Goal: Transaction & Acquisition: Purchase product/service

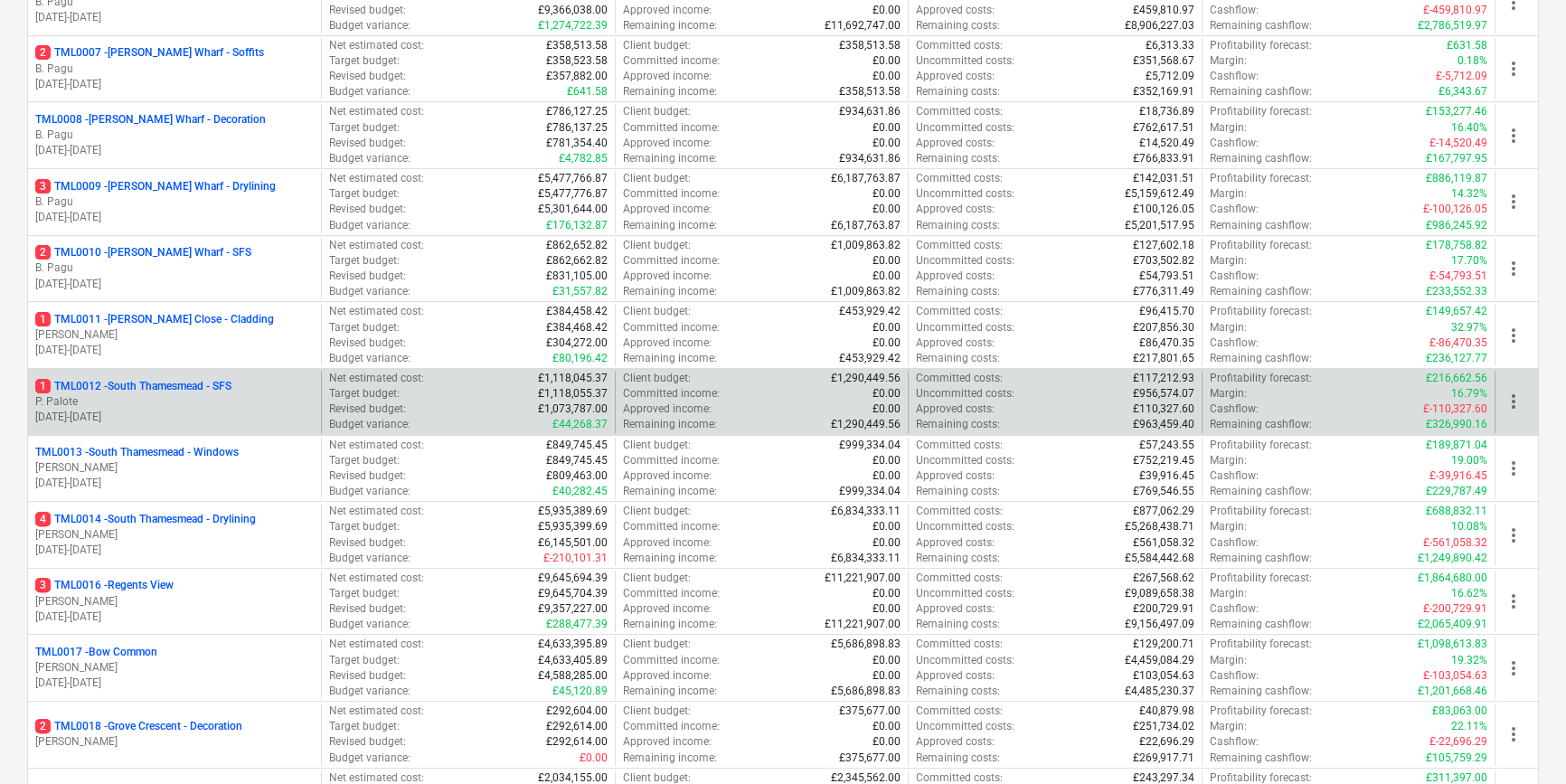
scroll to position [739, 0]
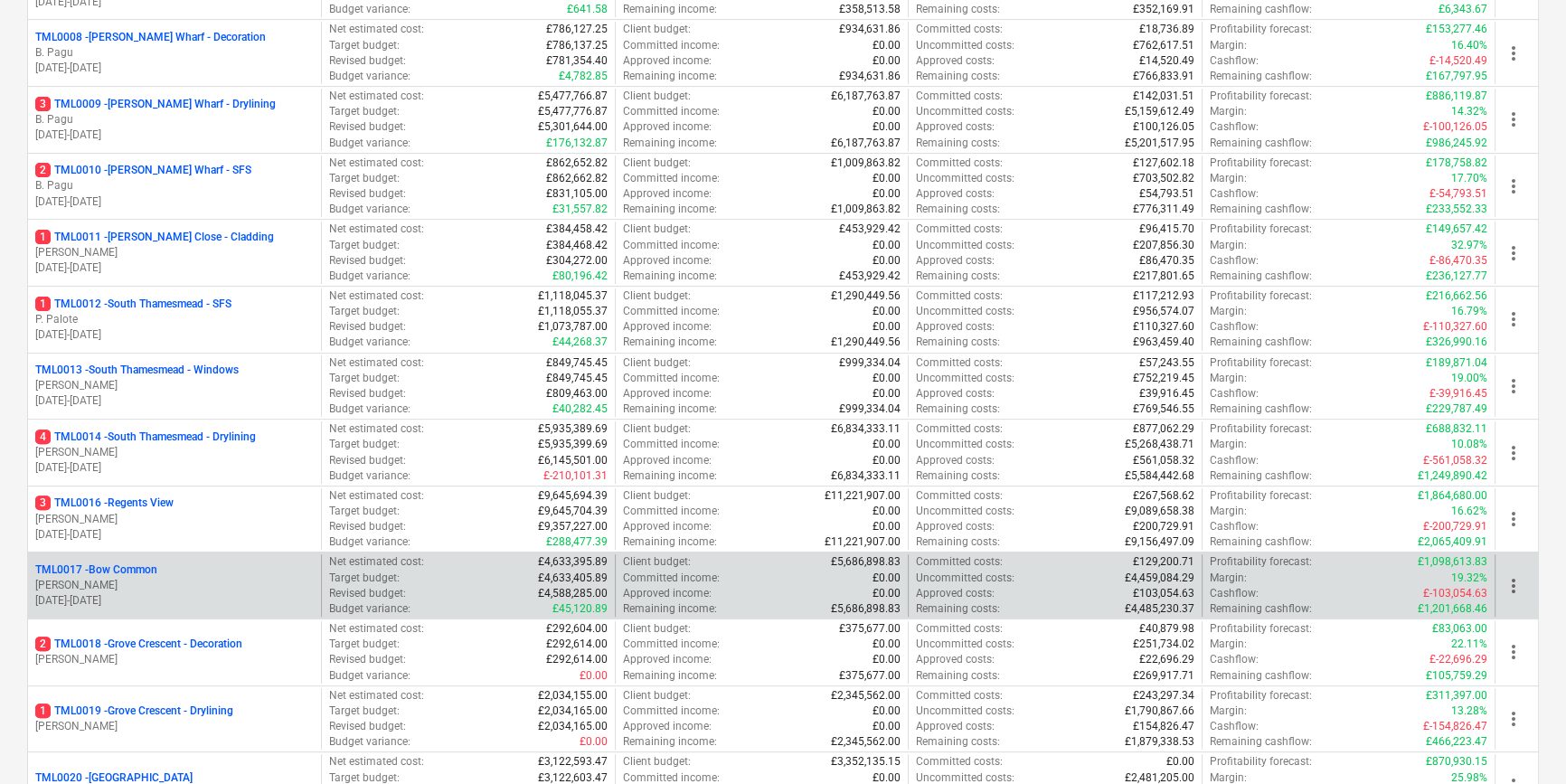
click at [204, 570] on div "TML0017 - Bow Common" at bounding box center [175, 570] width 278 height 15
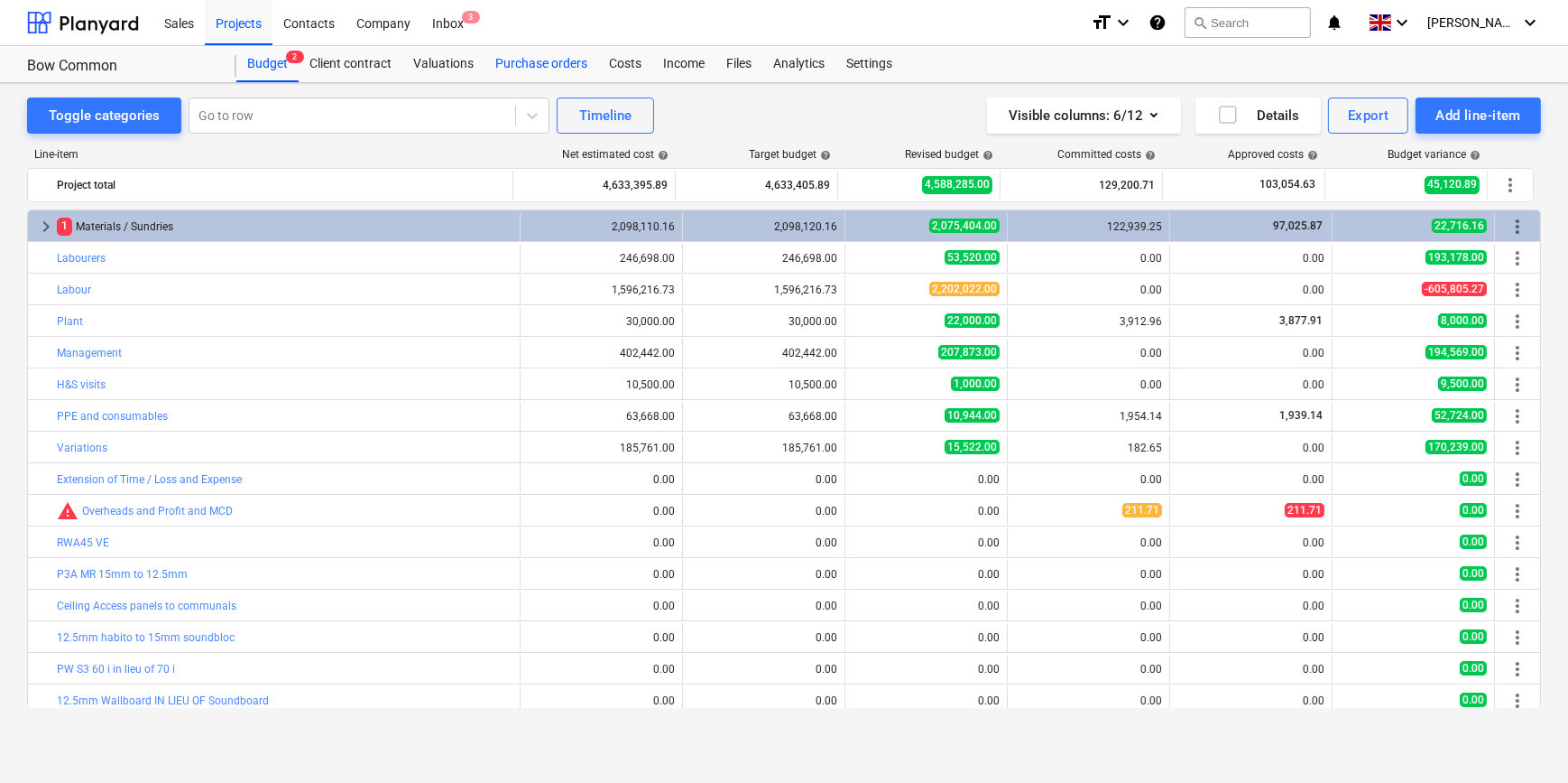
click at [511, 63] on div "Purchase orders" at bounding box center [541, 64] width 114 height 36
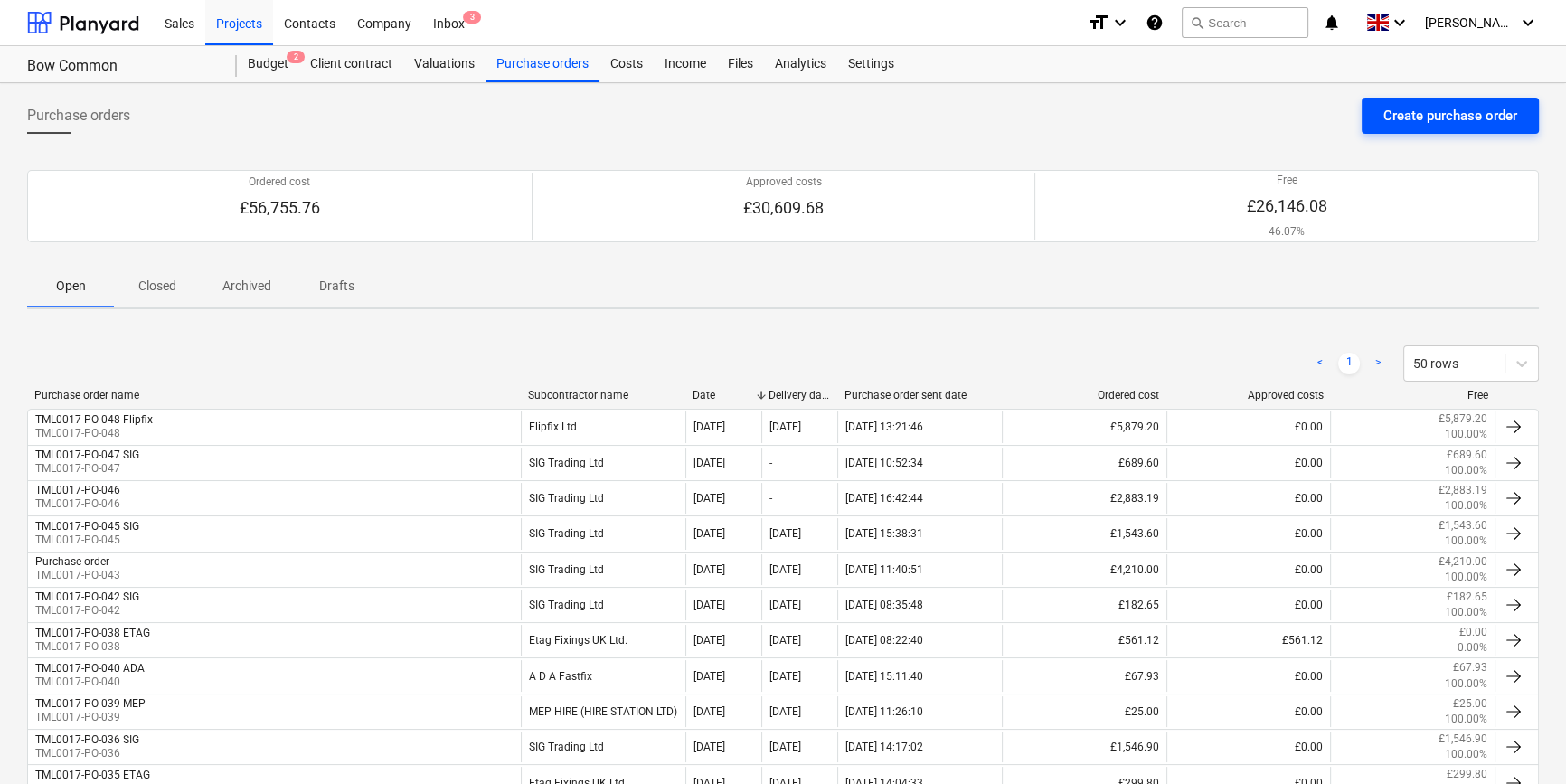
click at [1373, 116] on button "Create purchase order" at bounding box center [1450, 116] width 178 height 36
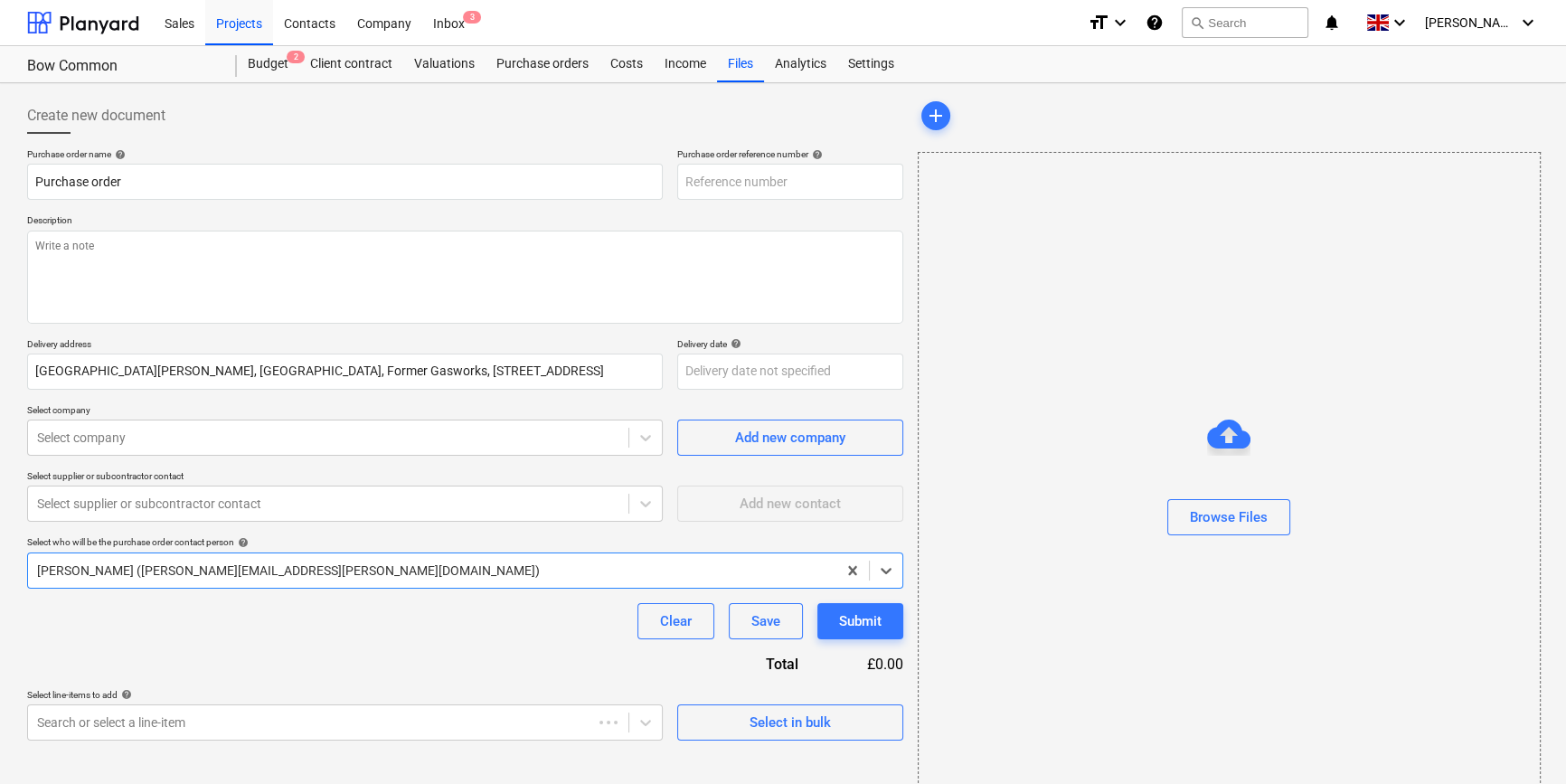
type textarea "x"
type input "TML0017-PO-049"
drag, startPoint x: 803, startPoint y: 175, endPoint x: 679, endPoint y: 184, distance: 124.3
click at [670, 184] on div "Purchase order name help Purchase order Purchase order reference number help TM…" at bounding box center [465, 174] width 877 height 52
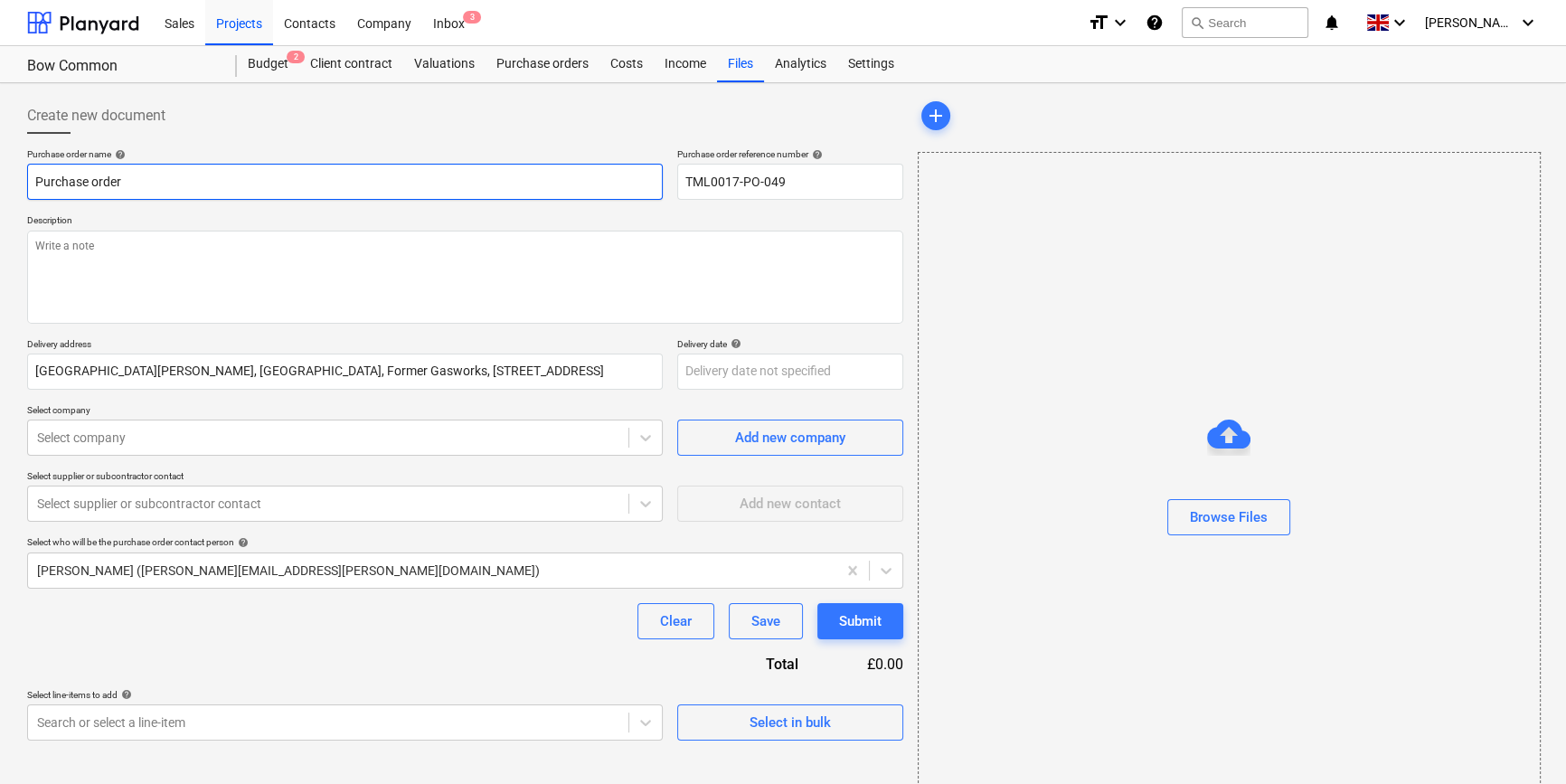
drag, startPoint x: 138, startPoint y: 180, endPoint x: 23, endPoint y: 175, distance: 115.1
click at [23, 178] on div "Create new document Purchase order name help Purchase order Purchase order refe…" at bounding box center [466, 453] width 891 height 726
type textarea "x"
paste input "TML0017-PO-049"
type textarea "x"
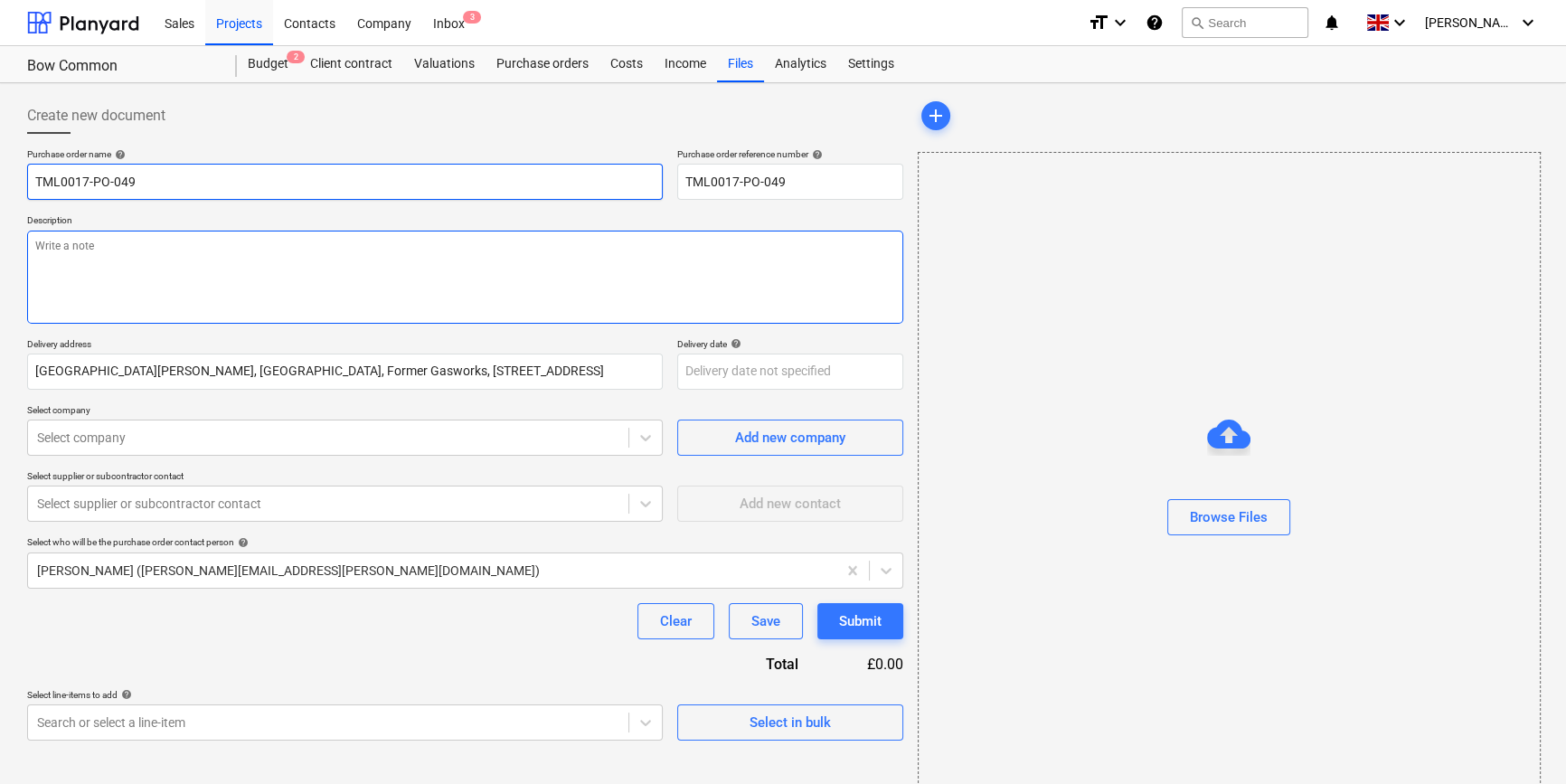
type input "TML0017-PO-049"
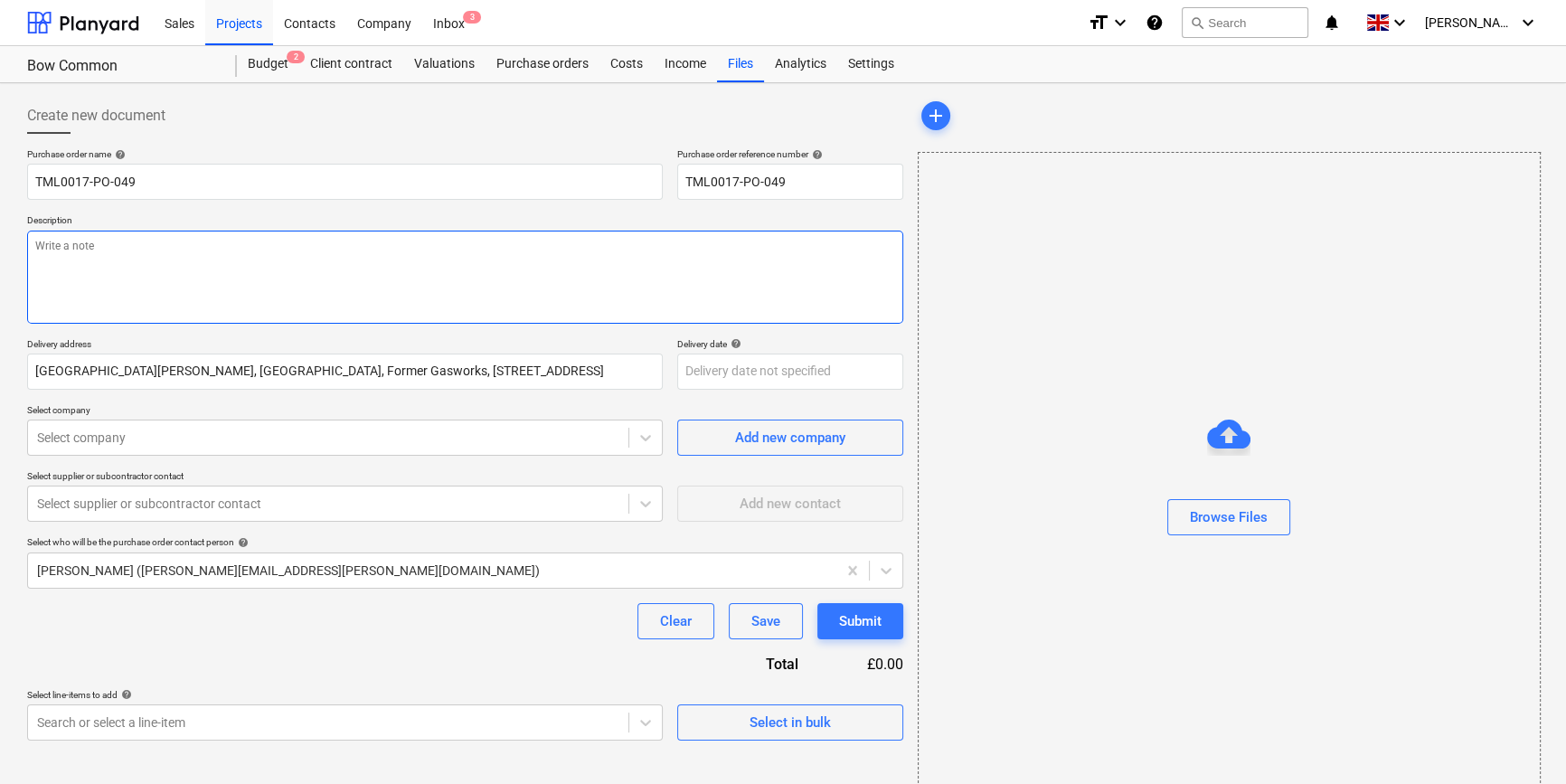
click at [59, 262] on textarea at bounding box center [465, 276] width 877 height 93
type textarea "x"
type textarea "S"
type textarea "x"
type textarea "Si"
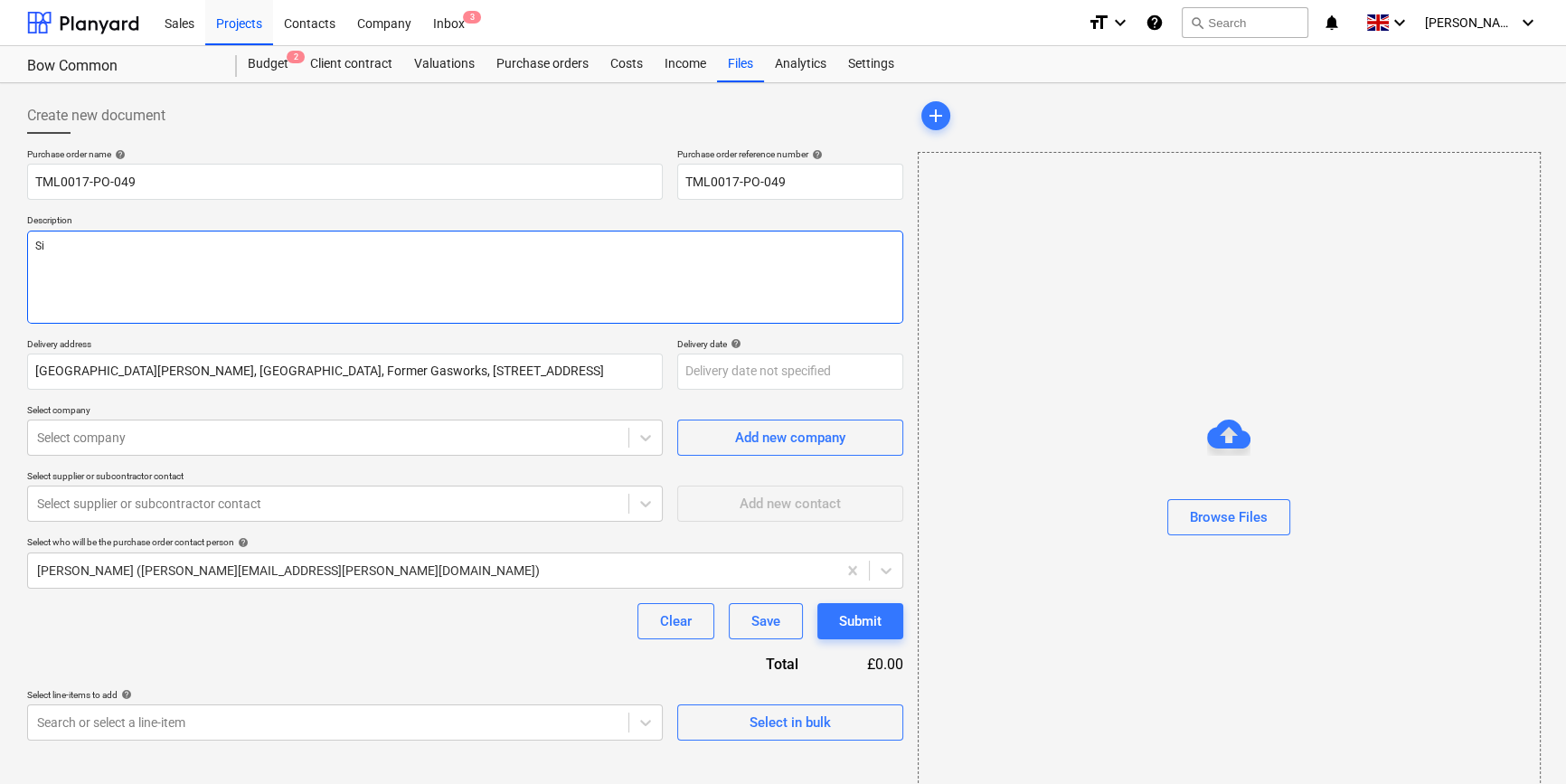
type textarea "x"
type textarea "Sit"
type textarea "x"
type textarea "Site"
type textarea "x"
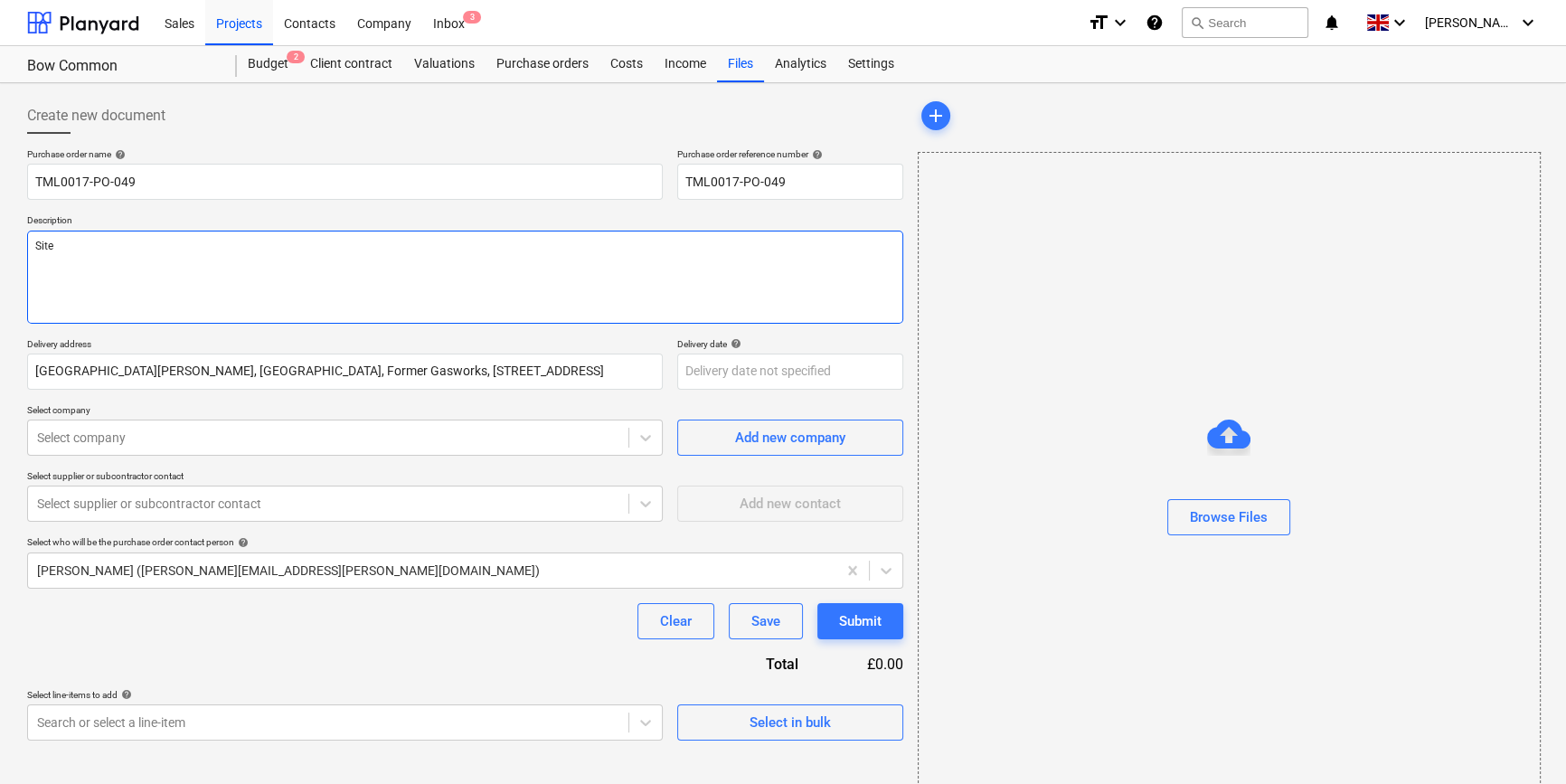
type textarea "Site"
type textarea "x"
type textarea "Site c"
type textarea "x"
type textarea "Site co"
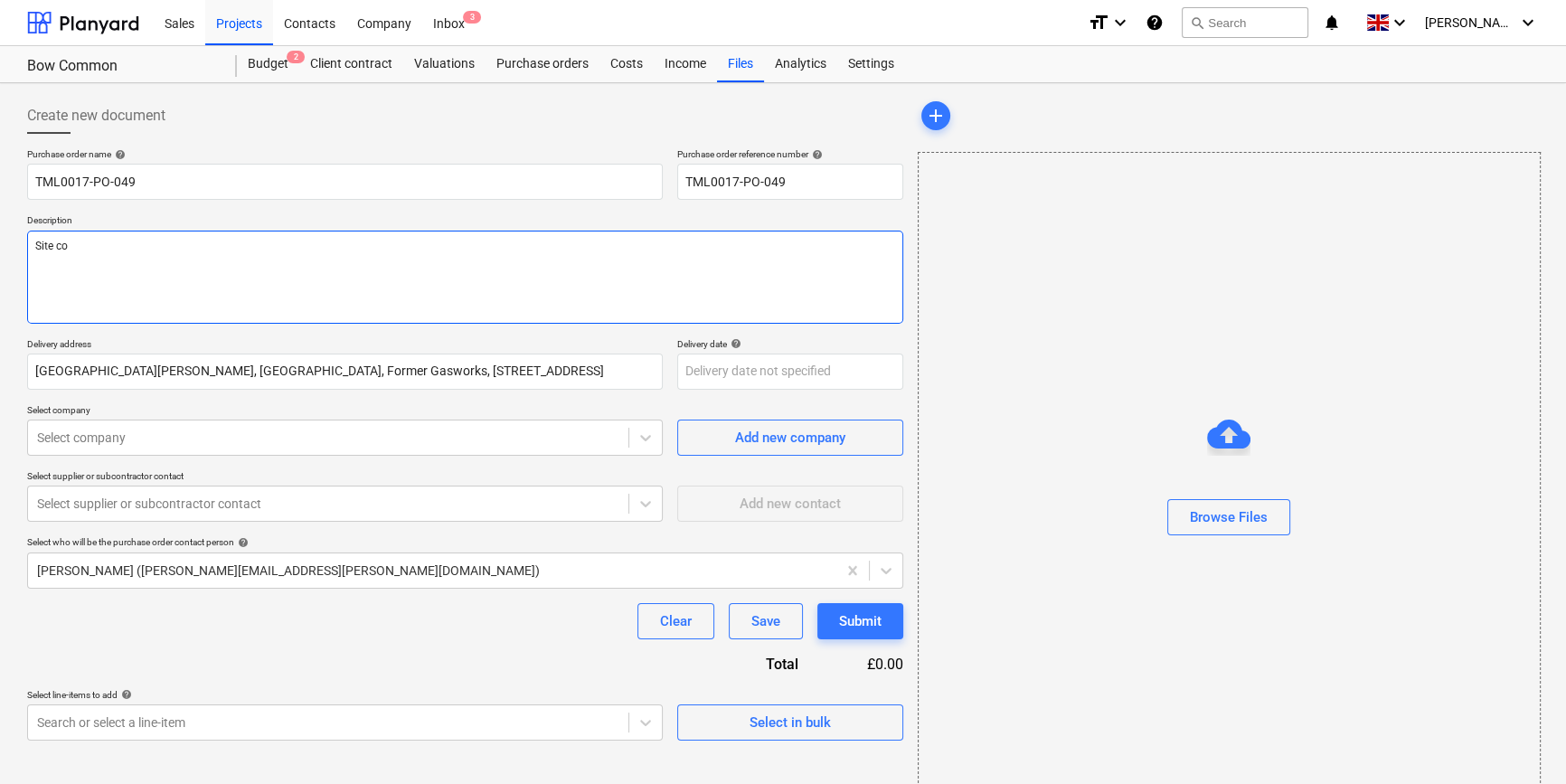
type textarea "x"
type textarea "Site con"
type textarea "x"
type textarea "Site cont"
type textarea "x"
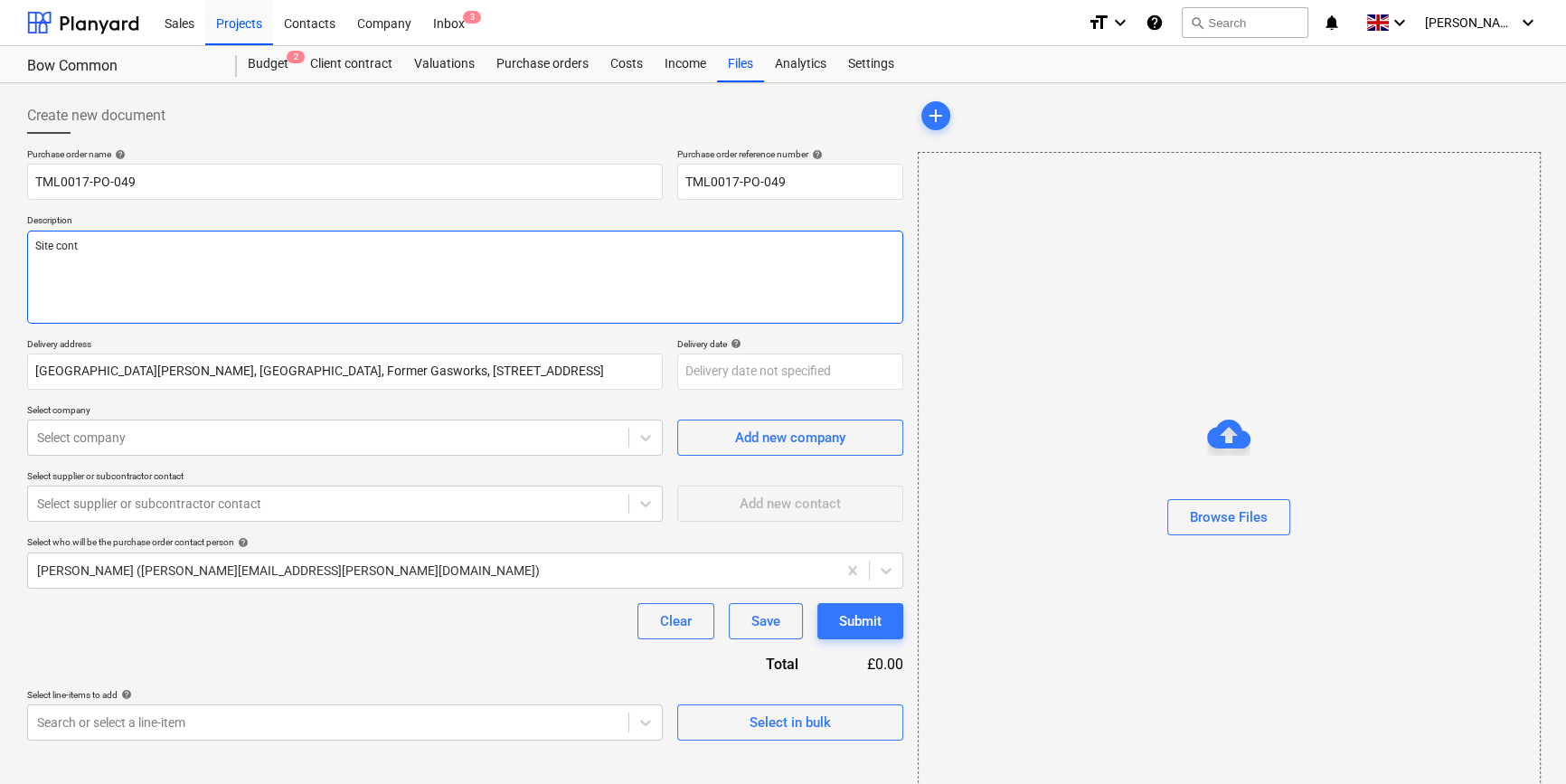
type textarea "Site conta"
type textarea "x"
type textarea "Site contac"
type textarea "x"
type textarea "Site contact"
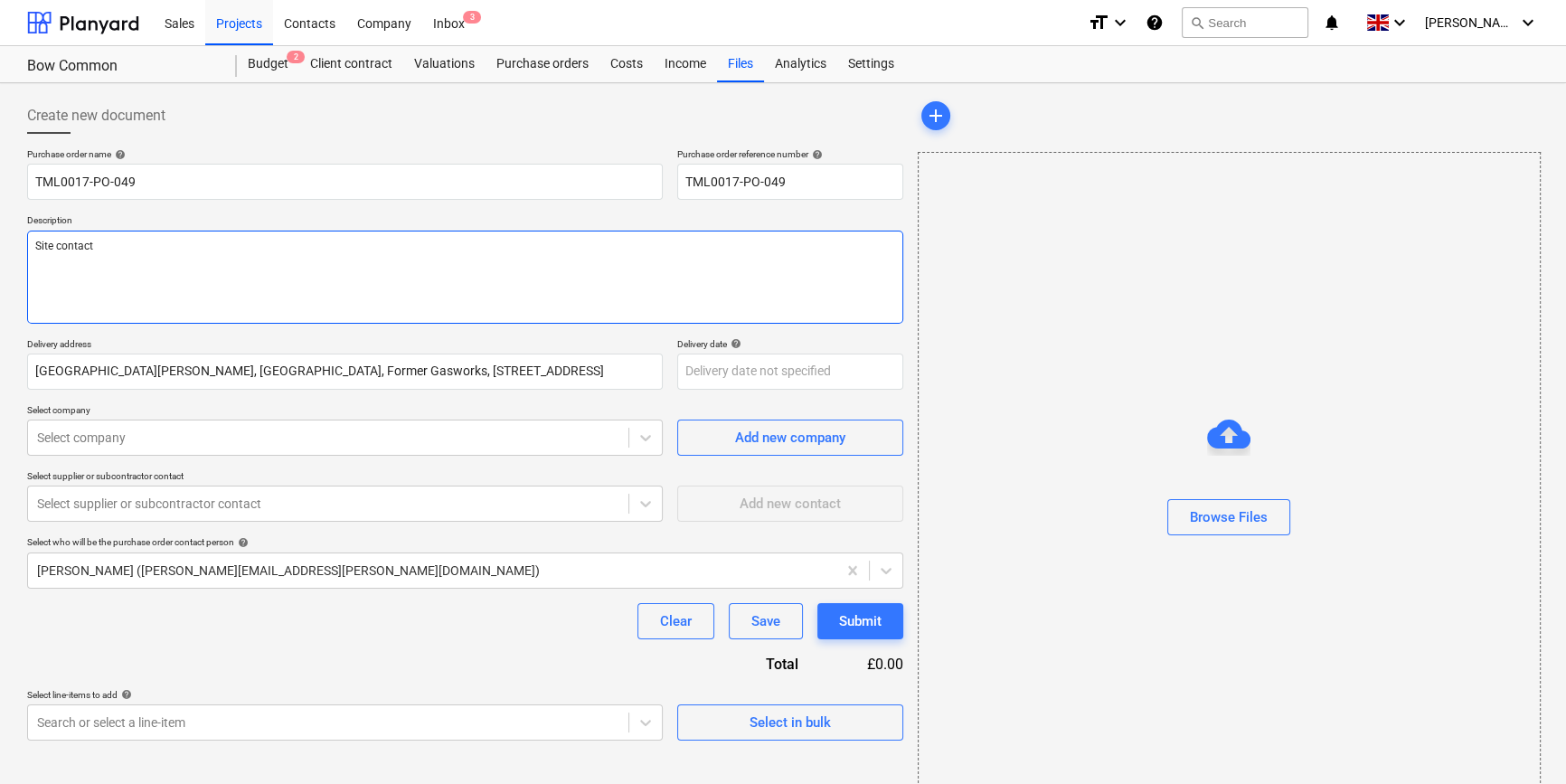
type textarea "x"
type textarea "Site contact"
type textarea "x"
type textarea "Site contact T"
type textarea "x"
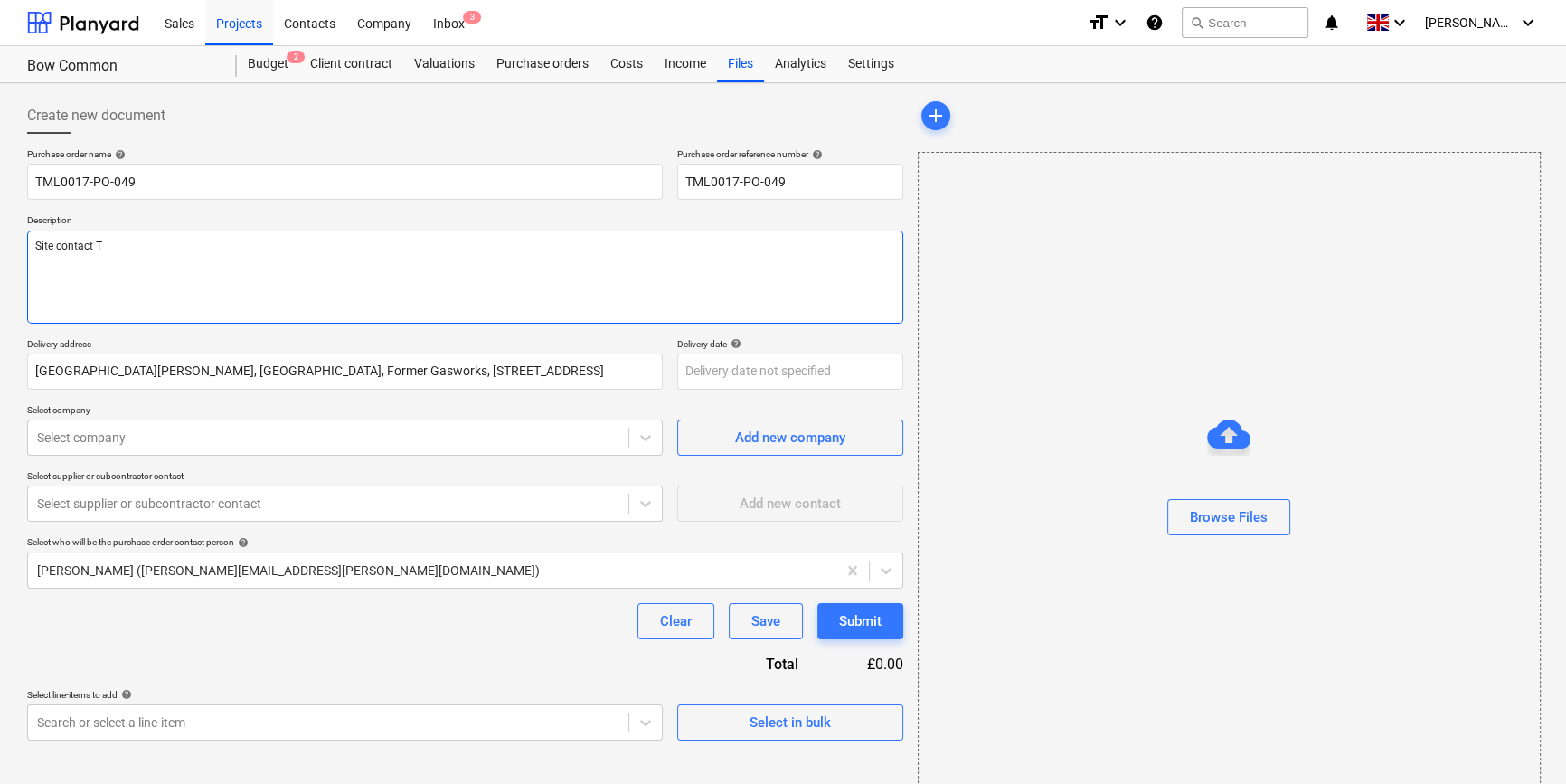
type textarea "Site contact Te"
type textarea "x"
type textarea "Site contact [PERSON_NAME]"
type textarea "x"
type textarea "Site contact [PERSON_NAME]"
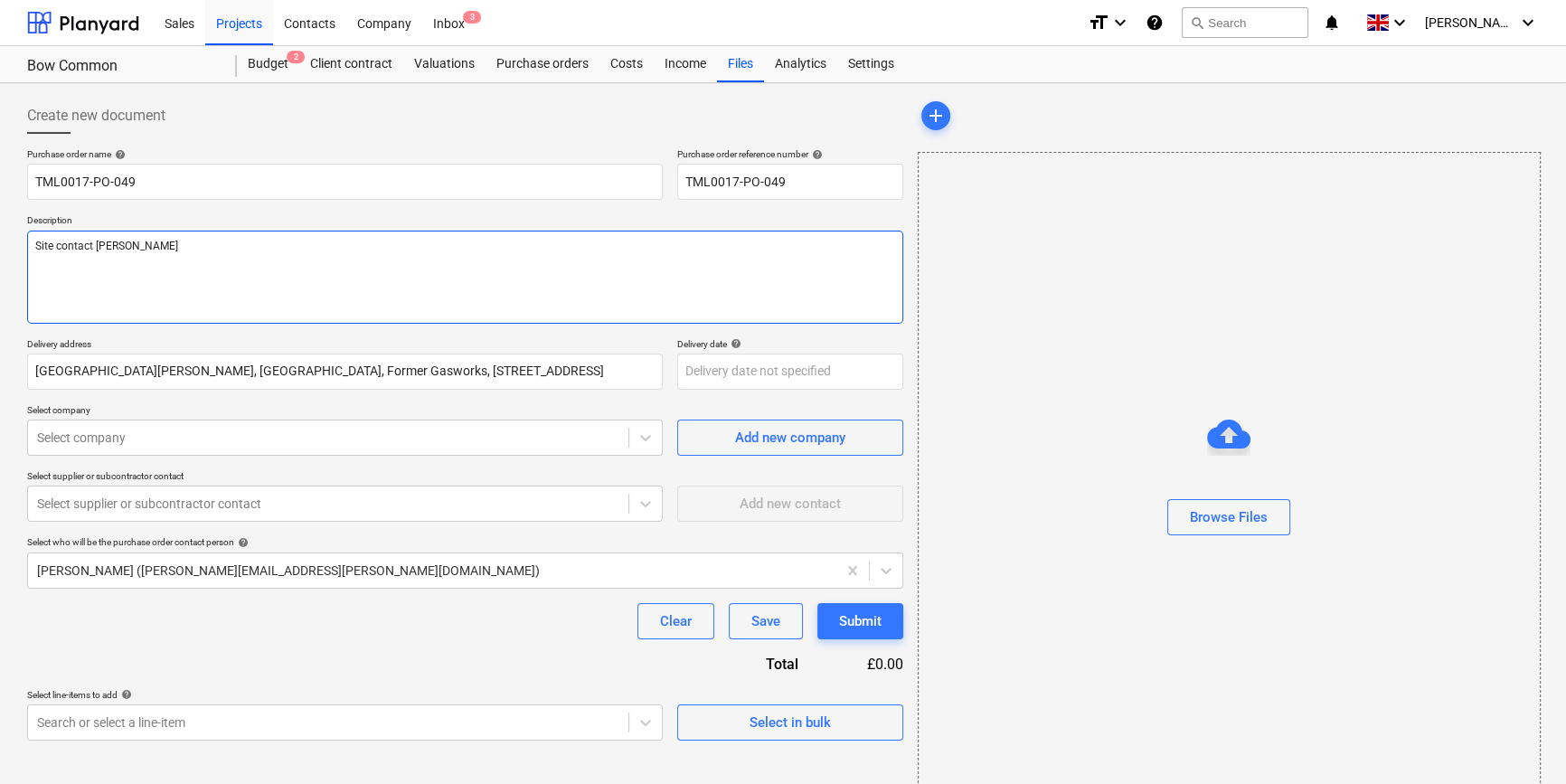
type textarea "x"
type textarea "Site contact [PERSON_NAME]"
type textarea "x"
type textarea "Site contact [PERSON_NAME]"
type textarea "x"
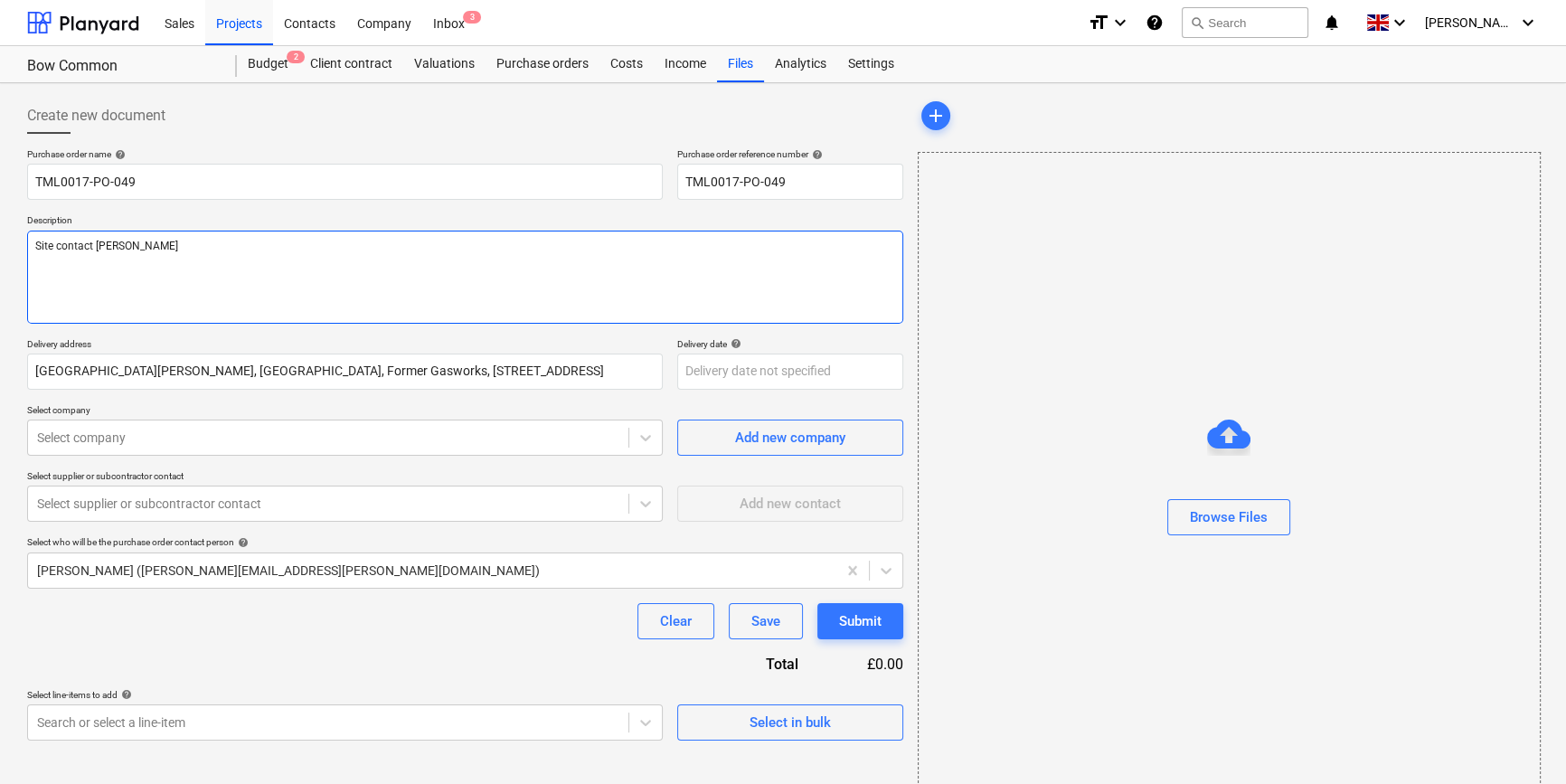
type textarea "Site contact Teddy 0"
type textarea "x"
type textarea "Site contact Teddy 07"
type textarea "x"
type textarea "Site contact Teddy 073"
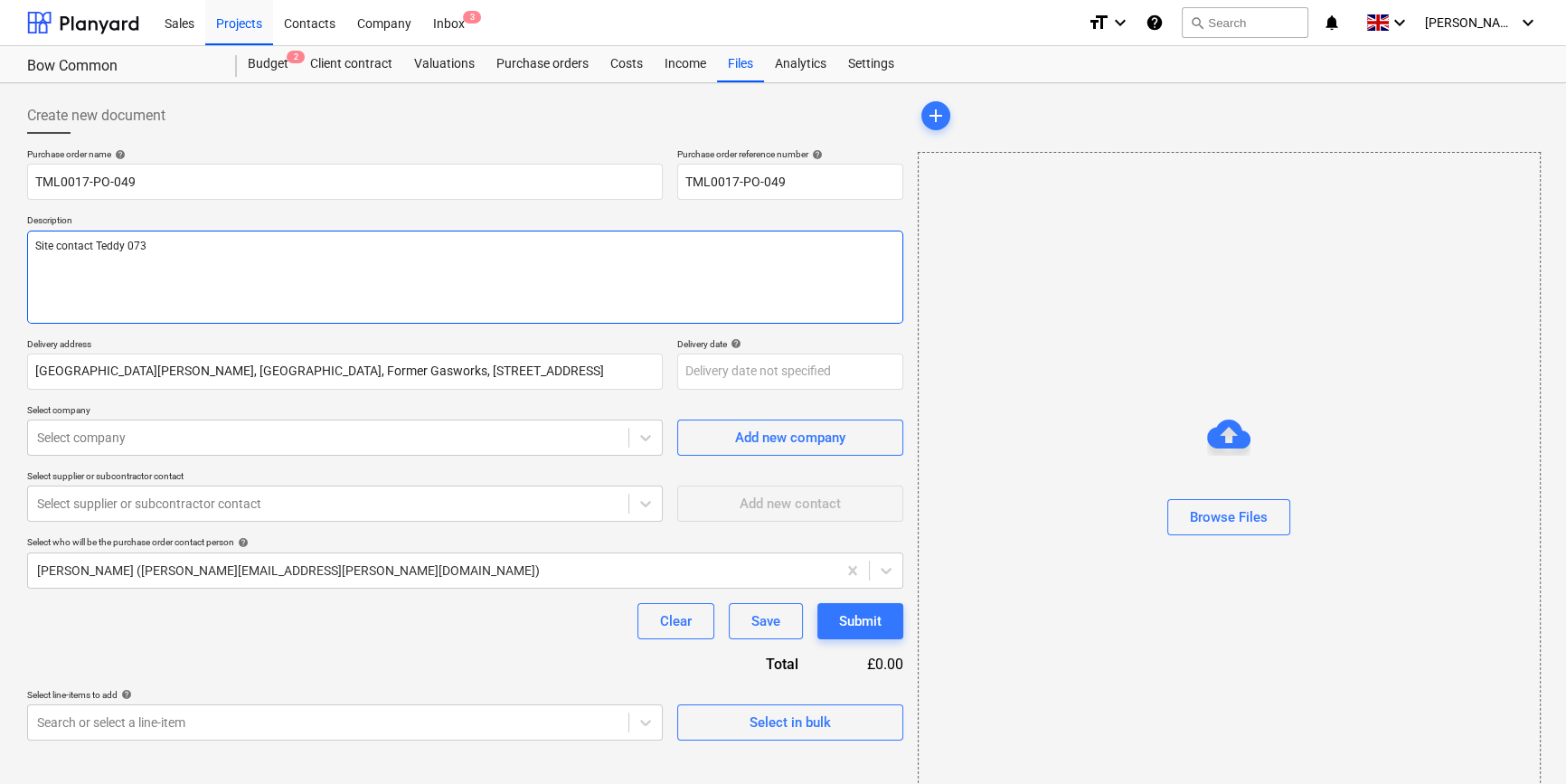
type textarea "x"
type textarea "Site contact [PERSON_NAME] 0735"
type textarea "x"
type textarea "Site contact Teddy 07359"
type textarea "x"
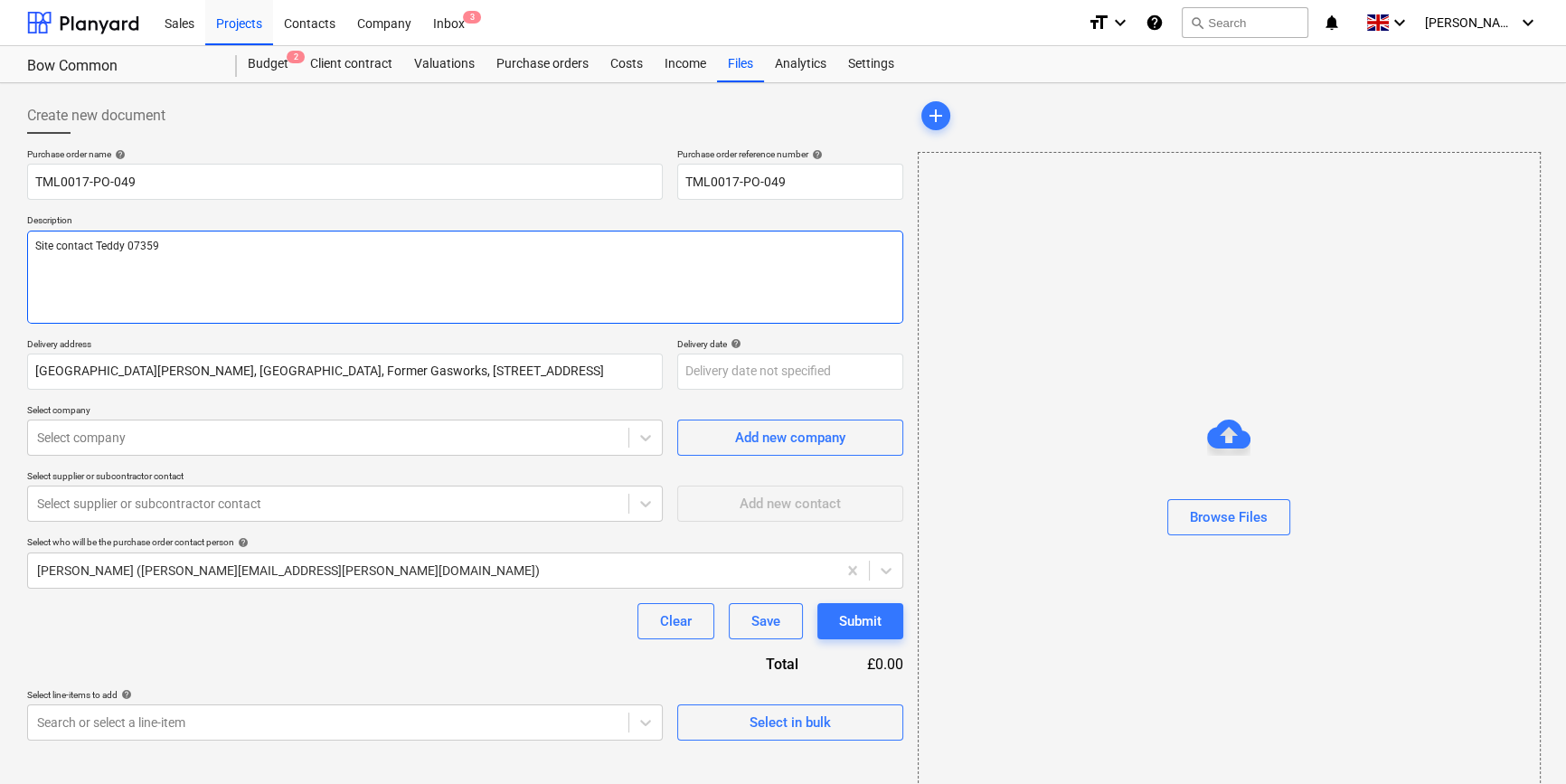
type textarea "Site contact Teddy 07359"
type textarea "x"
type textarea "Site contact [PERSON_NAME] 07359 9"
type textarea "x"
type textarea "Site contact [PERSON_NAME] [PHONE_NUMBER]"
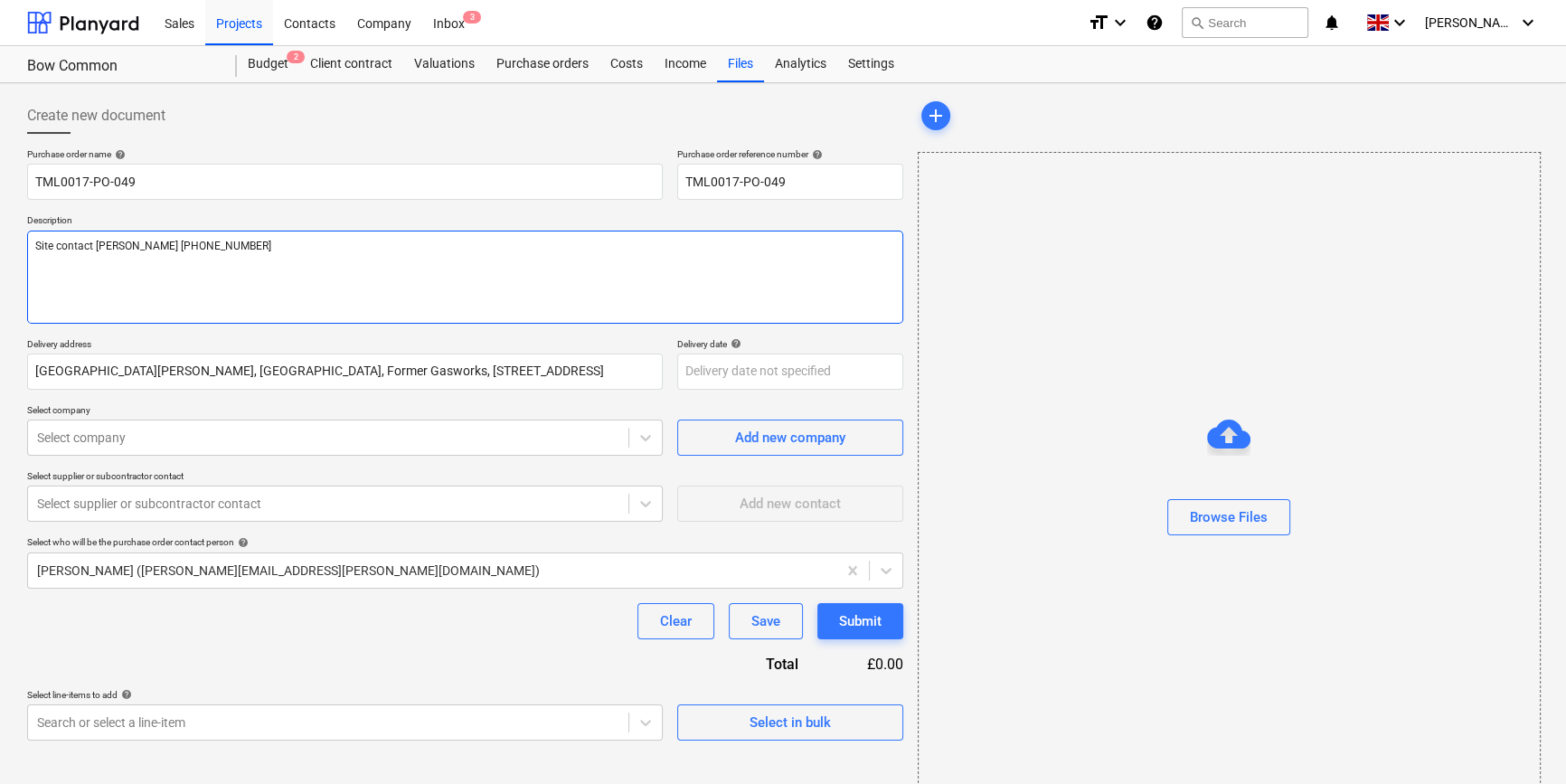
type textarea "x"
type textarea "Site contact Teddy [PHONE_NUMBER]"
type textarea "x"
type textarea "Site contact [PERSON_NAME] [PHONE_NUMBER]"
type textarea "x"
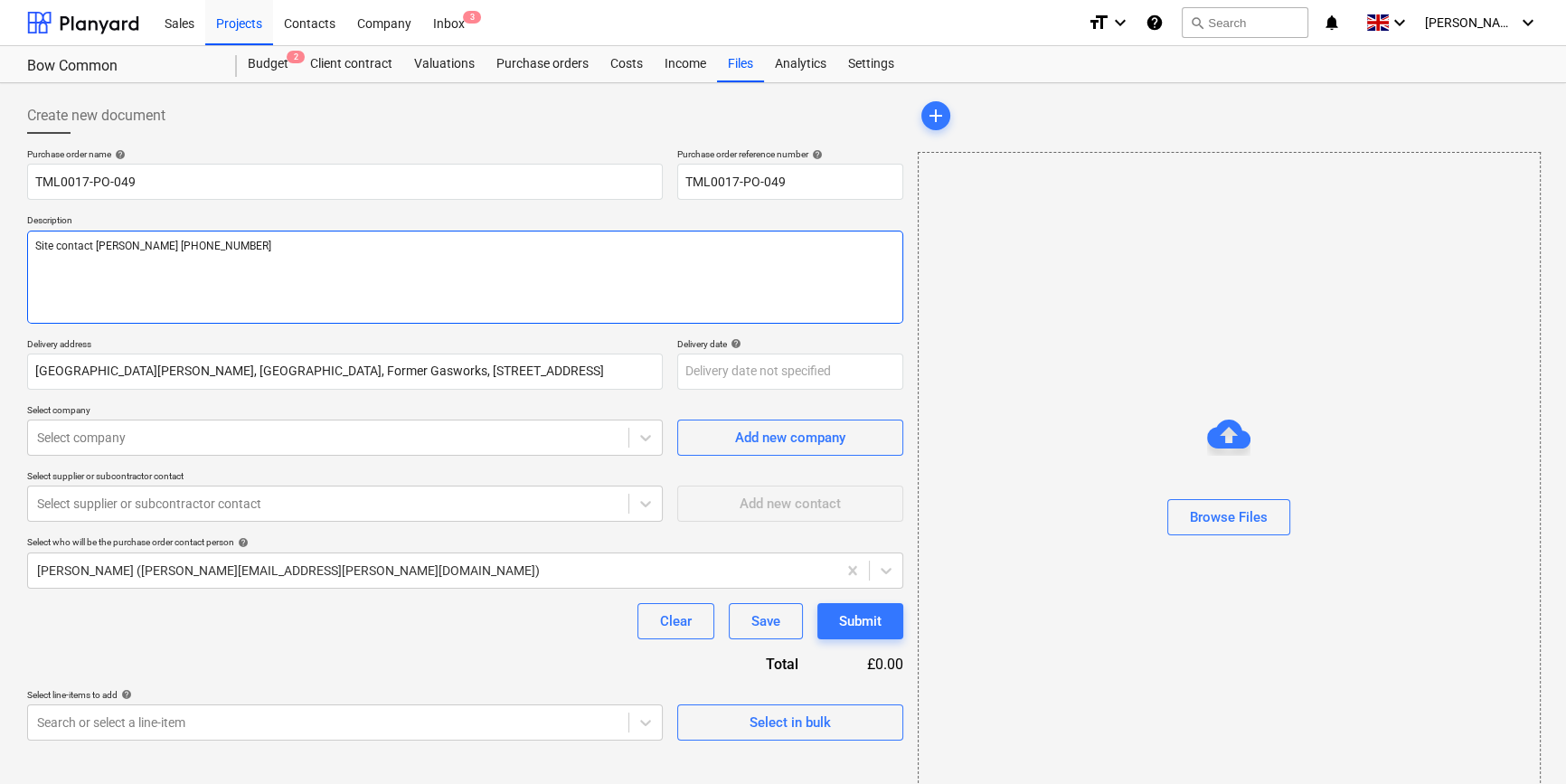
type textarea "Site contact [PERSON_NAME] [PHONE_NUMBER]"
type textarea "x"
type textarea "Site contact [PERSON_NAME] [PHONE_NUMBER]"
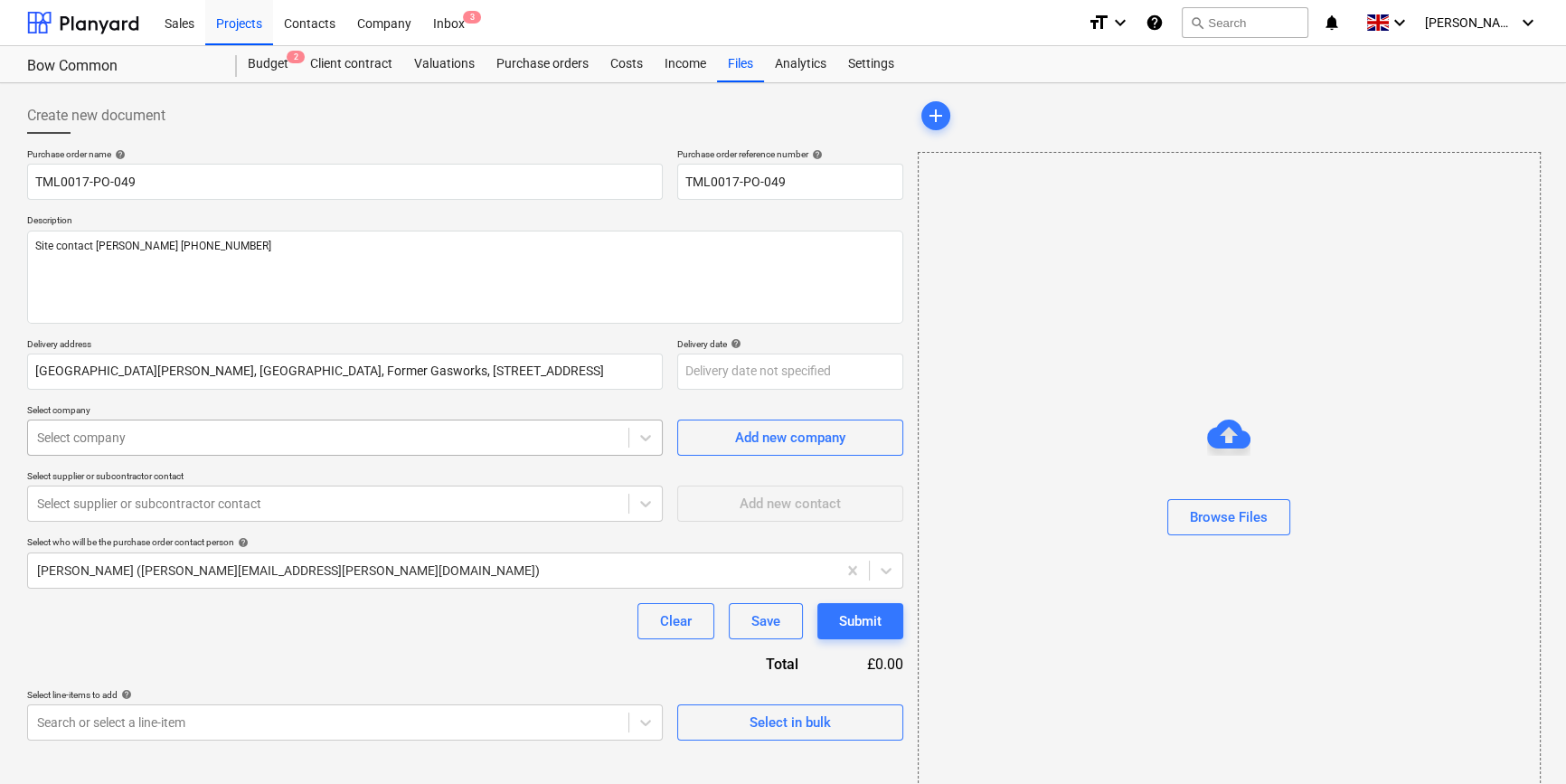
type textarea "x"
click at [184, 432] on div at bounding box center [328, 437] width 582 height 18
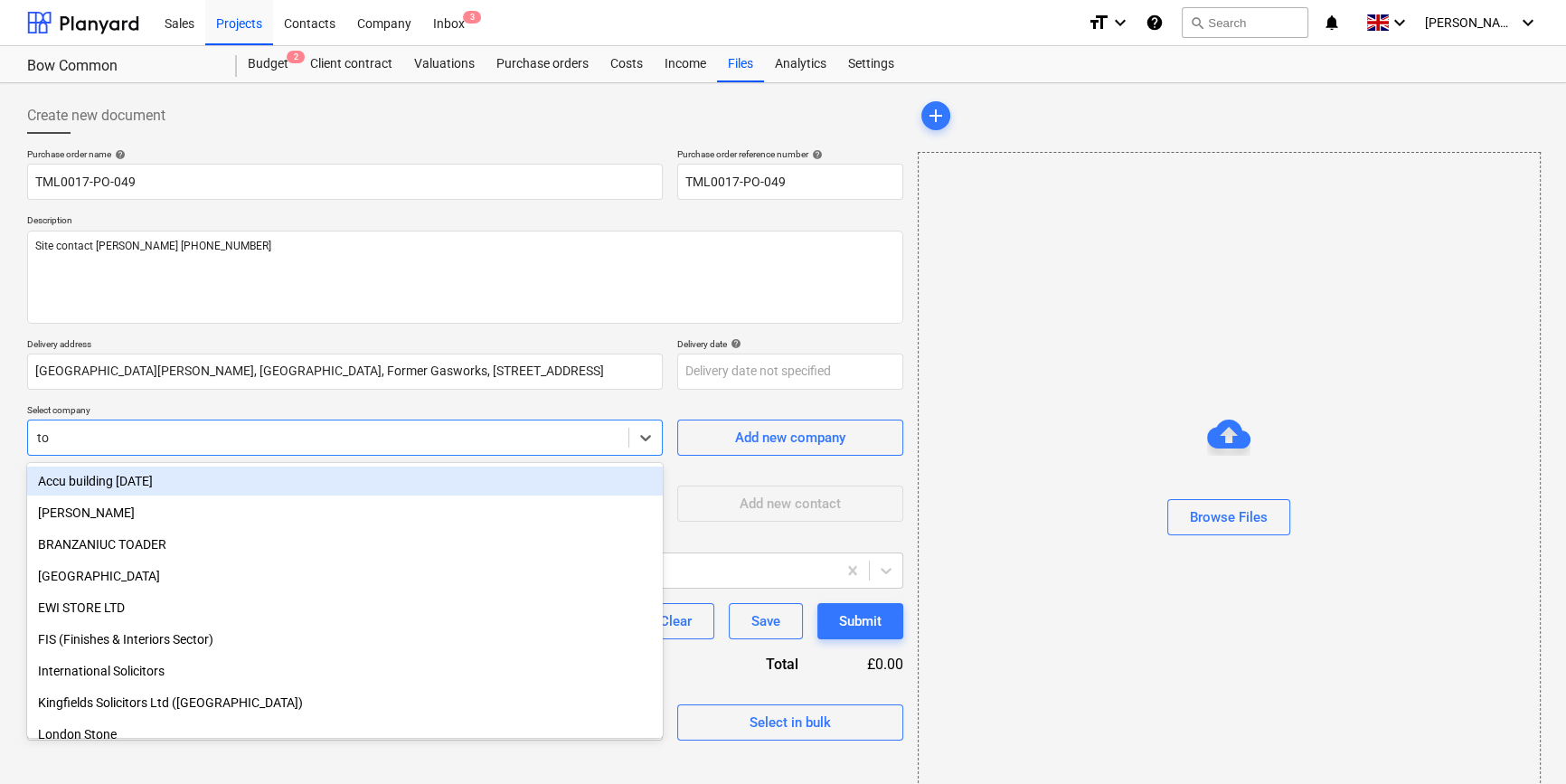
type input "tog"
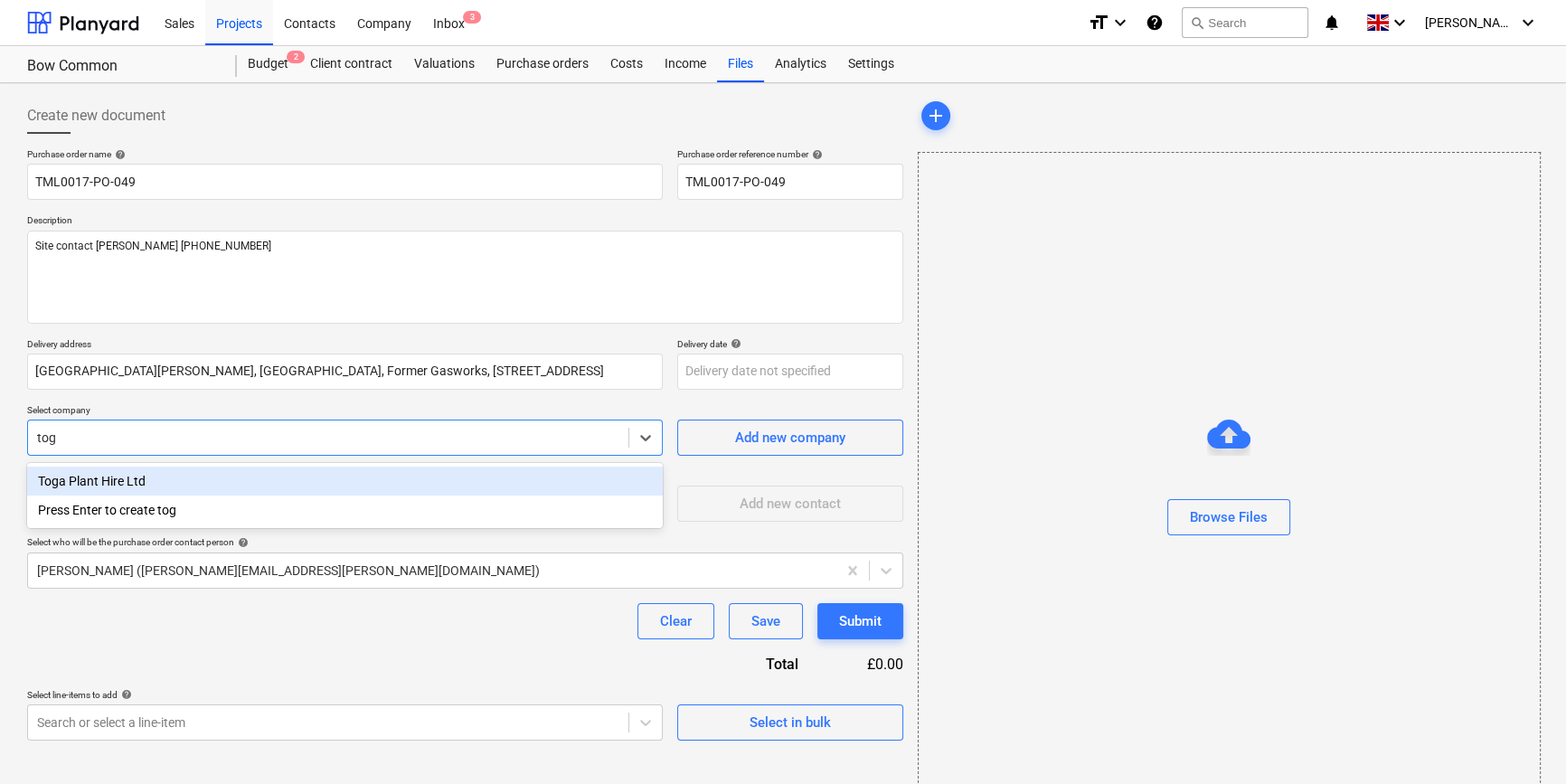
click at [152, 479] on div "Toga Plant Hire Ltd" at bounding box center [345, 481] width 636 height 29
type textarea "x"
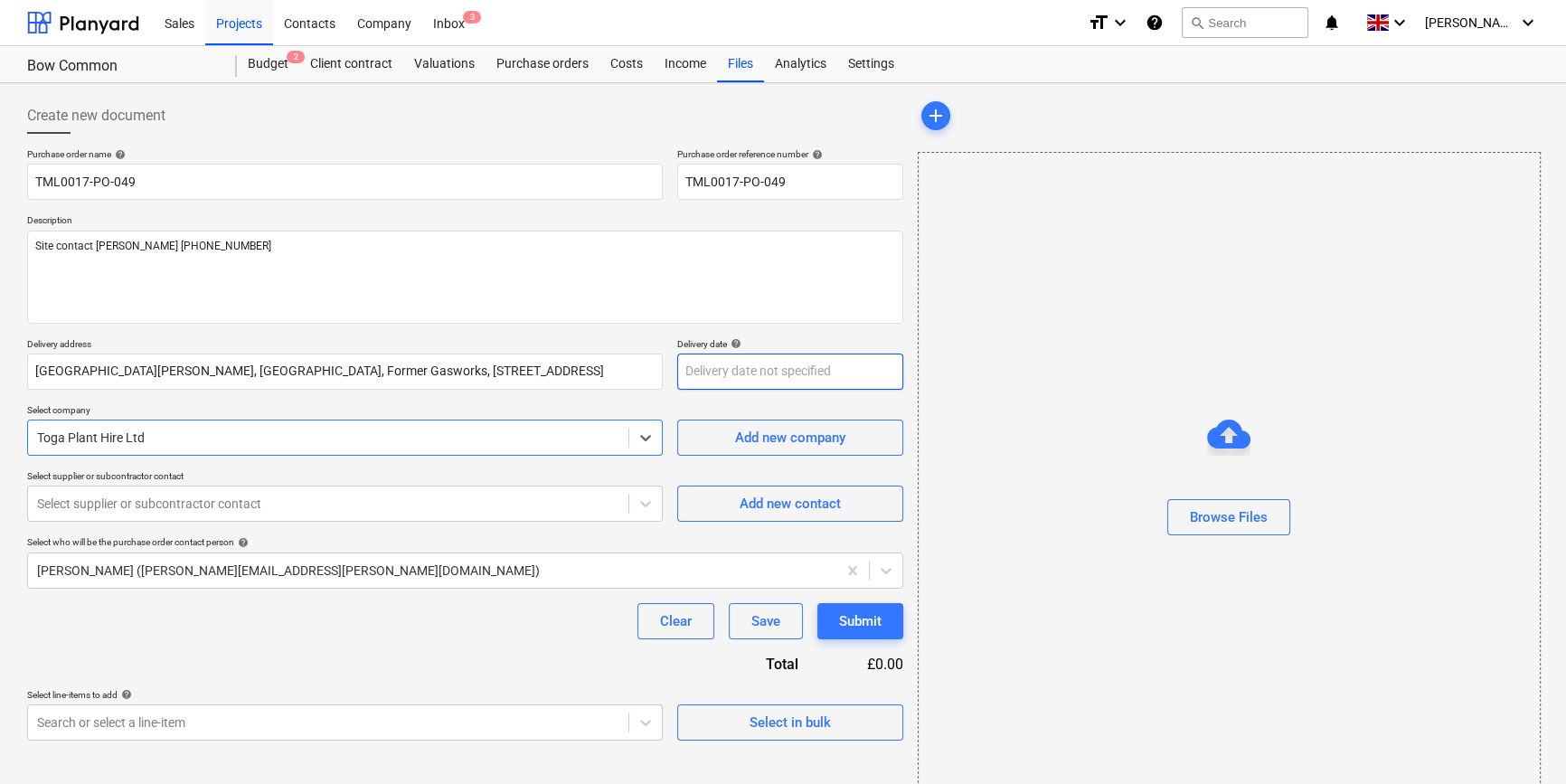
click at [708, 376] on body "Sales Projects Contacts Company Inbox 3 format_size keyboard_arrow_down help se…" at bounding box center [783, 392] width 1566 height 784
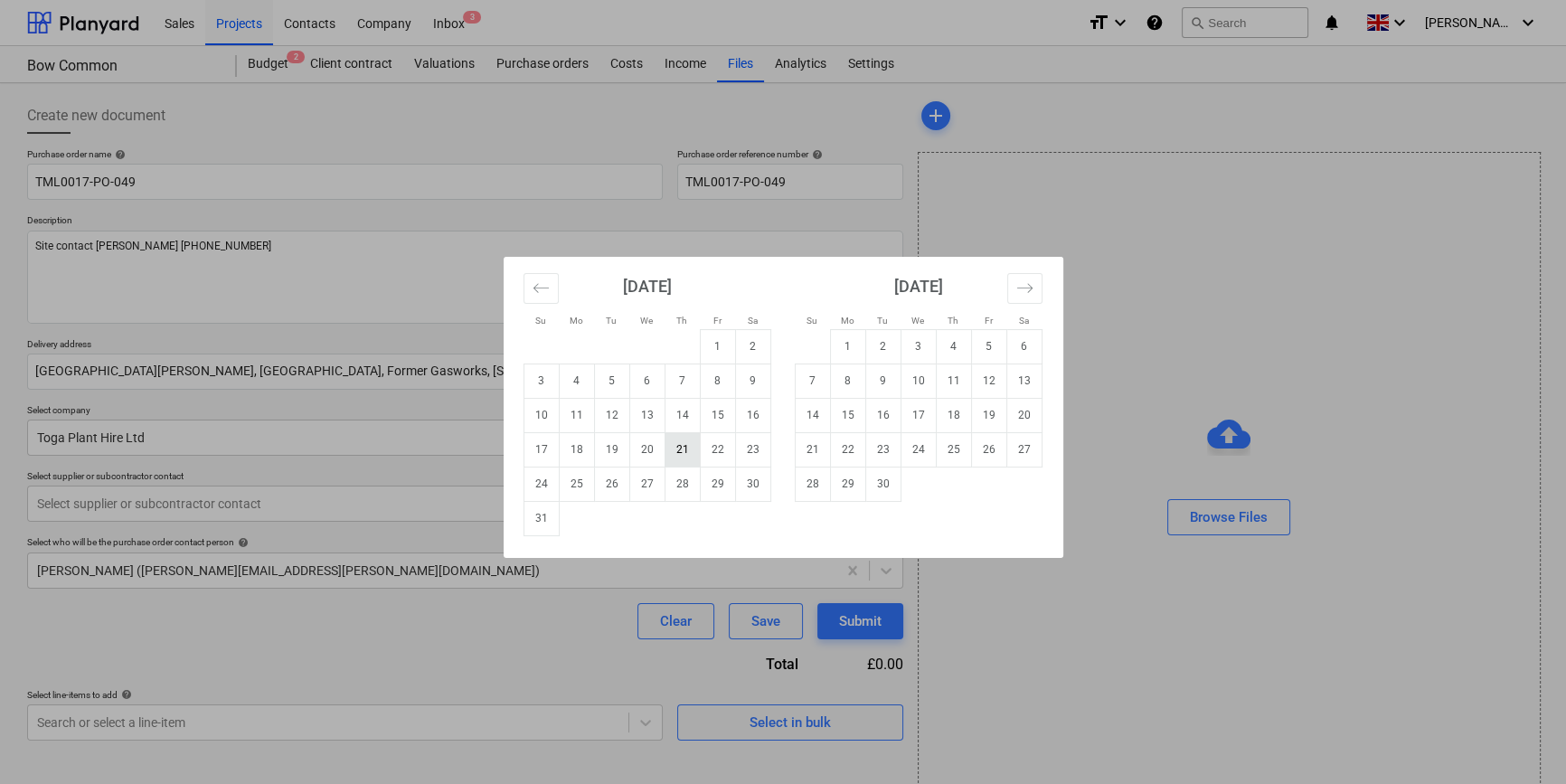
click at [678, 452] on td "21" at bounding box center [682, 449] width 36 height 35
type textarea "x"
type input "[DATE]"
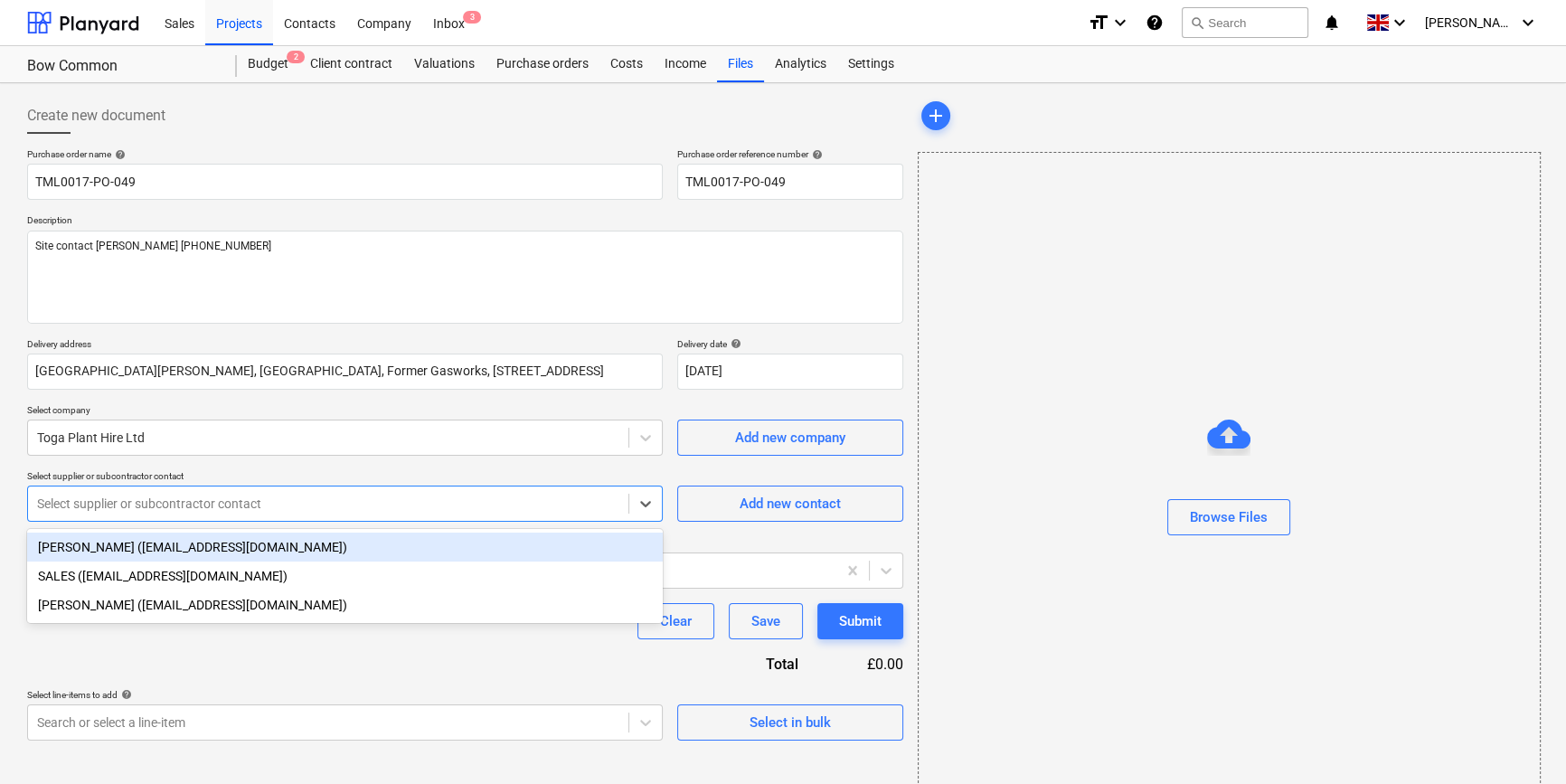
click at [447, 505] on div at bounding box center [328, 503] width 582 height 18
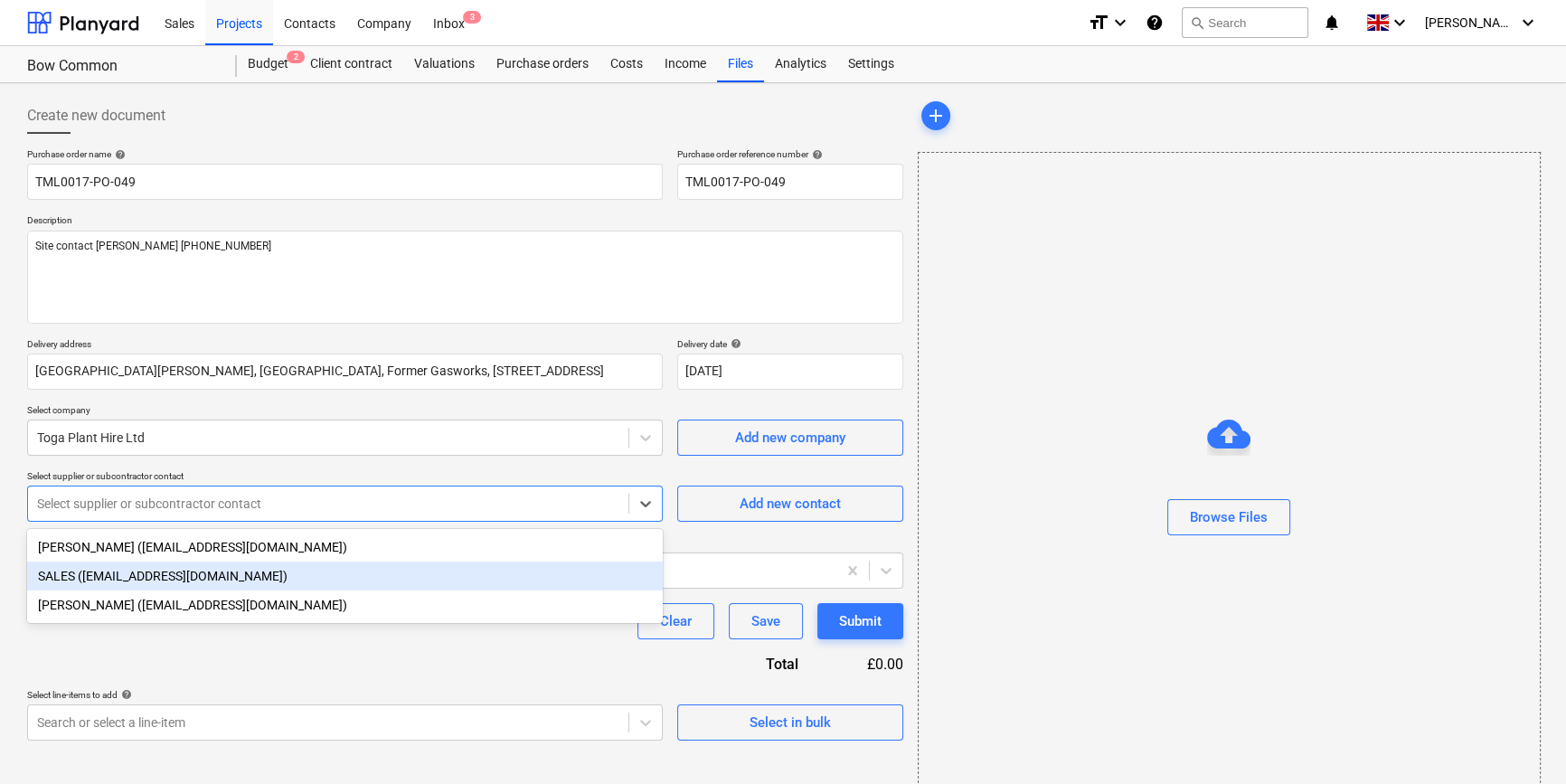
click at [121, 580] on div "SALES ([EMAIL_ADDRESS][DOMAIN_NAME])" at bounding box center [345, 576] width 636 height 29
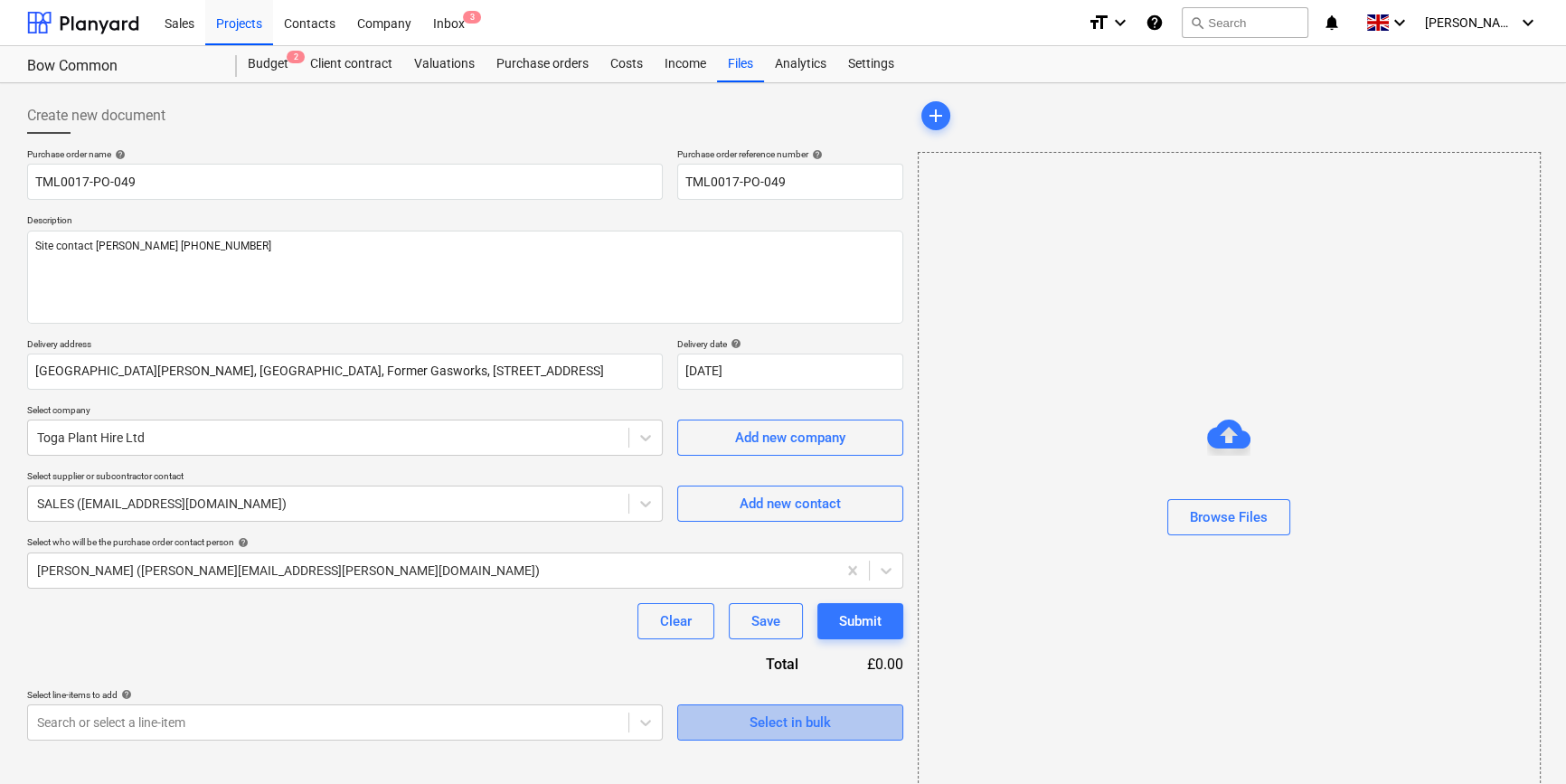
click at [762, 724] on div "Select in bulk" at bounding box center [790, 722] width 82 height 23
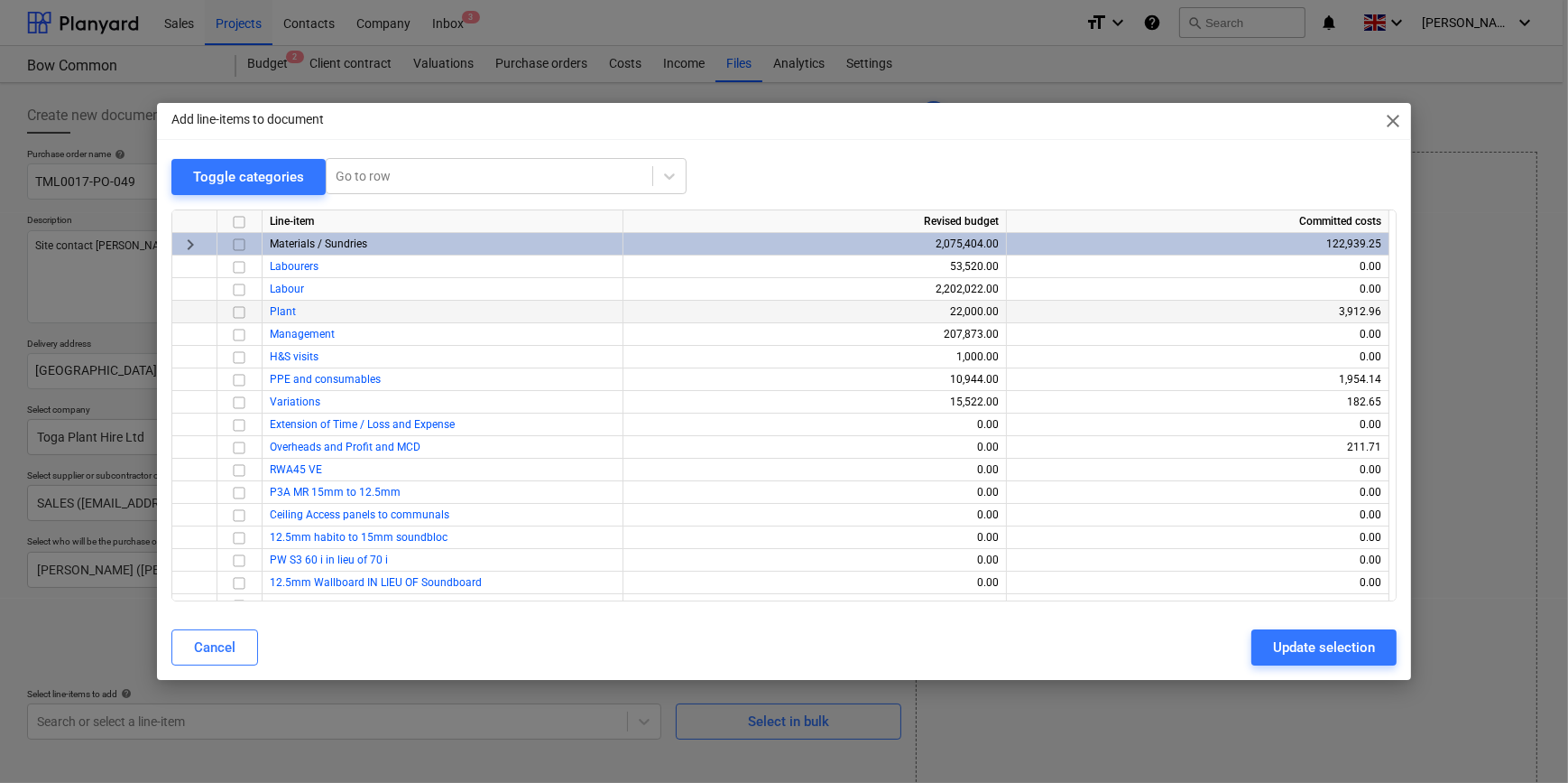
click at [236, 311] on input "checkbox" at bounding box center [239, 311] width 22 height 22
click at [1324, 648] on div "Update selection" at bounding box center [1324, 647] width 102 height 23
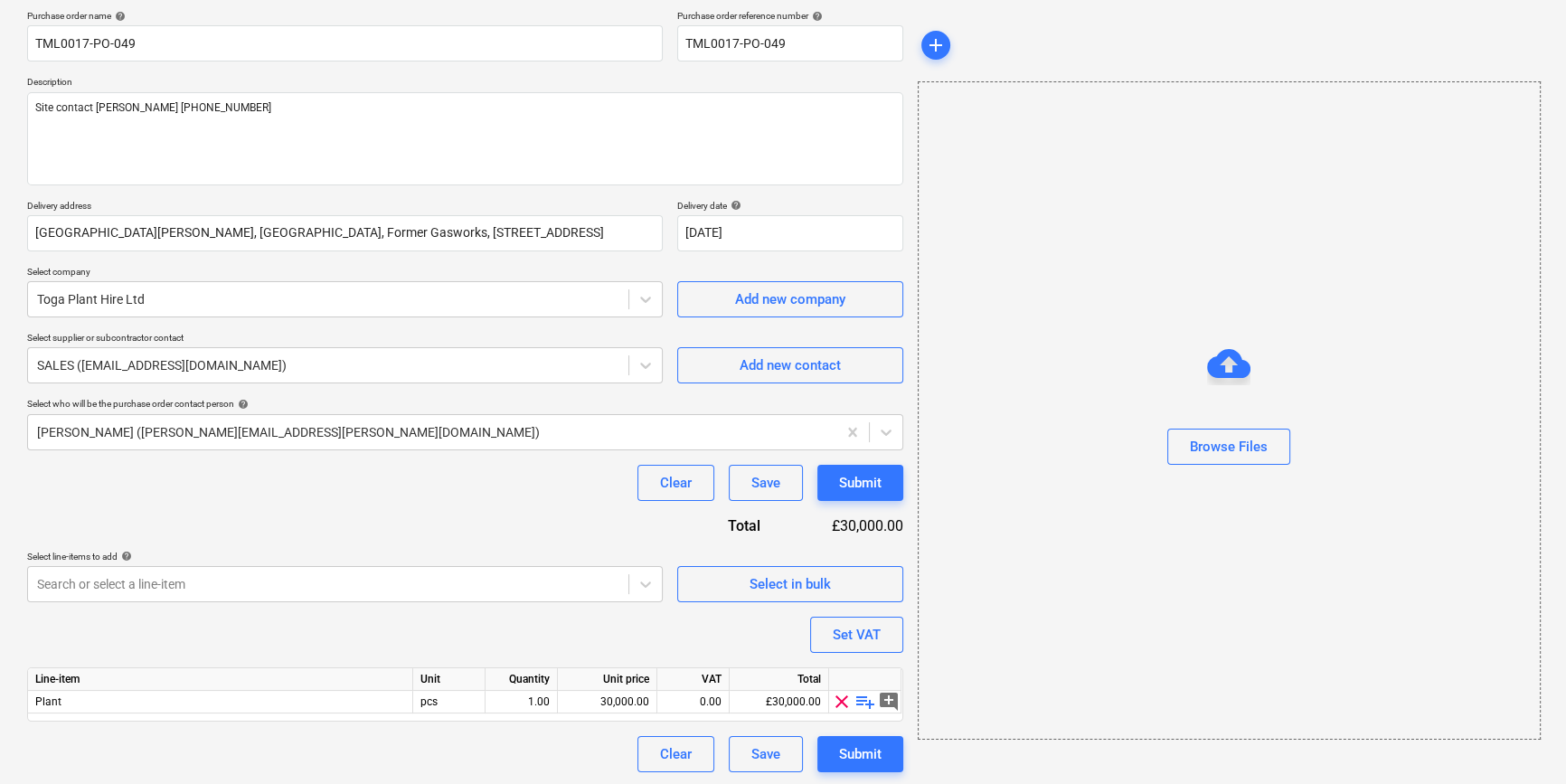
scroll to position [140, 0]
click at [861, 700] on span "playlist_add" at bounding box center [865, 700] width 22 height 22
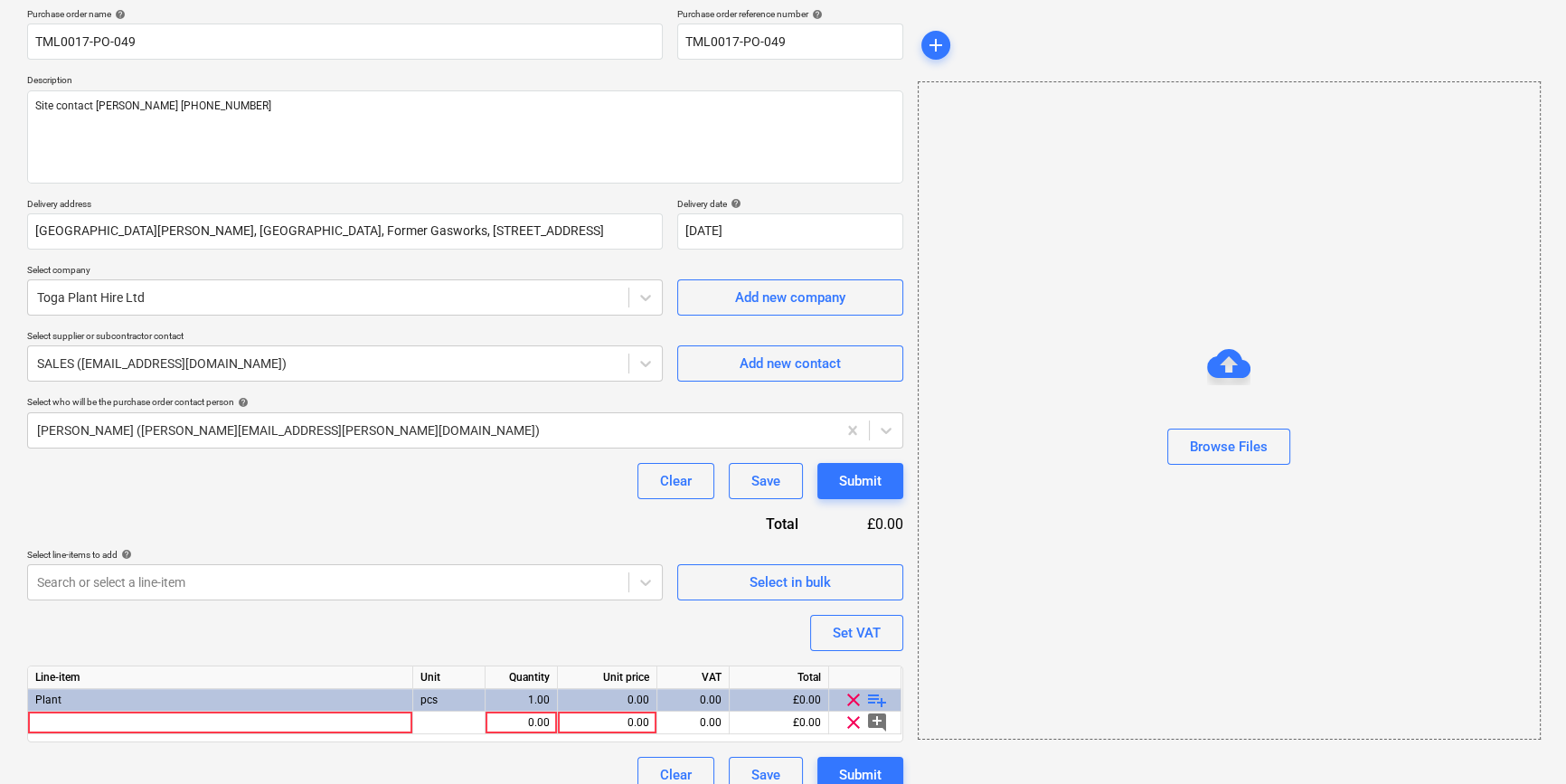
type textarea "x"
click at [44, 721] on div at bounding box center [220, 723] width 385 height 23
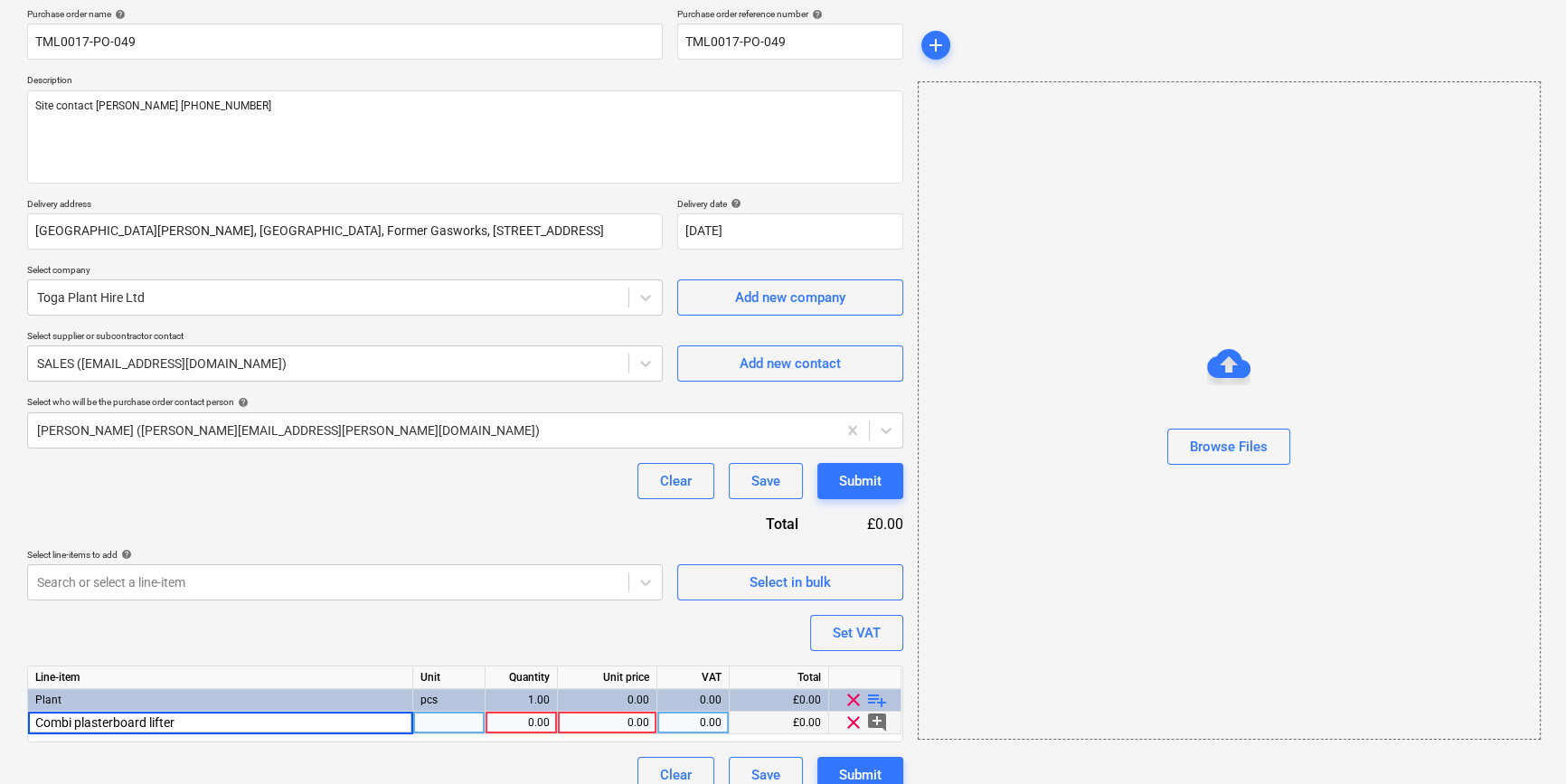
type input "Combi plasterboard lifter"
type textarea "x"
type input "week"
type textarea "x"
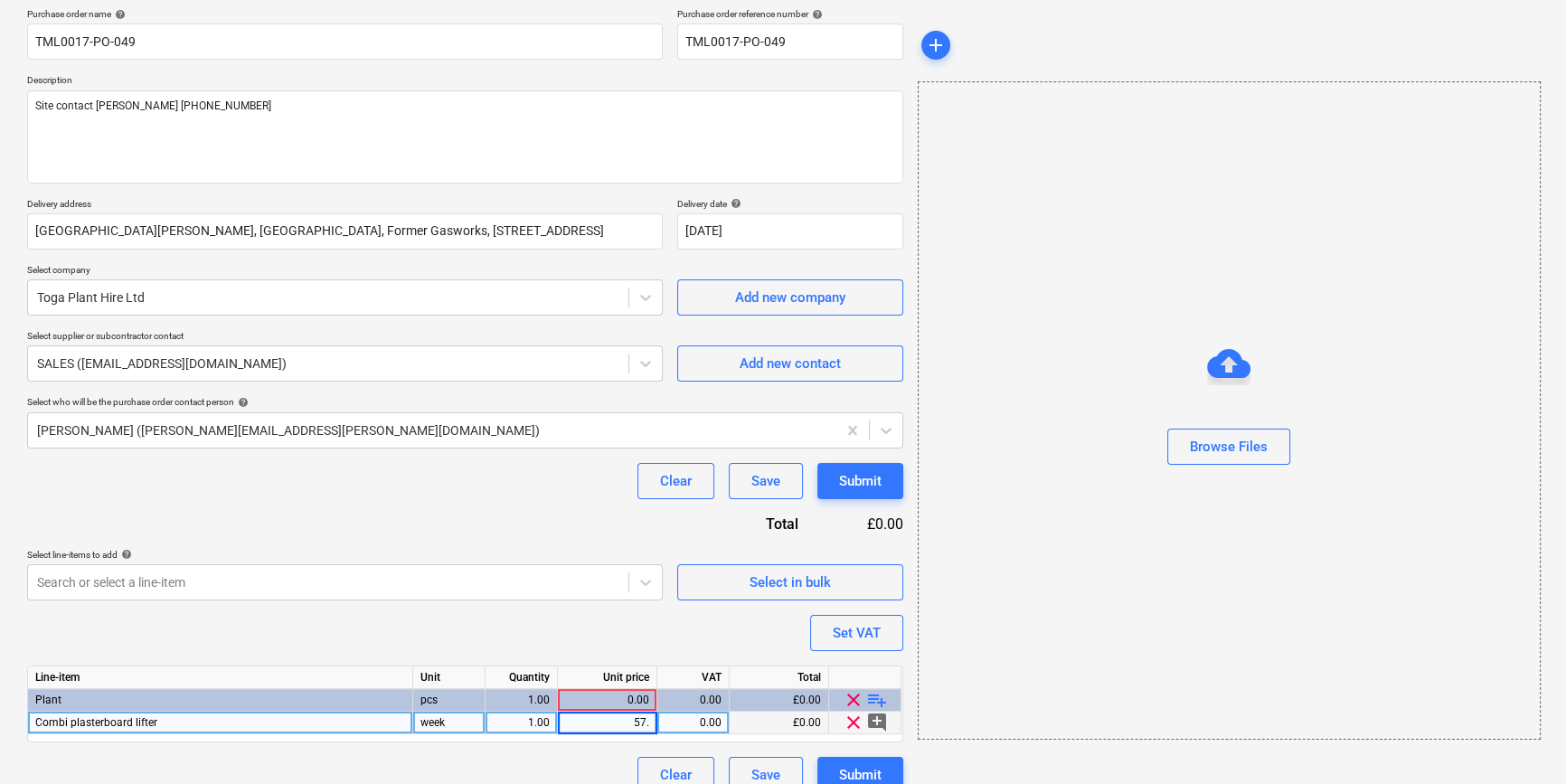
type input "57.2"
type textarea "x"
type input "20"
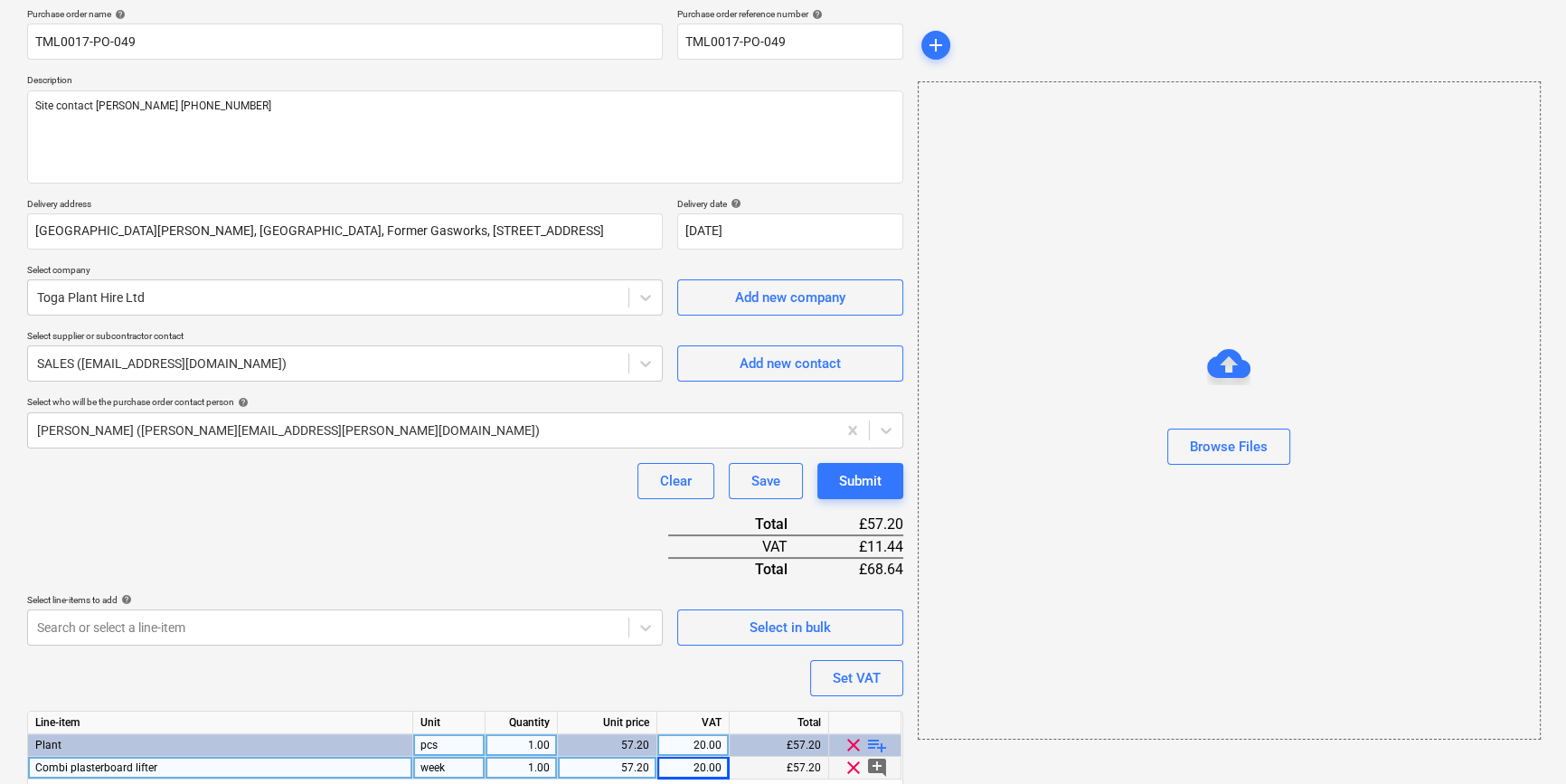
click at [881, 741] on span "playlist_add" at bounding box center [877, 745] width 22 height 22
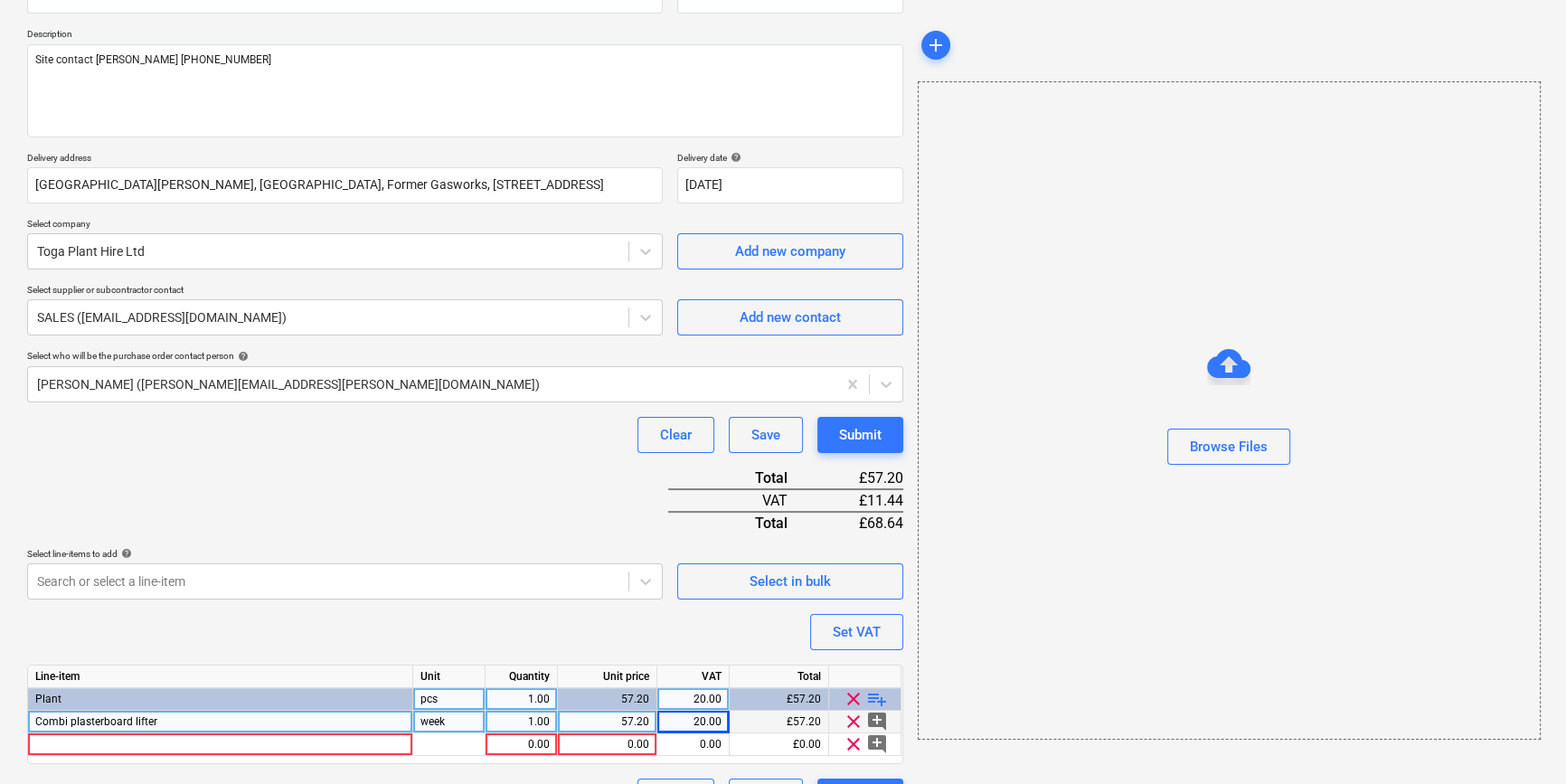
scroll to position [230, 0]
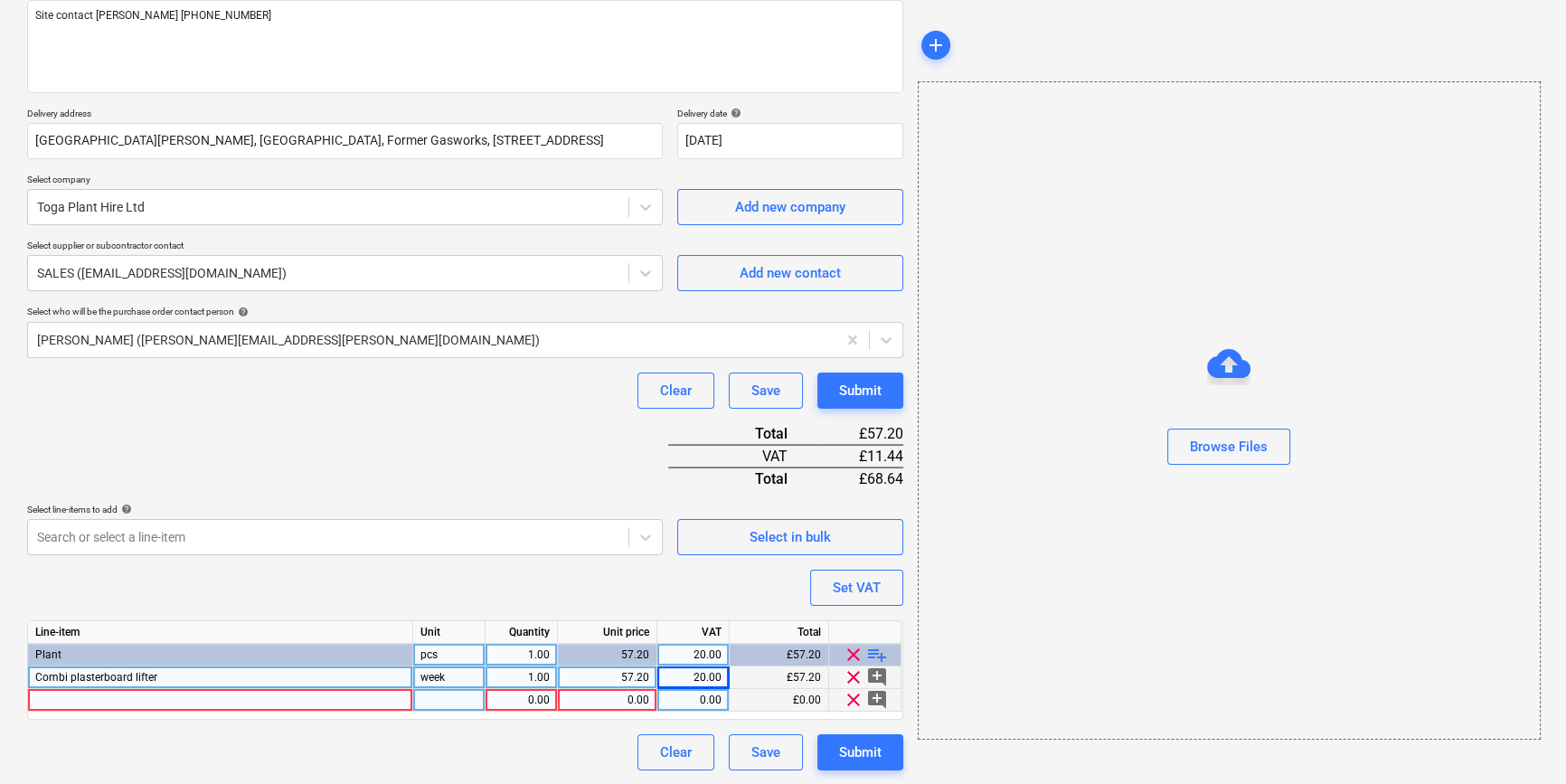
click at [63, 697] on div at bounding box center [220, 701] width 385 height 23
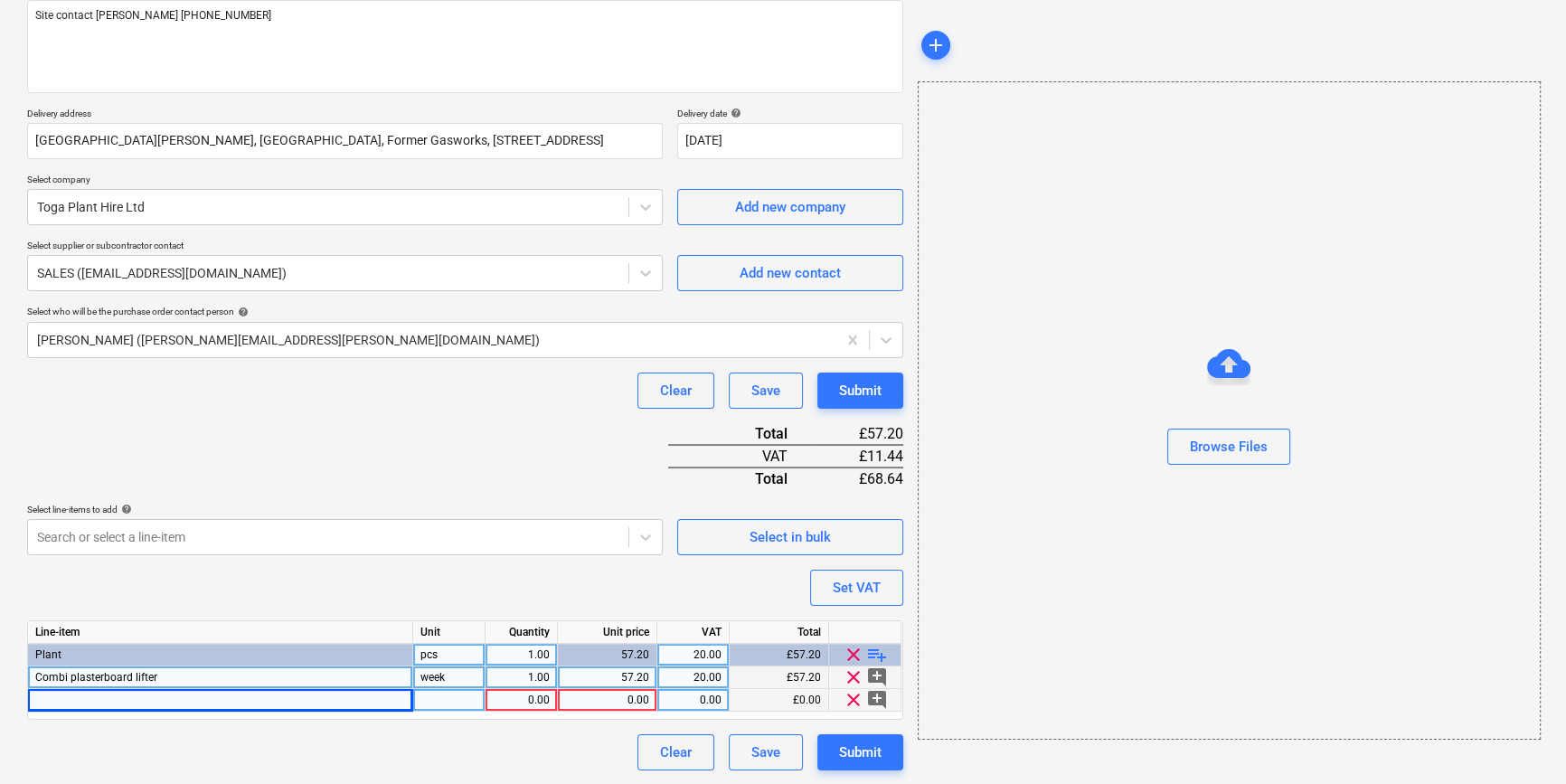
click at [78, 697] on div at bounding box center [220, 701] width 385 height 23
click at [60, 700] on div at bounding box center [220, 701] width 385 height 23
type textarea "x"
type input "JCPT0607DCS Electric scissor lift"
type textarea "x"
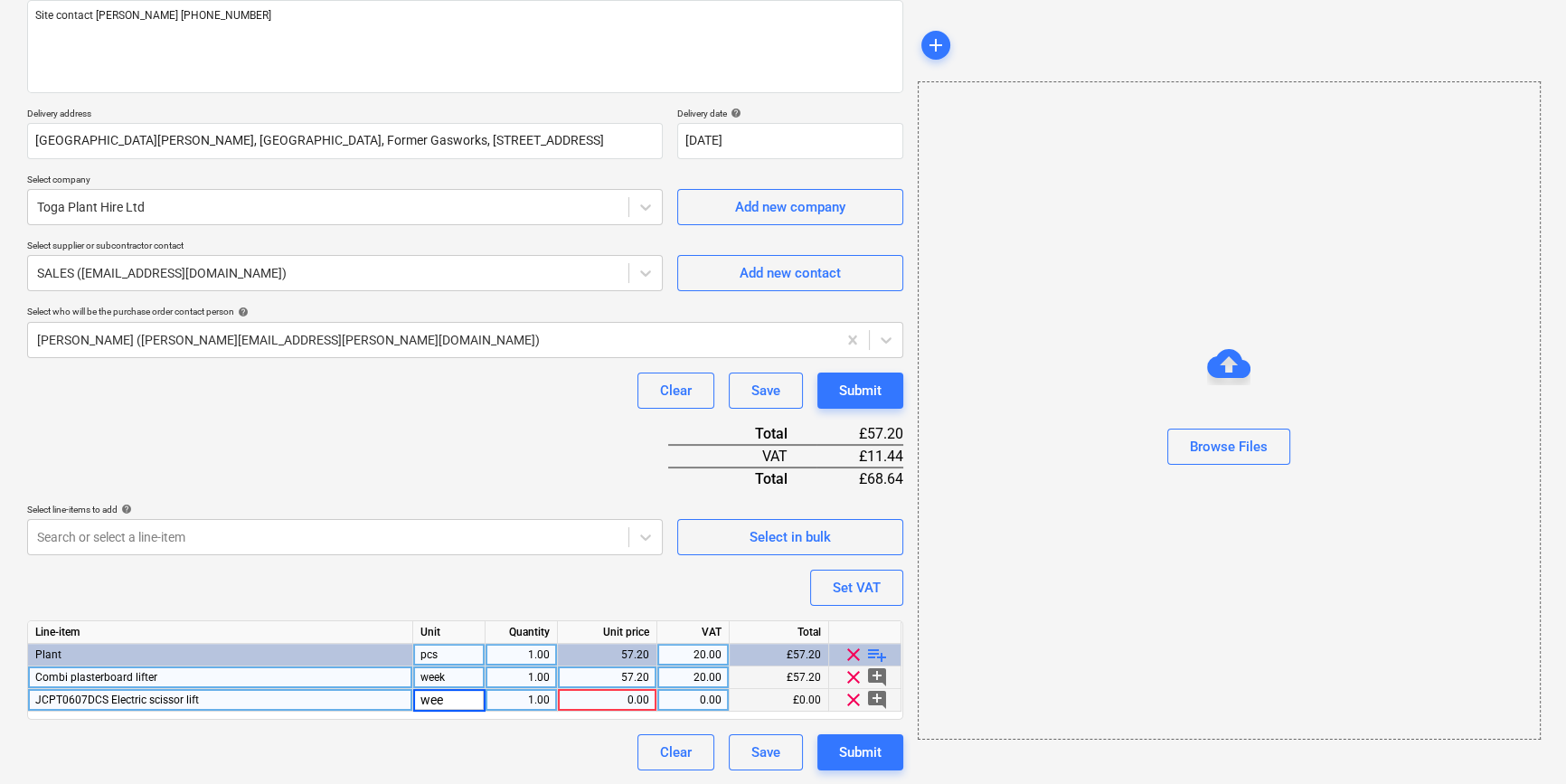
type input "week"
type textarea "x"
type input "75"
type textarea "x"
type input "75"
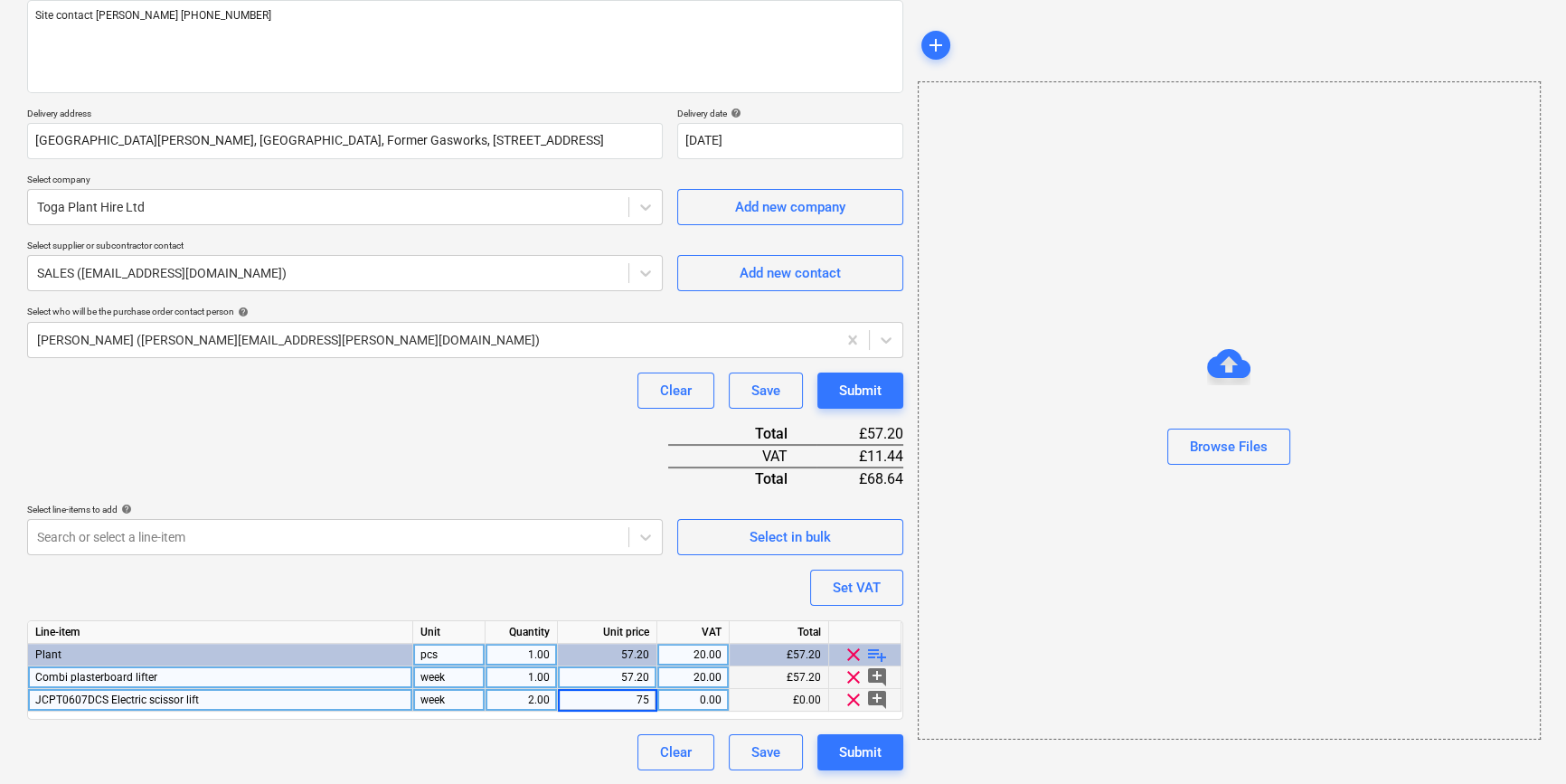
type textarea "x"
type input "20"
click at [875, 651] on span "playlist_add" at bounding box center [877, 654] width 22 height 22
type textarea "x"
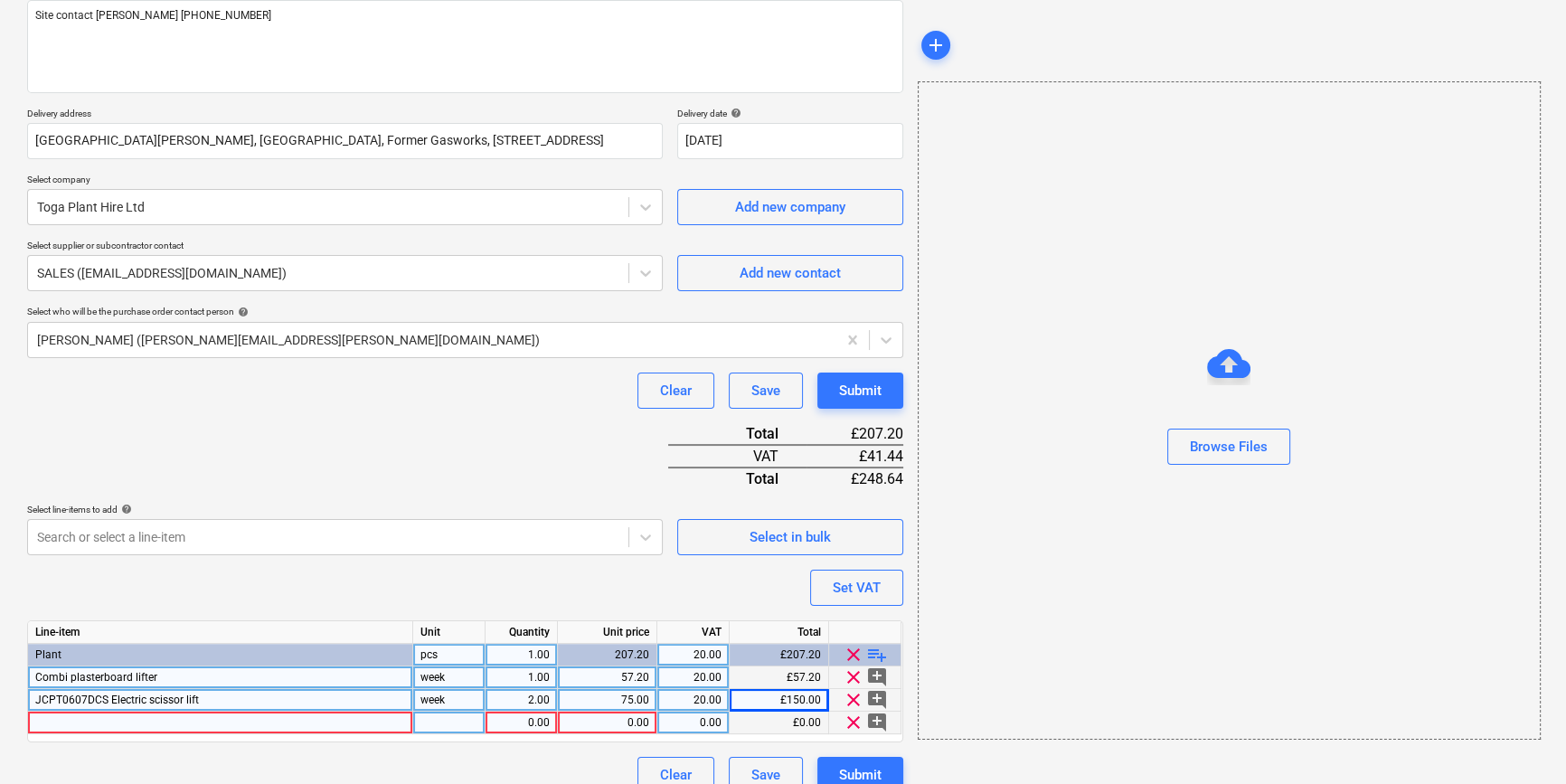
click at [57, 721] on div at bounding box center [220, 723] width 385 height 23
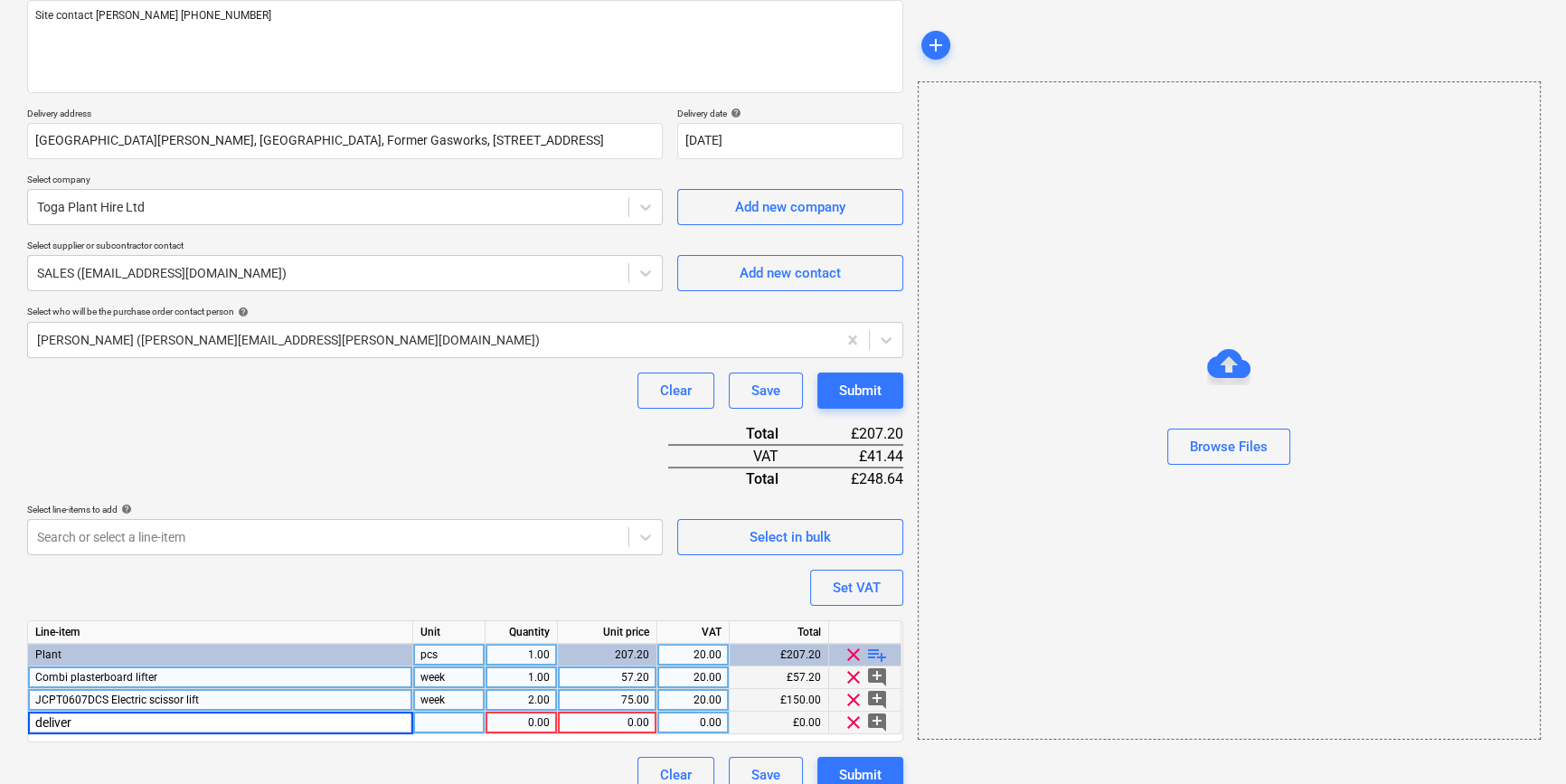
type input "delivery"
type textarea "x"
type input "10"
type textarea "x"
type input "20"
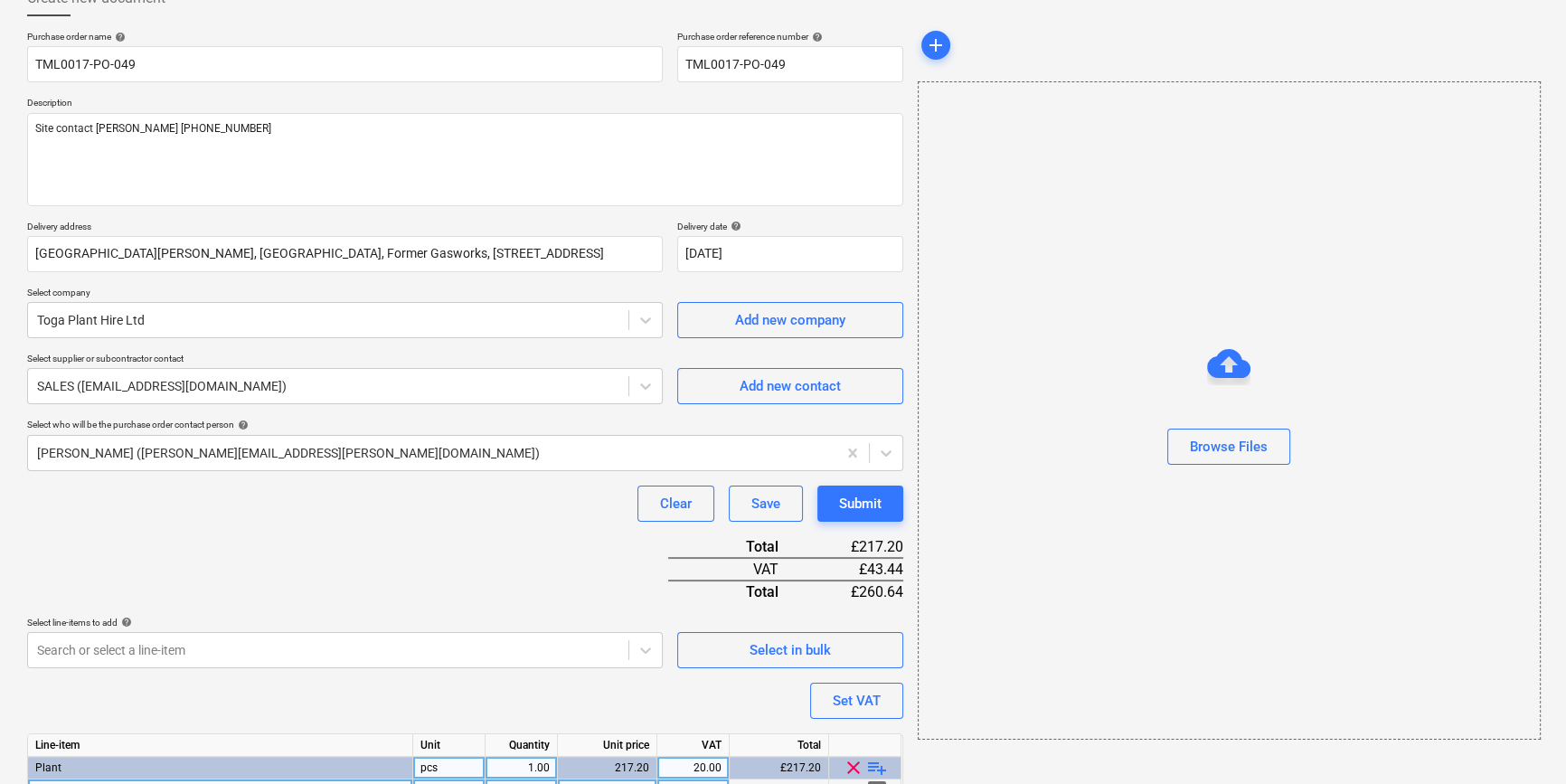
scroll to position [88, 0]
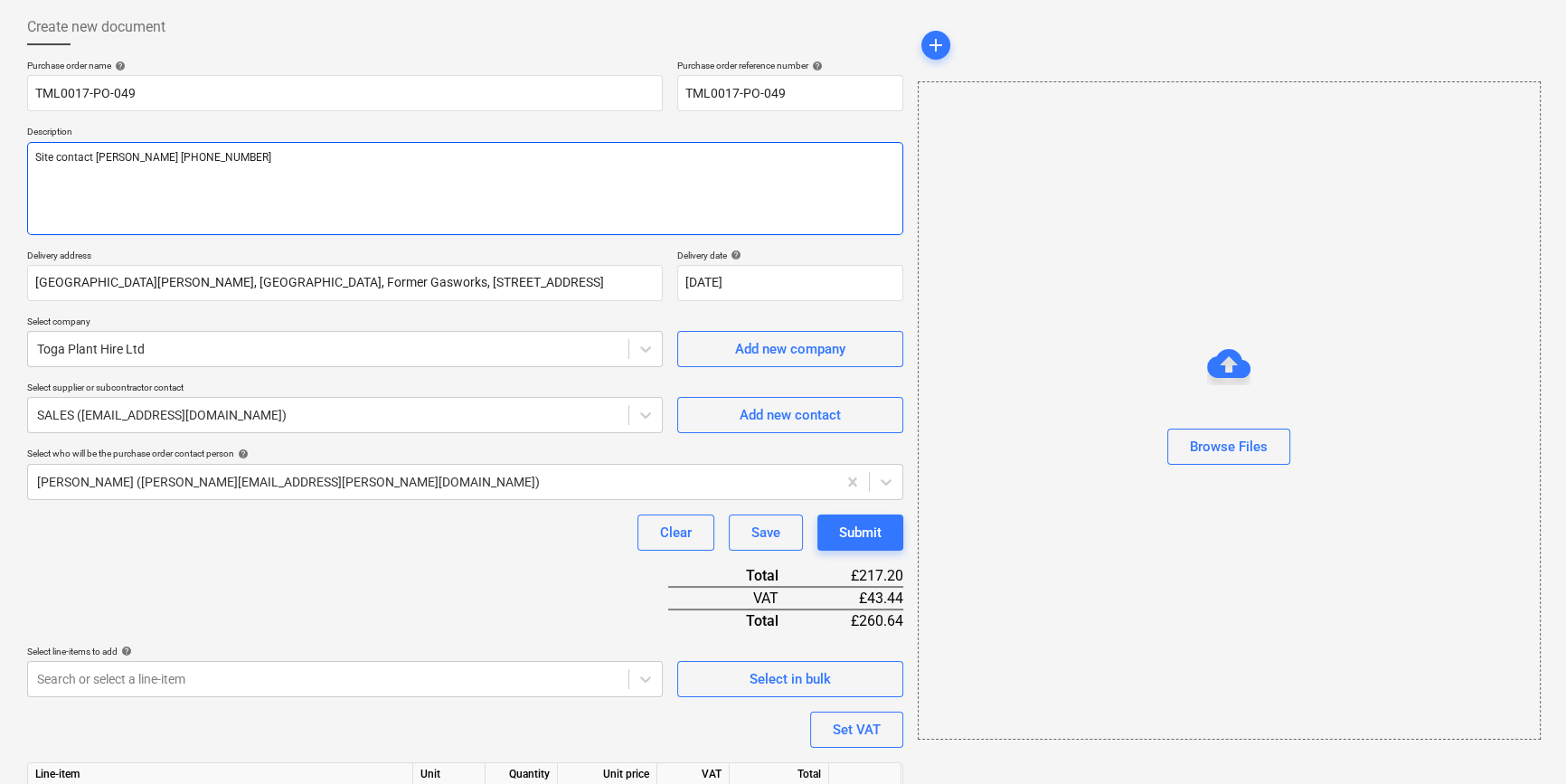
click at [54, 182] on textarea "Site contact [PERSON_NAME] [PHONE_NUMBER]" at bounding box center [465, 188] width 877 height 93
click at [228, 163] on textarea "Site contact [PERSON_NAME] [PHONE_NUMBER]" at bounding box center [465, 188] width 877 height 93
type textarea "x"
type textarea "Site contact [PERSON_NAME] [PHONE_NUMBER]"
type textarea "x"
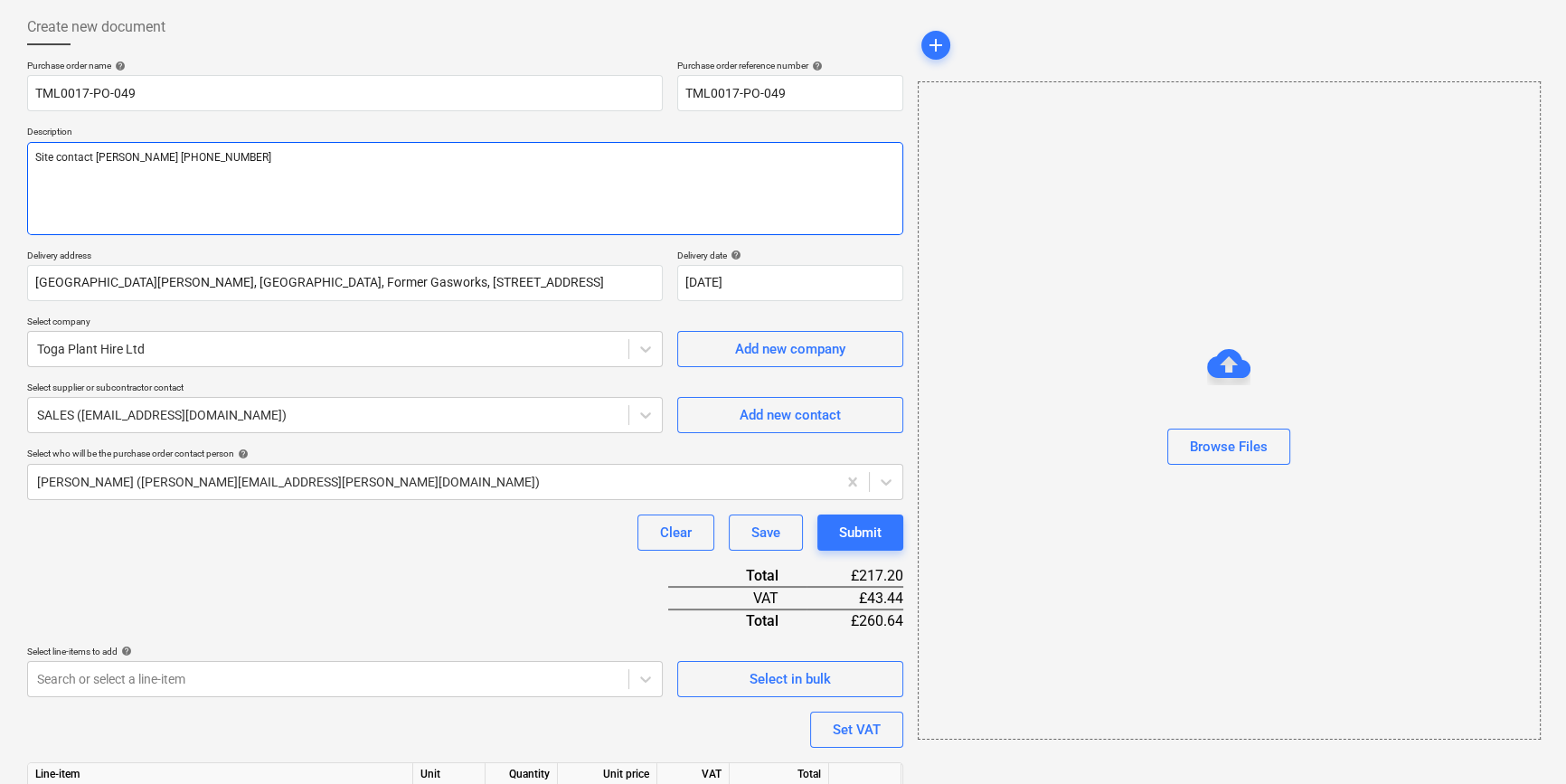
type textarea "Site contact [PERSON_NAME] [PHONE_NUMBER] I"
type textarea "x"
type textarea "Site contact [PERSON_NAME] [PHONE_NUMBER] If"
type textarea "x"
type textarea "Site contact [PERSON_NAME] [PHONE_NUMBER] If"
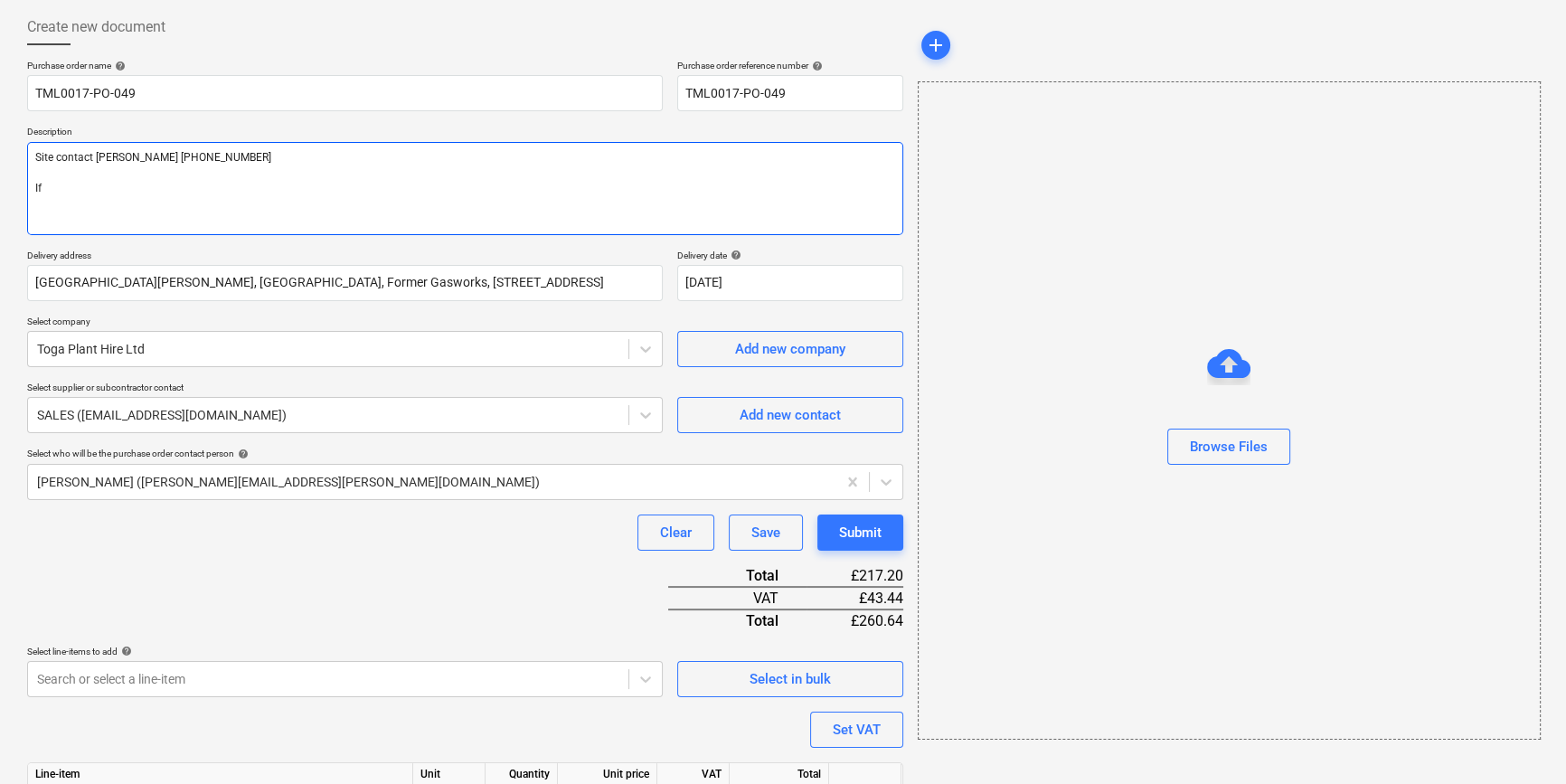
type textarea "x"
type textarea "Site contact [PERSON_NAME] [PHONE_NUMBER] If d"
type textarea "x"
type textarea "Site contact [PERSON_NAME] [PHONE_NUMBER] If de"
type textarea "x"
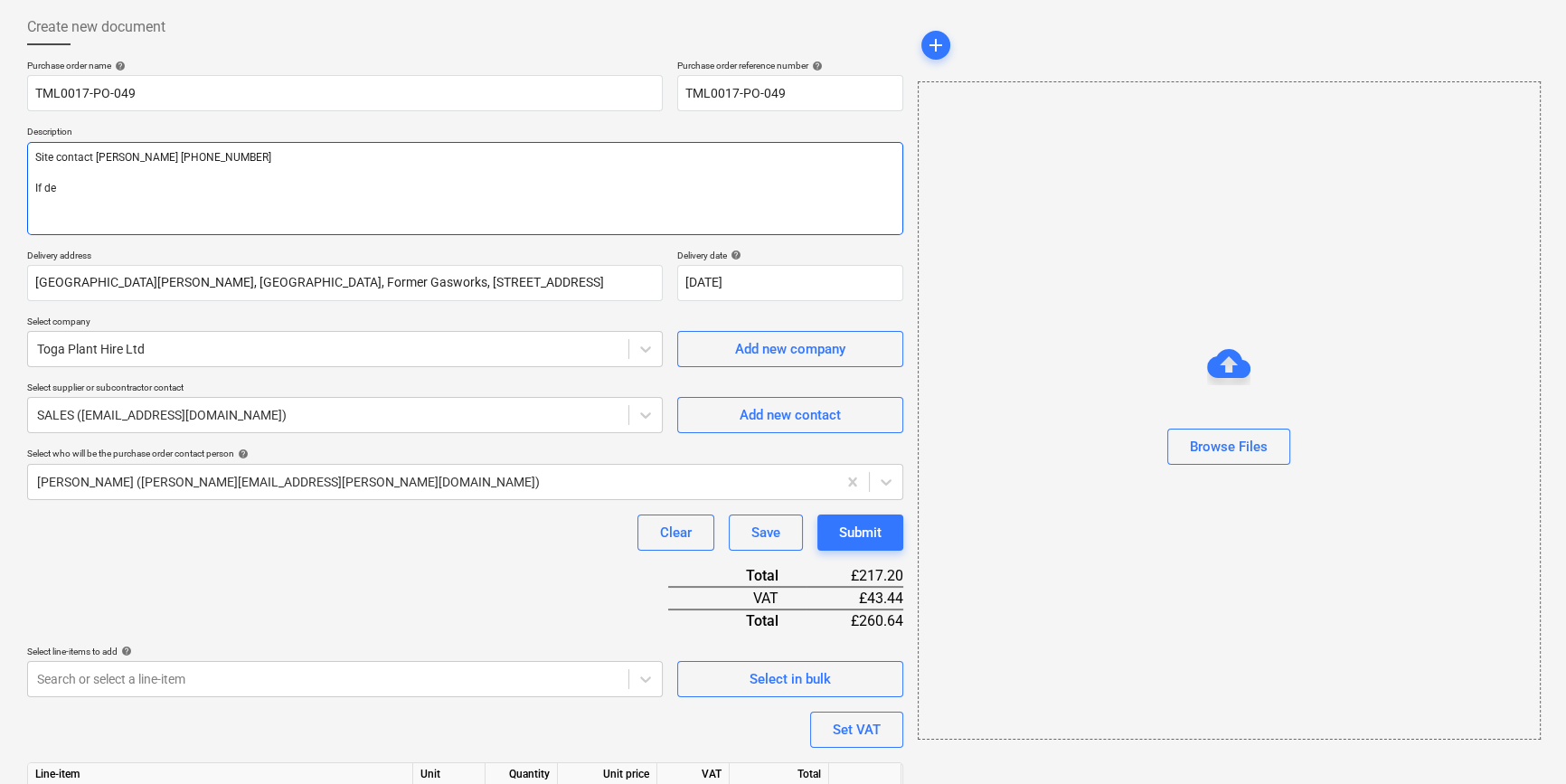
type textarea "Site contact [PERSON_NAME] [PHONE_NUMBER] If del"
type textarea "x"
type textarea "Site contact [PERSON_NAME] [PHONE_NUMBER] If deli"
type textarea "x"
type textarea "Site contact [PERSON_NAME] [PHONE_NUMBER] If deliv"
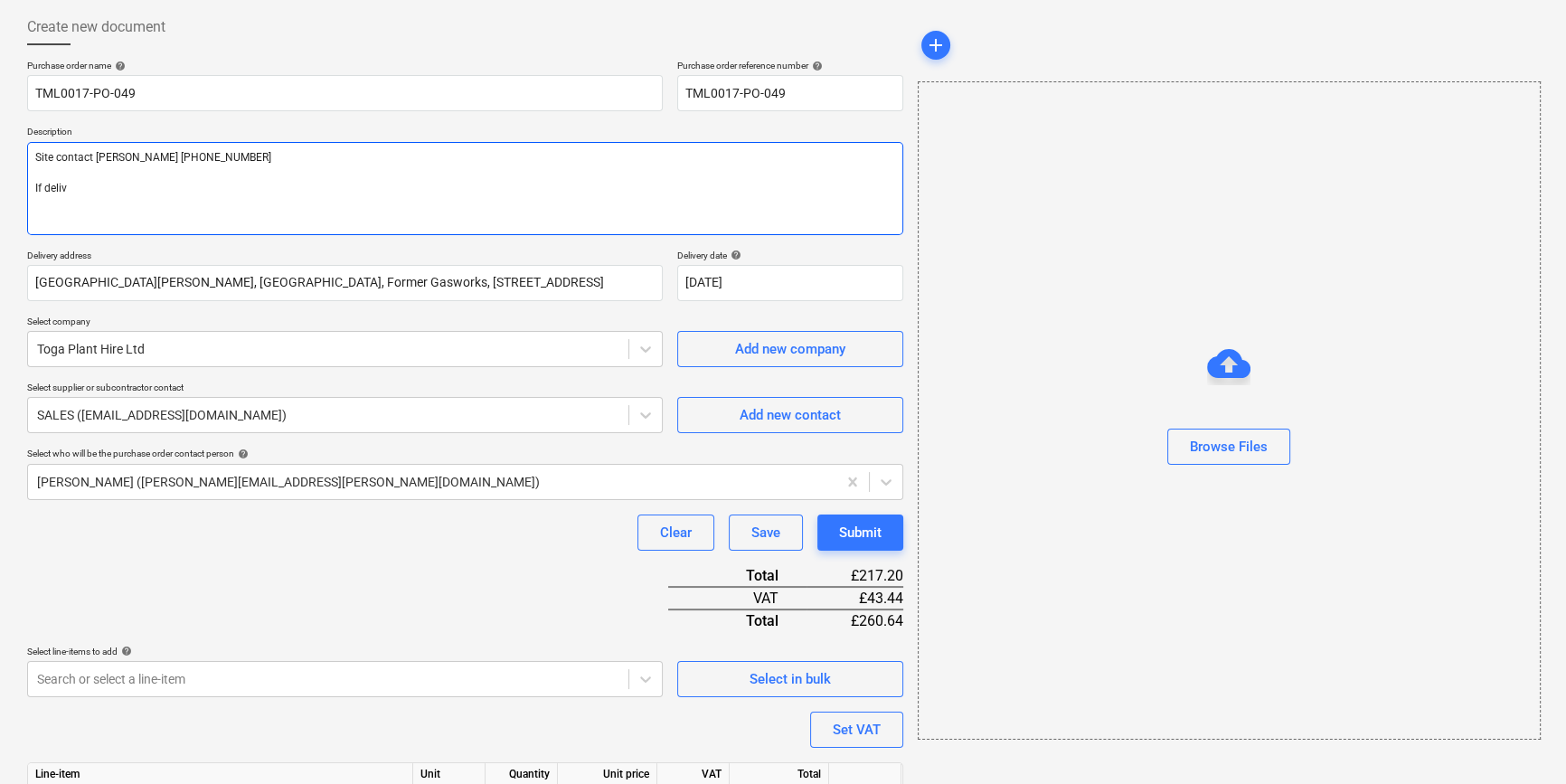
type textarea "x"
type textarea "Site contact [PERSON_NAME] [PHONE_NUMBER] If delive"
type textarea "x"
type textarea "Site contact [PERSON_NAME] [PHONE_NUMBER] If deliver"
type textarea "x"
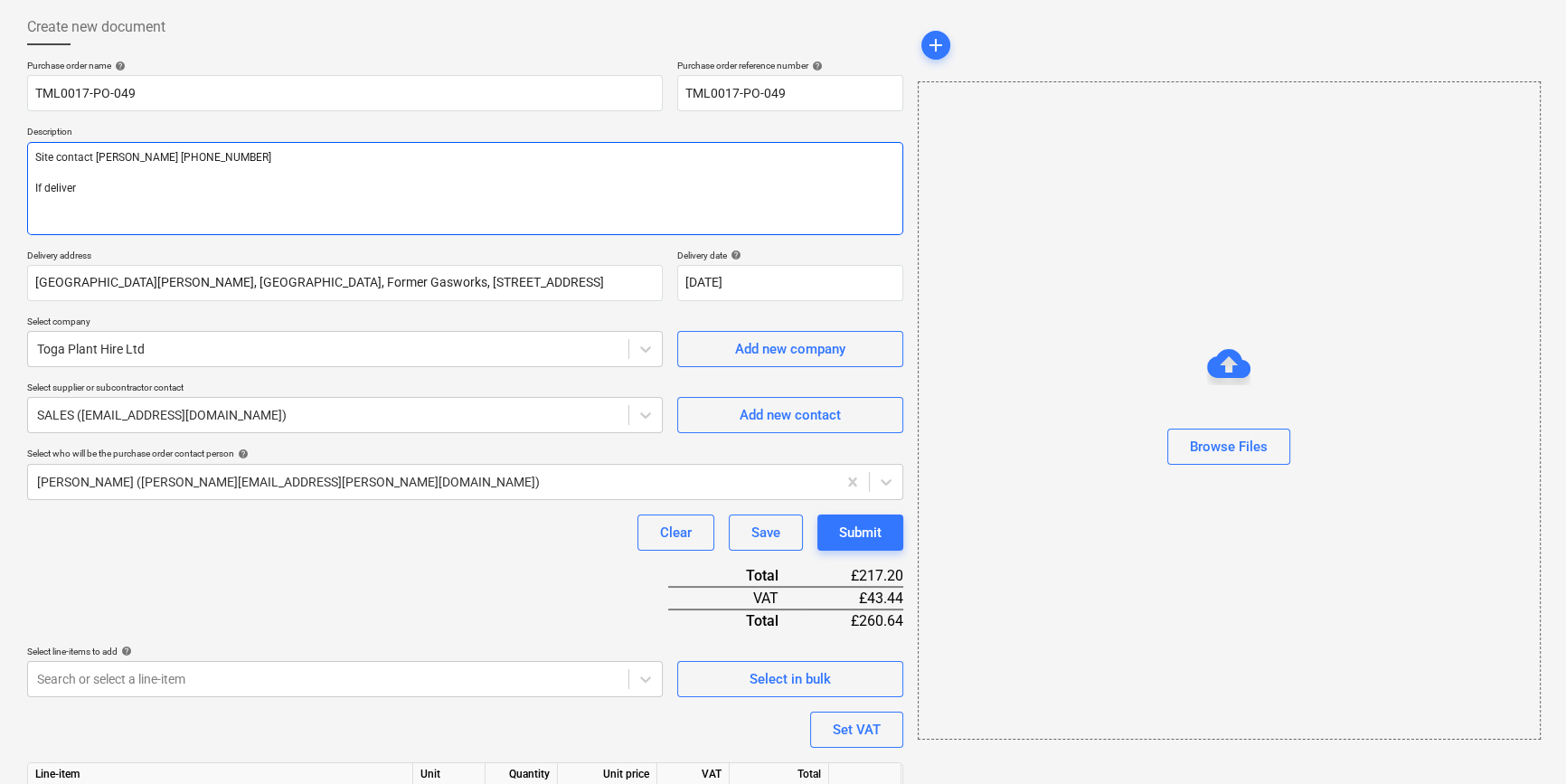
type textarea "Site contact [PERSON_NAME] [PHONE_NUMBER] If delivery"
type textarea "x"
type textarea "Site contact [PERSON_NAME] [PHONE_NUMBER] If delivery"
type textarea "x"
type textarea "Site contact [PERSON_NAME] [PHONE_NUMBER] If delivery c"
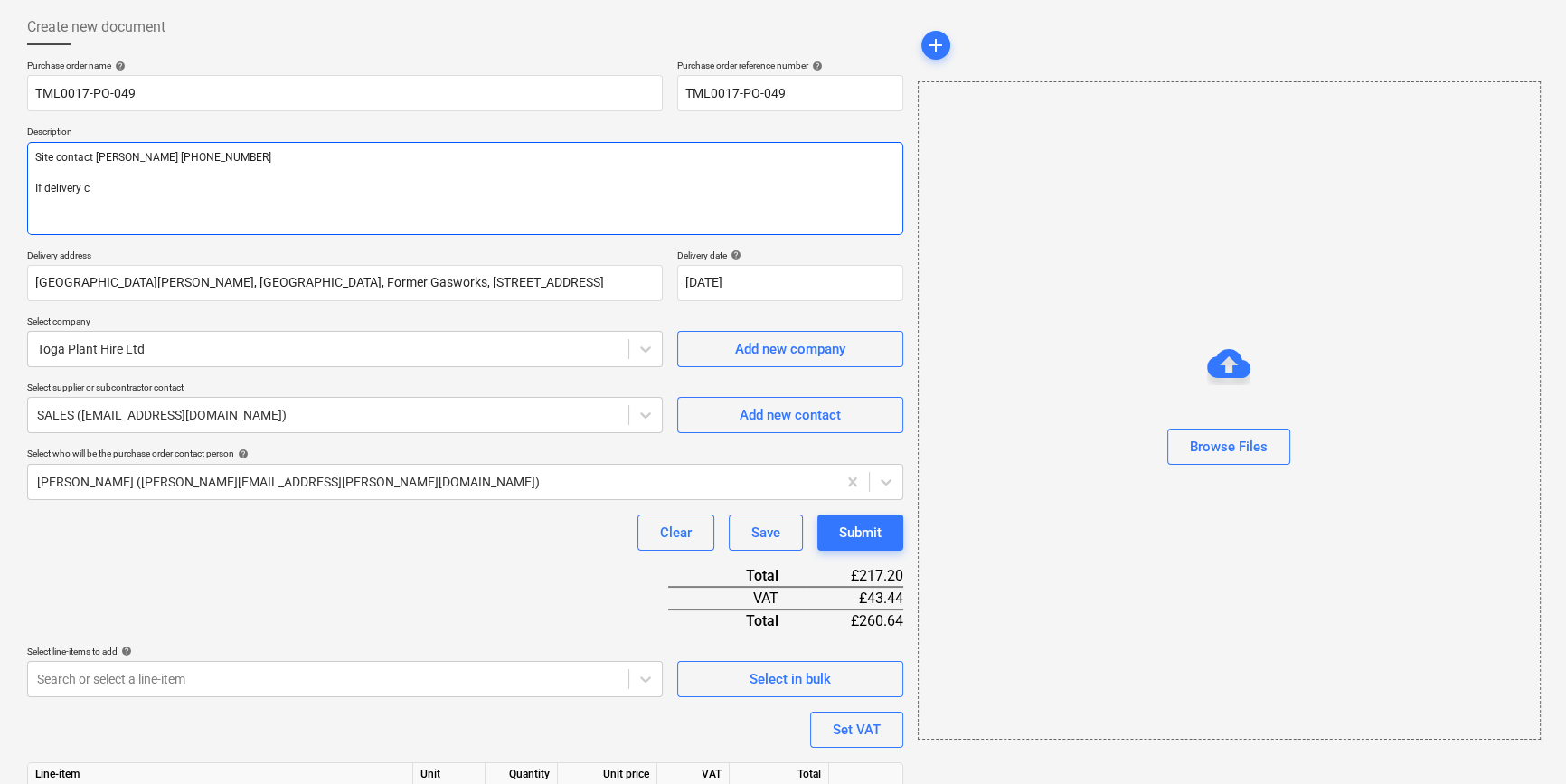
type textarea "x"
type textarea "Site contact [PERSON_NAME] [PHONE_NUMBER] If delivery ca"
type textarea "x"
type textarea "Site contact [PERSON_NAME] [PHONE_NUMBER] If delivery can"
type textarea "x"
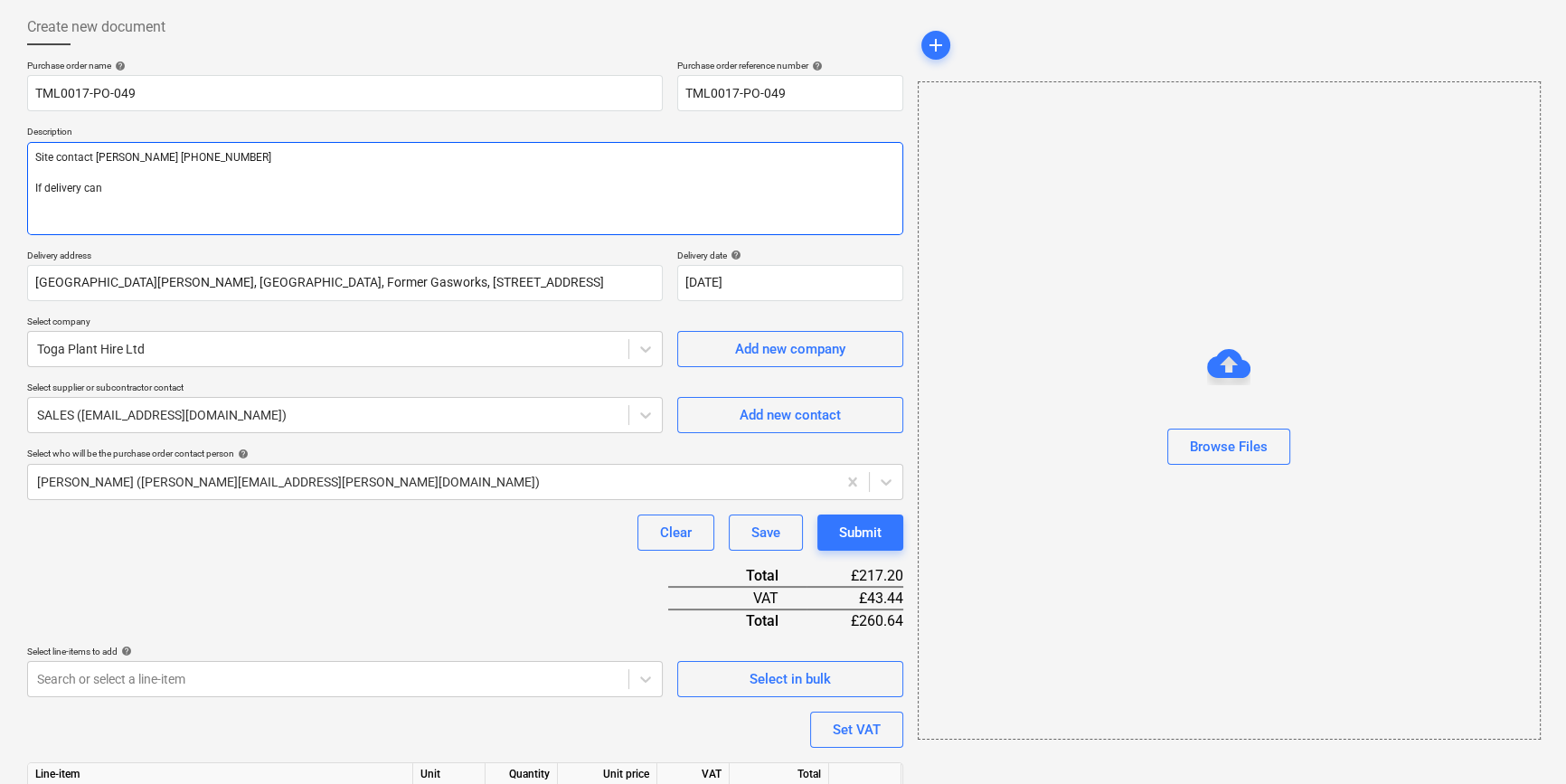
type textarea "Site contact [PERSON_NAME] [PHONE_NUMBER] If delivery [PERSON_NAME]"
type textarea "x"
type textarea "Site contact [PERSON_NAME] [PHONE_NUMBER] If delivery canno"
type textarea "x"
type textarea "Site contact [PERSON_NAME] [PHONE_NUMBER] If delivery cannot"
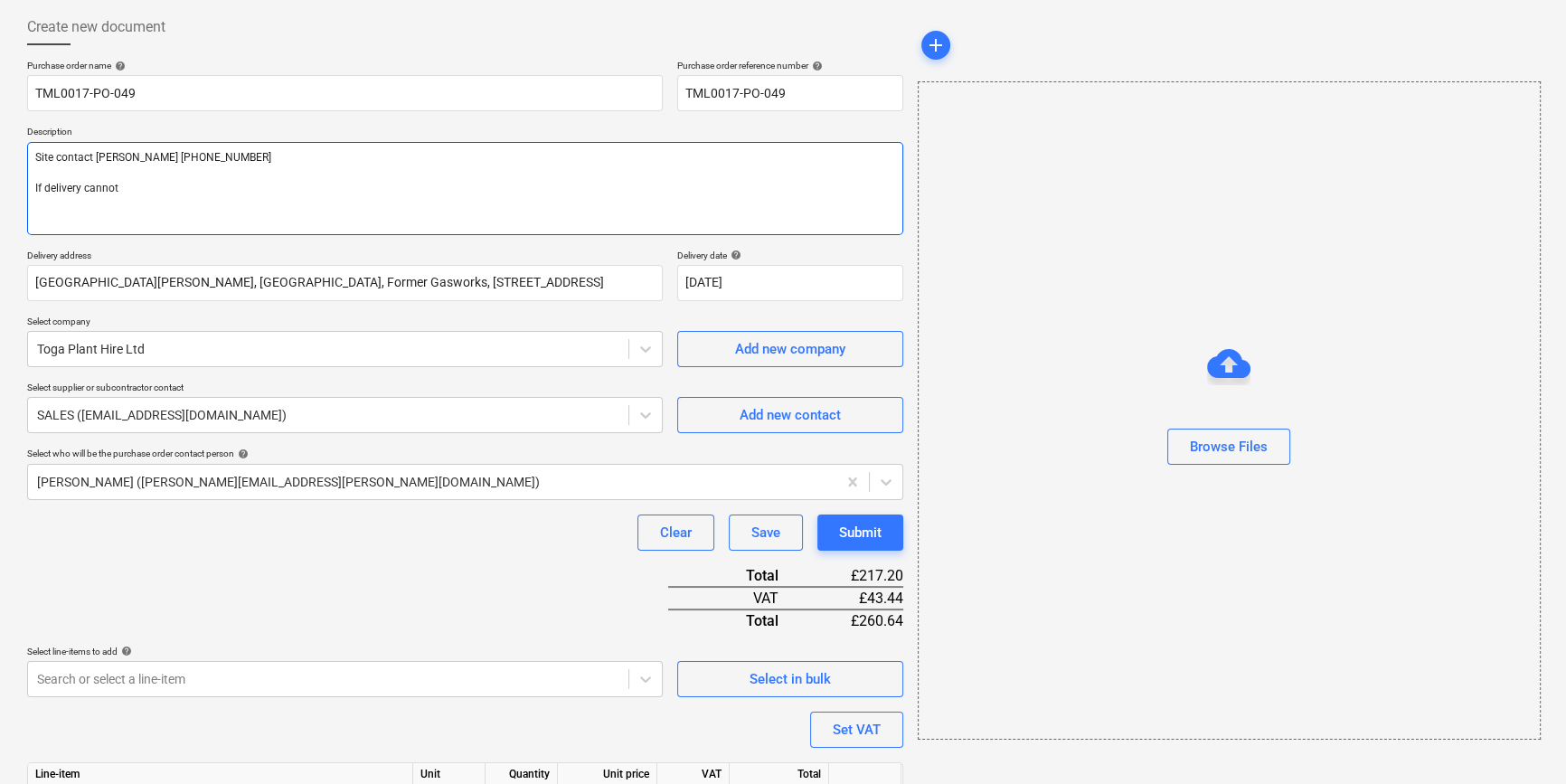
type textarea "x"
type textarea "Site contact [PERSON_NAME] [PHONE_NUMBER] If delivery cannot"
type textarea "x"
type textarea "Site contact [PERSON_NAME] [PHONE_NUMBER] If delivery cannot b"
type textarea "x"
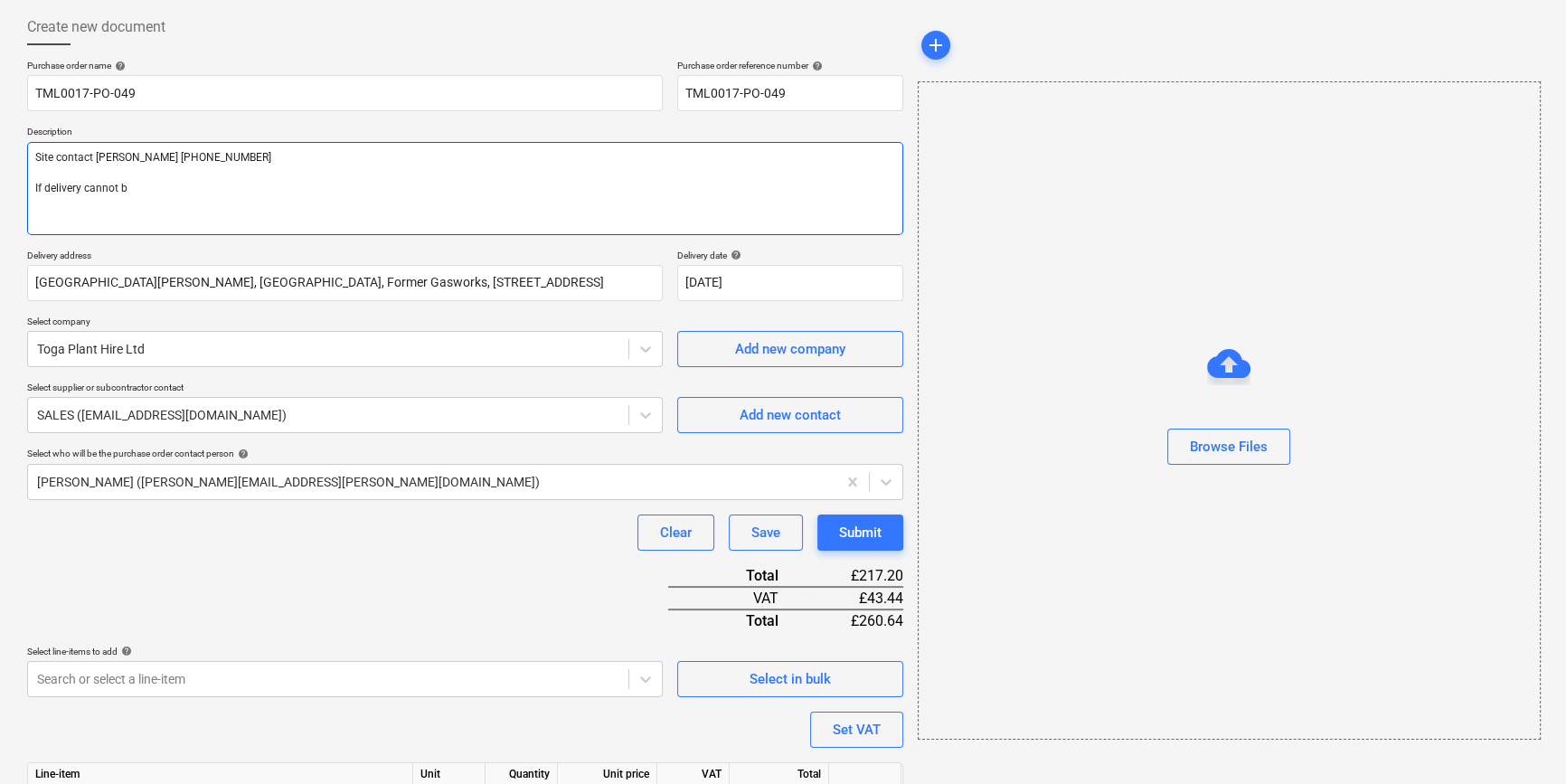
type textarea "Site contact [PERSON_NAME] [PHONE_NUMBER] If delivery cannot be"
type textarea "x"
type textarea "Site contact [PERSON_NAME] [PHONE_NUMBER] If delivery cannot be"
type textarea "x"
type textarea "Site contact [PERSON_NAME] [PHONE_NUMBER] If delivery cannot be t"
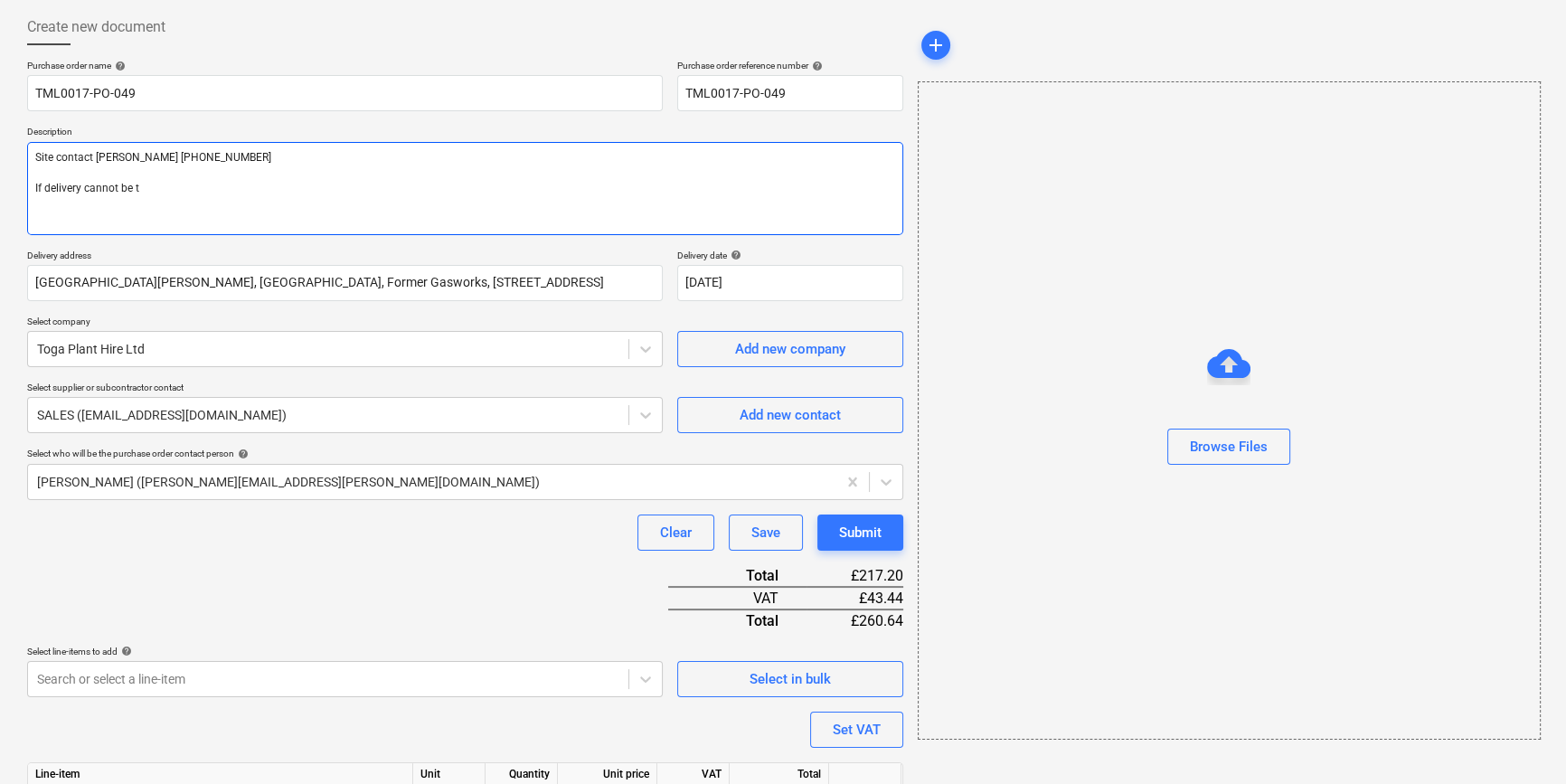
type textarea "x"
type textarea "Site contact [PERSON_NAME] [PHONE_NUMBER] If delivery cannot be th"
type textarea "x"
type textarea "Site contact [PERSON_NAME] [PHONE_NUMBER] If delivery cannot be thi"
type textarea "x"
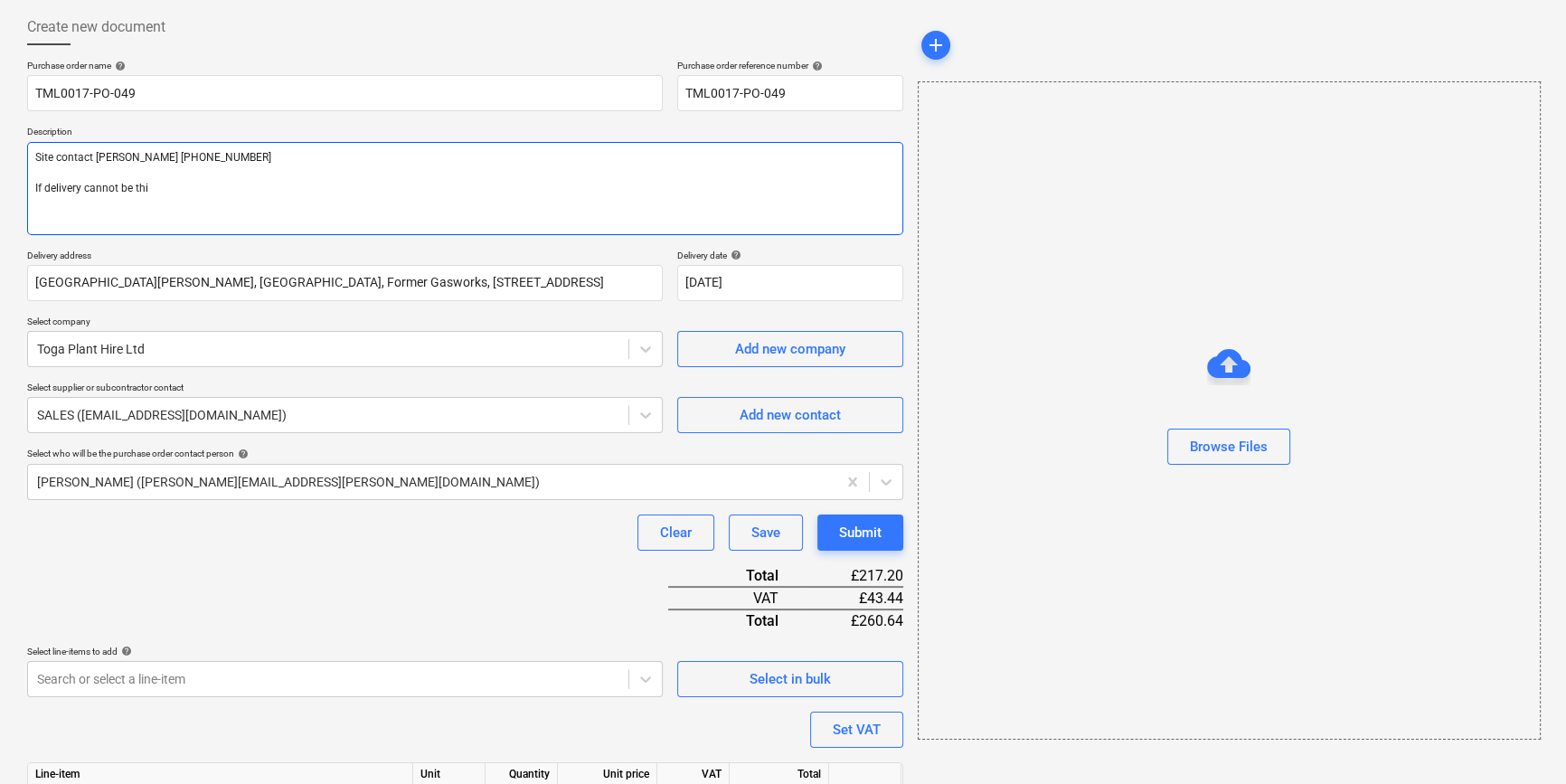
type textarea "Site contact [PERSON_NAME] [PHONE_NUMBER] If delivery cannot be this"
type textarea "x"
type textarea "Site contact [PERSON_NAME] [PHONE_NUMBER] If delivery cannot be this"
type textarea "x"
type textarea "Site contact [PERSON_NAME] [PHONE_NUMBER] If delivery cannot be this w"
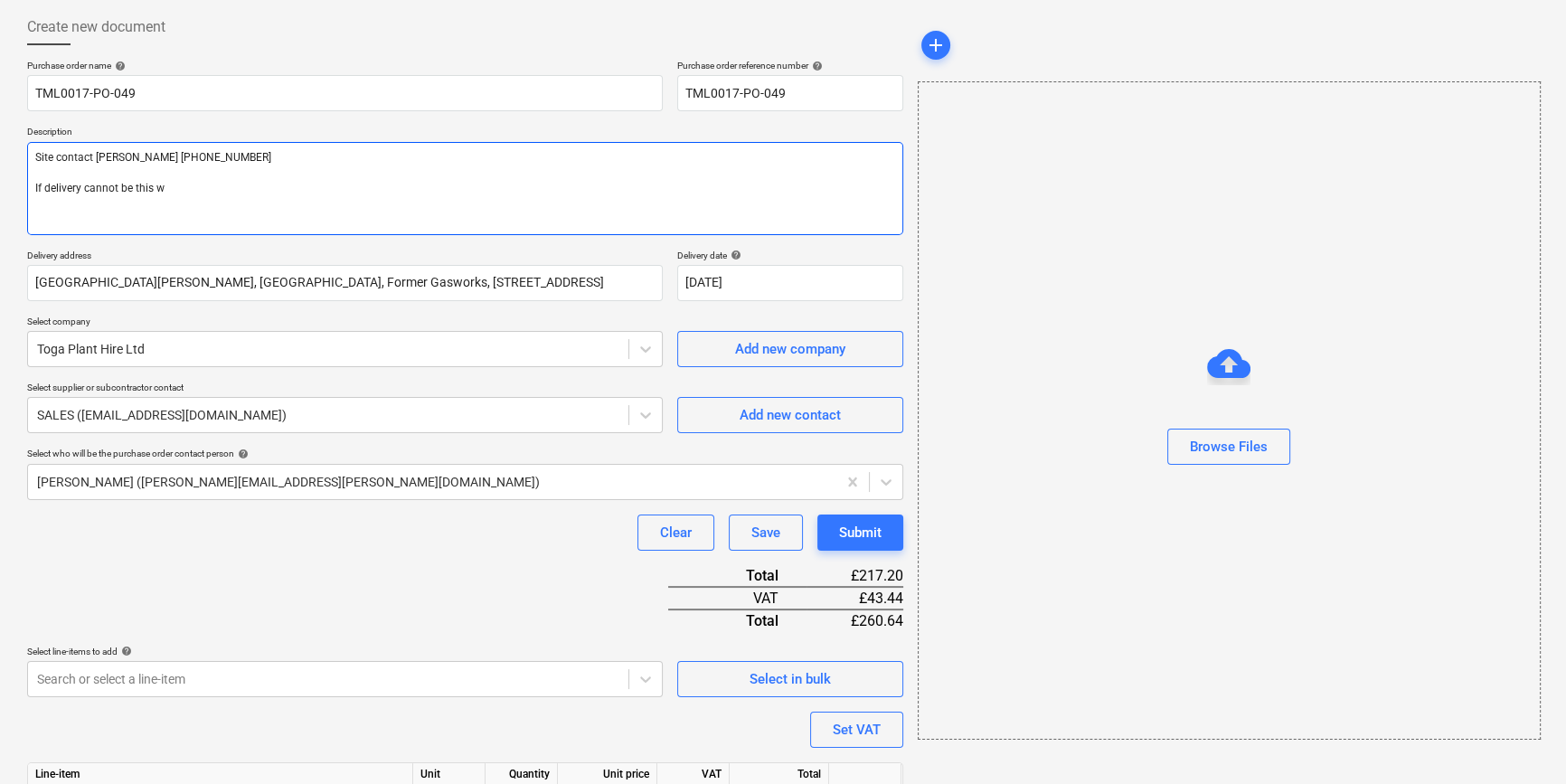
type textarea "x"
type textarea "Site contact [PERSON_NAME] [PHONE_NUMBER] If delivery cannot be this we"
type textarea "x"
type textarea "Site contact [PERSON_NAME] [PHONE_NUMBER] If delivery cannot be this wee"
type textarea "x"
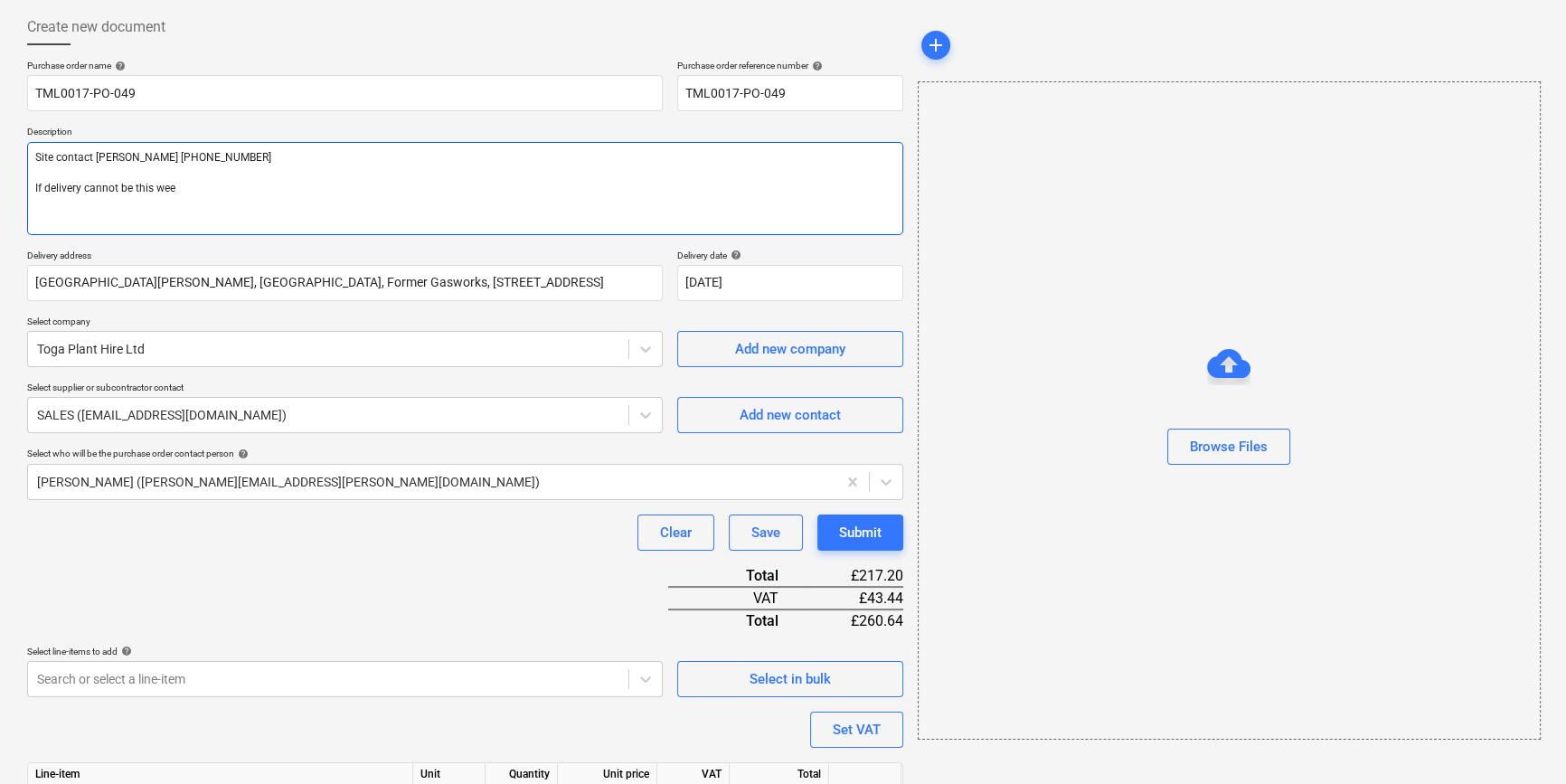
type textarea "Site contact [PERSON_NAME] [PHONE_NUMBER] If delivery cannot be this week"
type textarea "x"
type textarea "Site contact [PERSON_NAME] [PHONE_NUMBER] If delivery cannot be this week,"
type textarea "x"
type textarea "Site contact [PERSON_NAME] [PHONE_NUMBER] If delivery cannot be this week,"
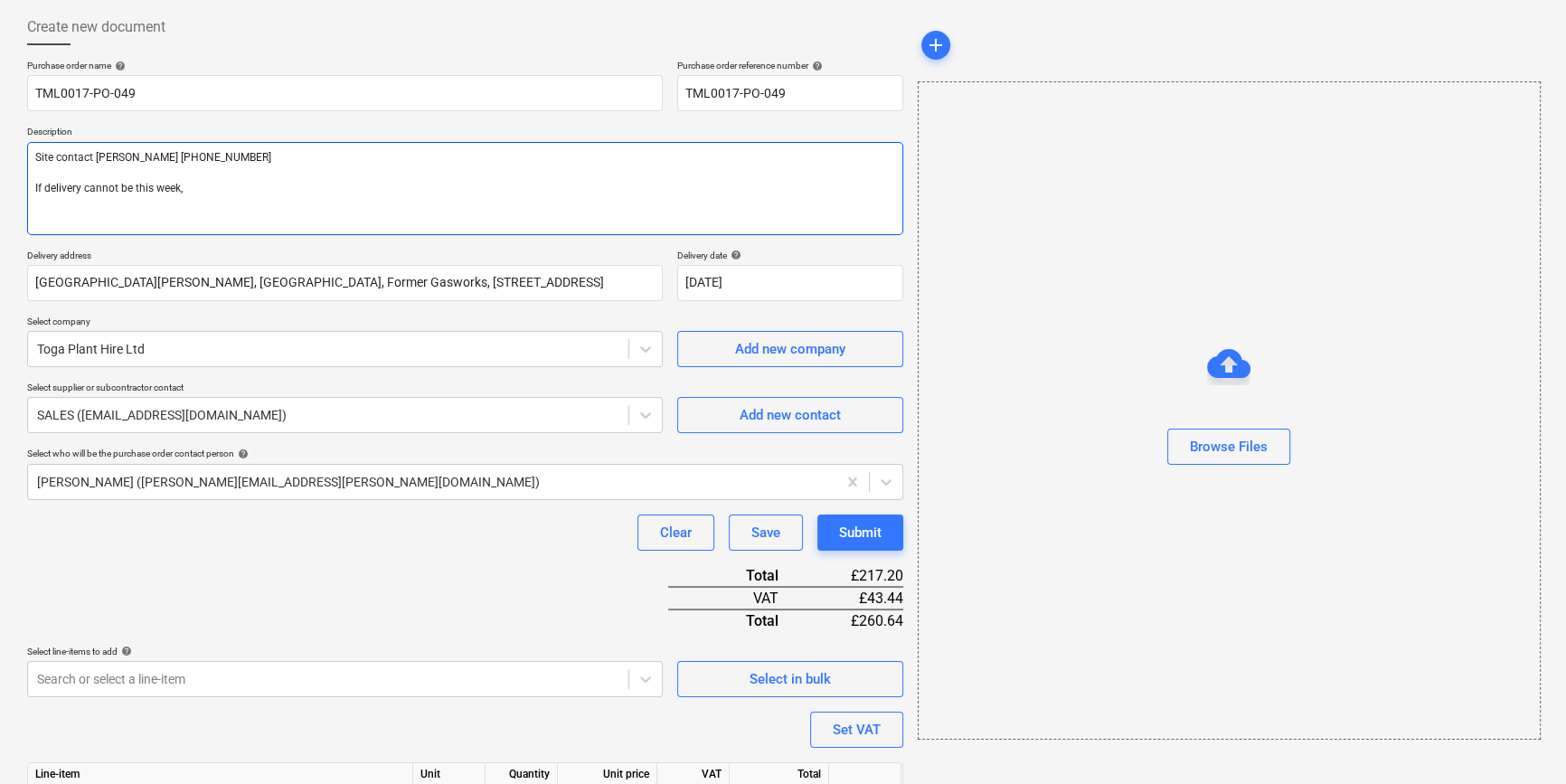
type textarea "x"
type textarea "Site contact [PERSON_NAME] [PHONE_NUMBER] If delivery cannot be this week, p"
type textarea "x"
type textarea "Site contact [PERSON_NAME] [PHONE_NUMBER] If delivery cannot be this week, pl"
type textarea "x"
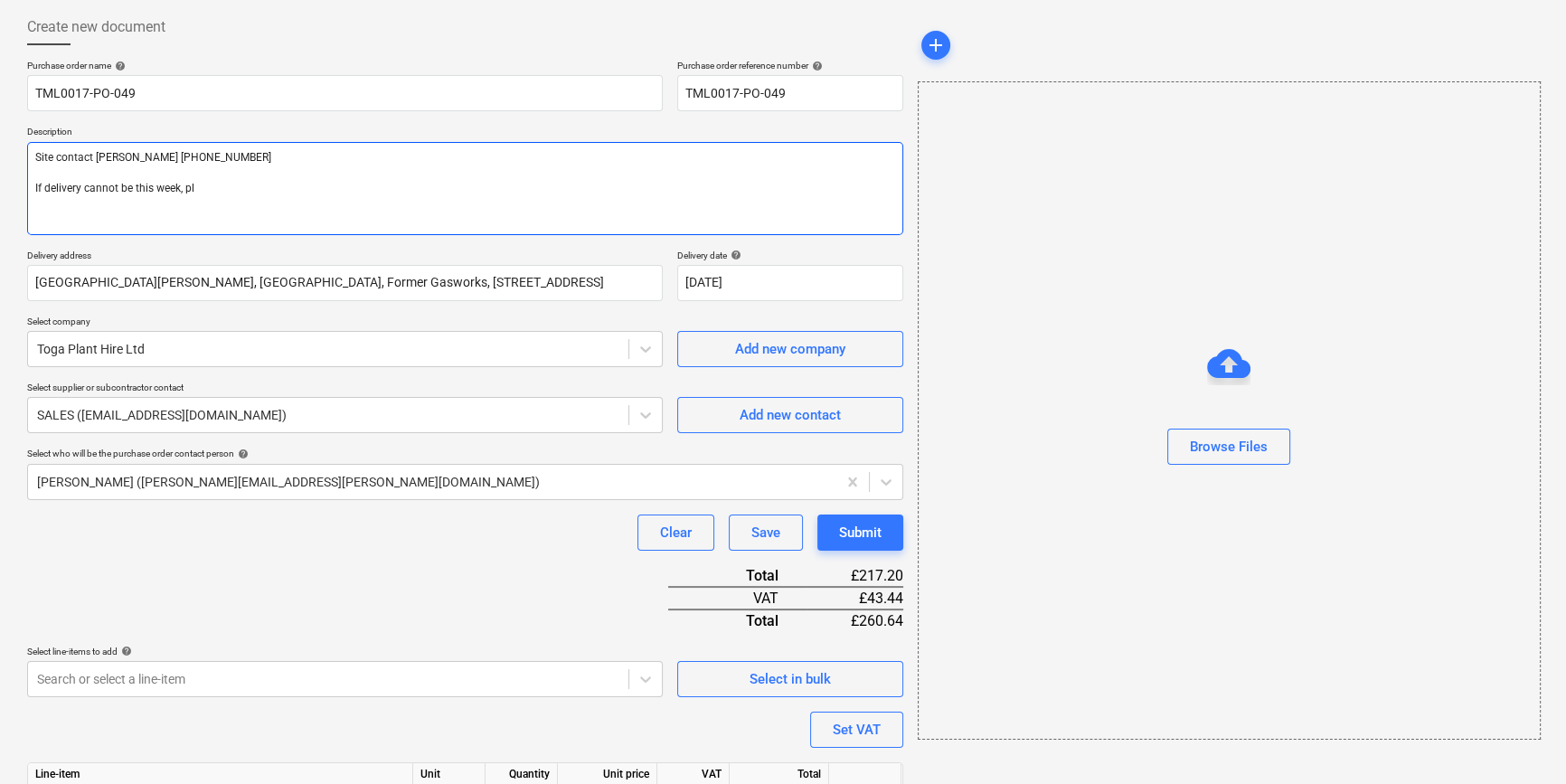
type textarea "Site contact [PERSON_NAME] [PHONE_NUMBER] If delivery cannot be this week, ple"
type textarea "x"
type textarea "Site contact [PERSON_NAME] [PHONE_NUMBER] If delivery cannot be this week, plea"
type textarea "x"
type textarea "Site contact [PERSON_NAME] [PHONE_NUMBER] If delivery cannot be this week, pleas"
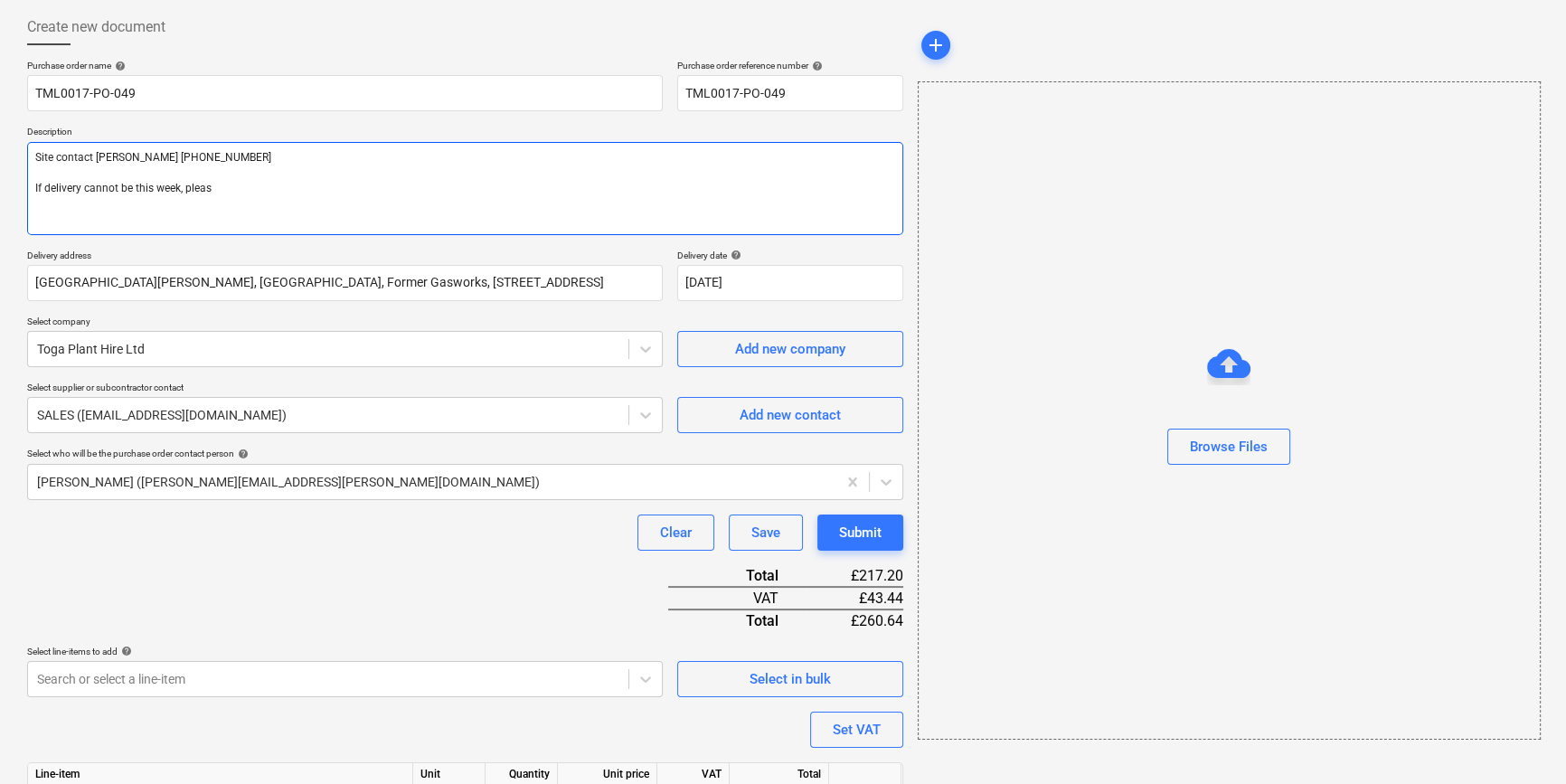
type textarea "x"
type textarea "Site contact [PERSON_NAME] [PHONE_NUMBER] If delivery cannot be this week, pleas"
type textarea "x"
type textarea "Site contact [PERSON_NAME] [PHONE_NUMBER] If delivery cannot be this week, plea…"
type textarea "x"
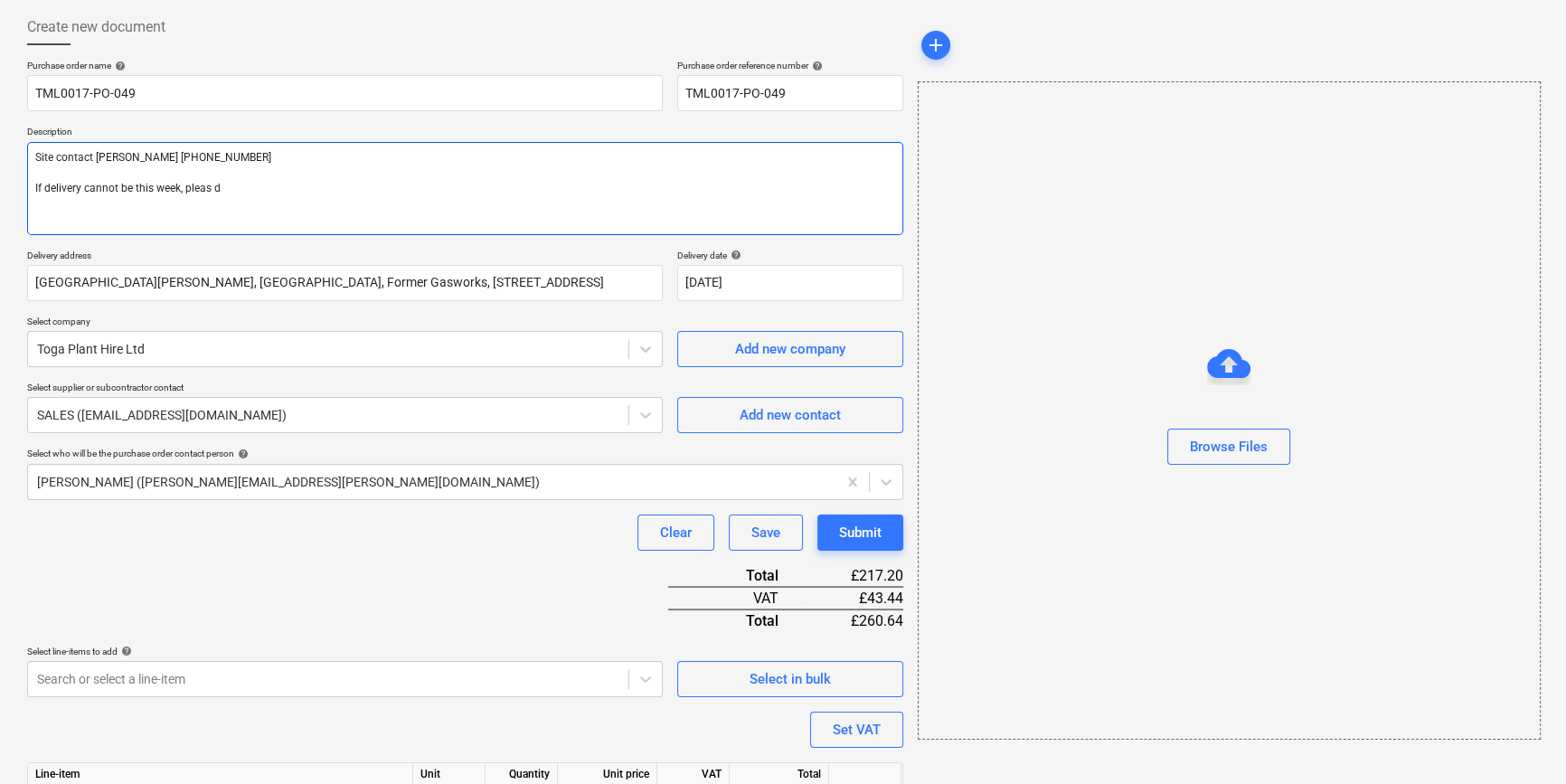
type textarea "Site contact [PERSON_NAME] [PHONE_NUMBER] If delivery cannot be this week, plea…"
type textarea "x"
type textarea "Site contact [PERSON_NAME] [PHONE_NUMBER] If delivery cannot be this week, plea…"
type textarea "x"
type textarea "Site contact [PERSON_NAME] [PHONE_NUMBER] If delivery cannot be this week, plea…"
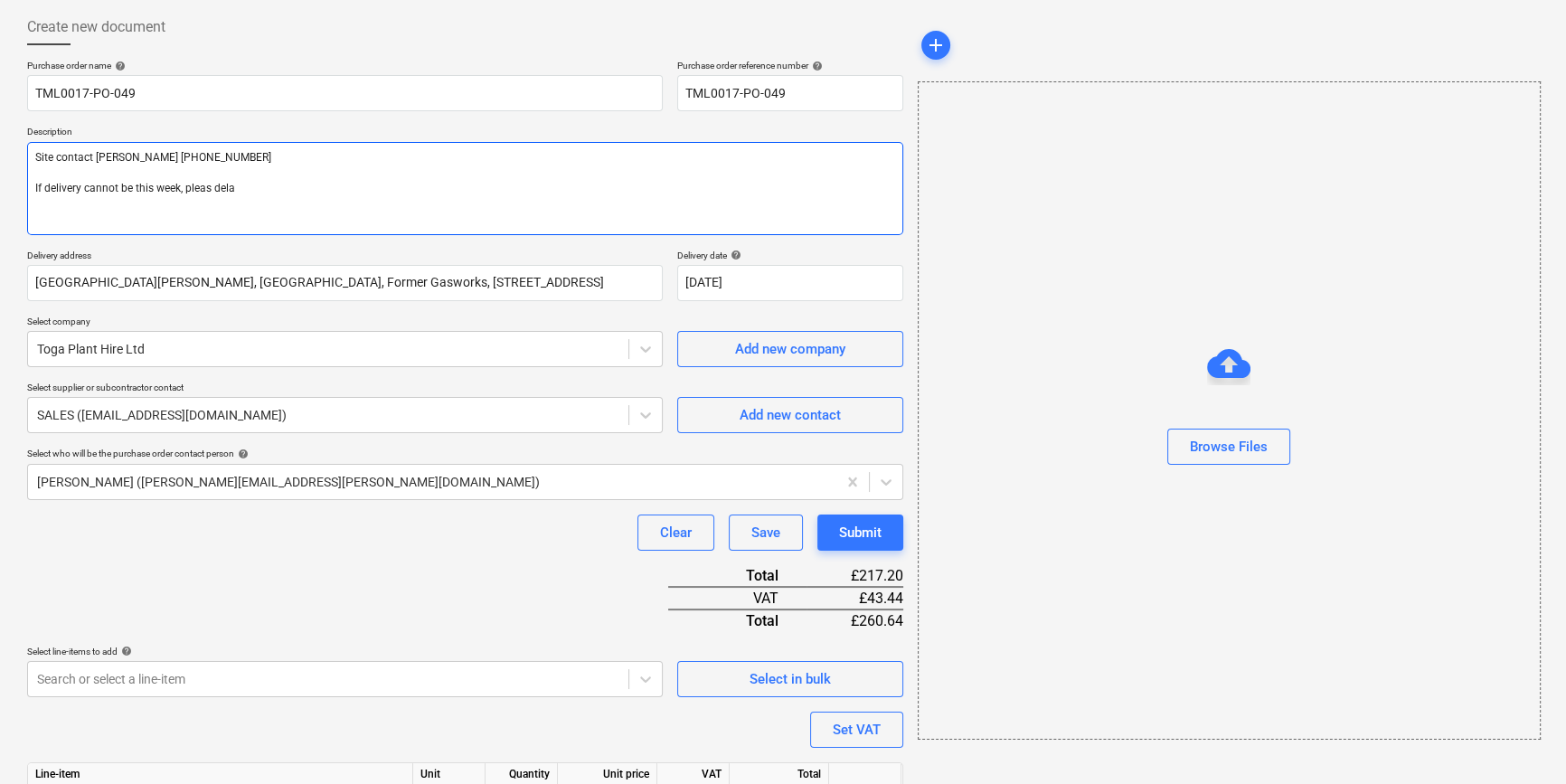
type textarea "x"
type textarea "Site contact [PERSON_NAME] [PHONE_NUMBER] If delivery cannot be this week, plea…"
type textarea "x"
type textarea "Site contact [PERSON_NAME] [PHONE_NUMBER] If delivery cannot be this week, plea…"
type textarea "x"
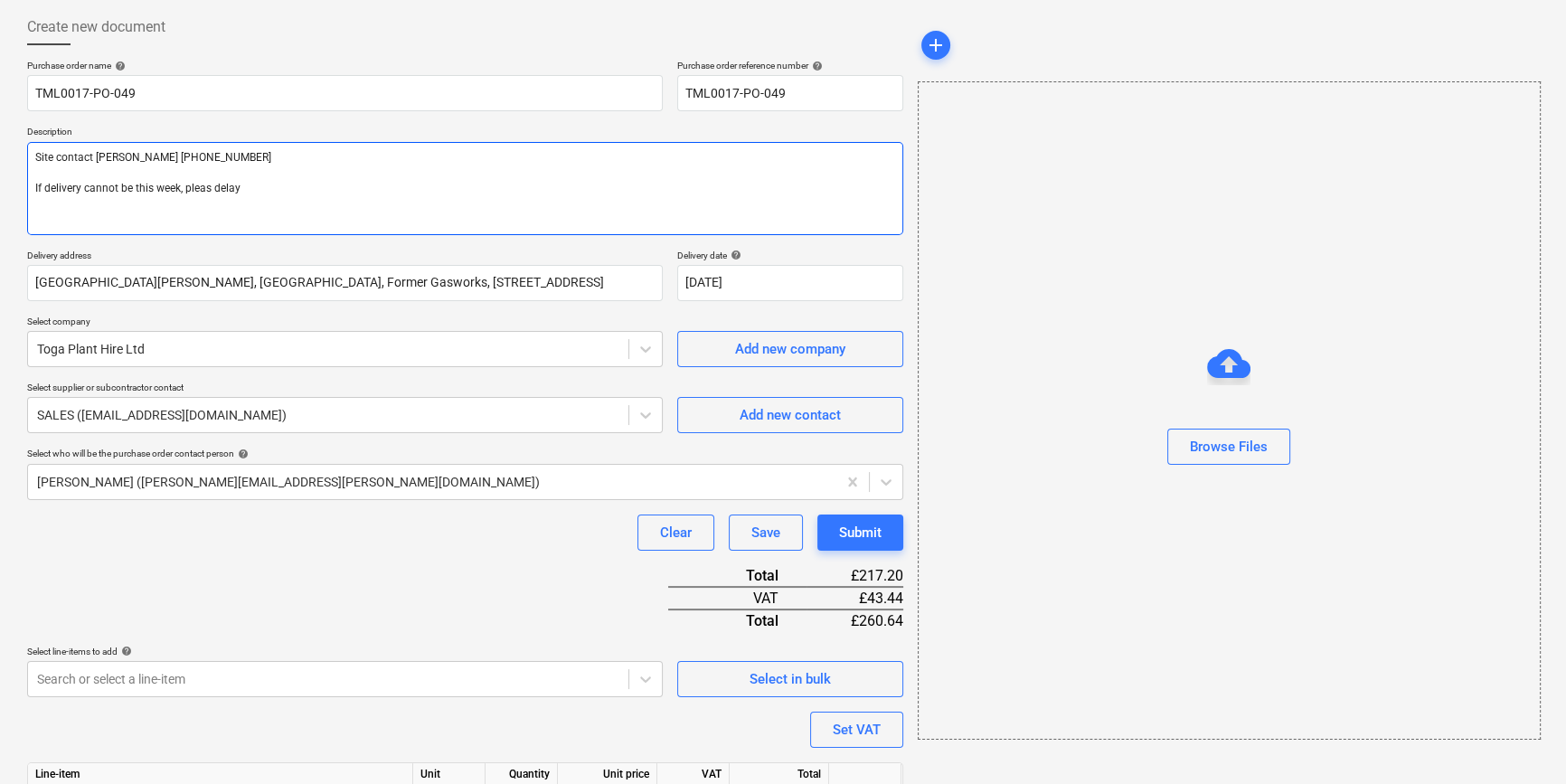
type textarea "Site contact [PERSON_NAME] [PHONE_NUMBER] If delivery cannot be this week, plea…"
type textarea "x"
type textarea "Site contact [PERSON_NAME] [PHONE_NUMBER] If delivery cannot be this week, plea…"
type textarea "x"
type textarea "Site contact [PERSON_NAME] [PHONE_NUMBER] If delivery cannot be this week, plea…"
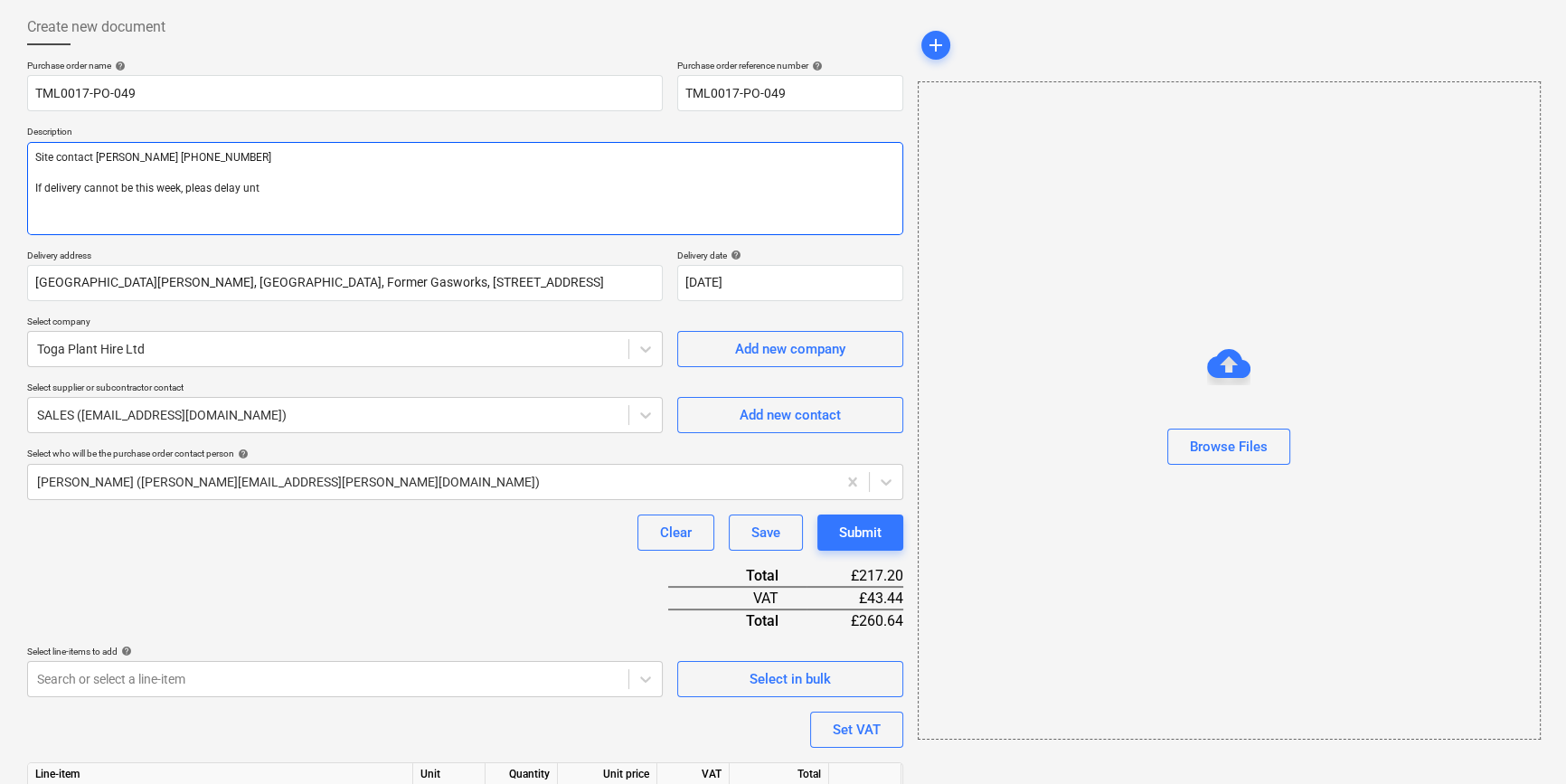
type textarea "x"
type textarea "Site contact [PERSON_NAME] [PHONE_NUMBER] If delivery cannot be this week, plea…"
type textarea "x"
type textarea "Site contact [PERSON_NAME] [PHONE_NUMBER] If delivery cannot be this week, plea…"
click at [209, 190] on textarea "Site contact [PERSON_NAME] [PHONE_NUMBER] If delivery cannot be this week, plea…" at bounding box center [465, 188] width 877 height 93
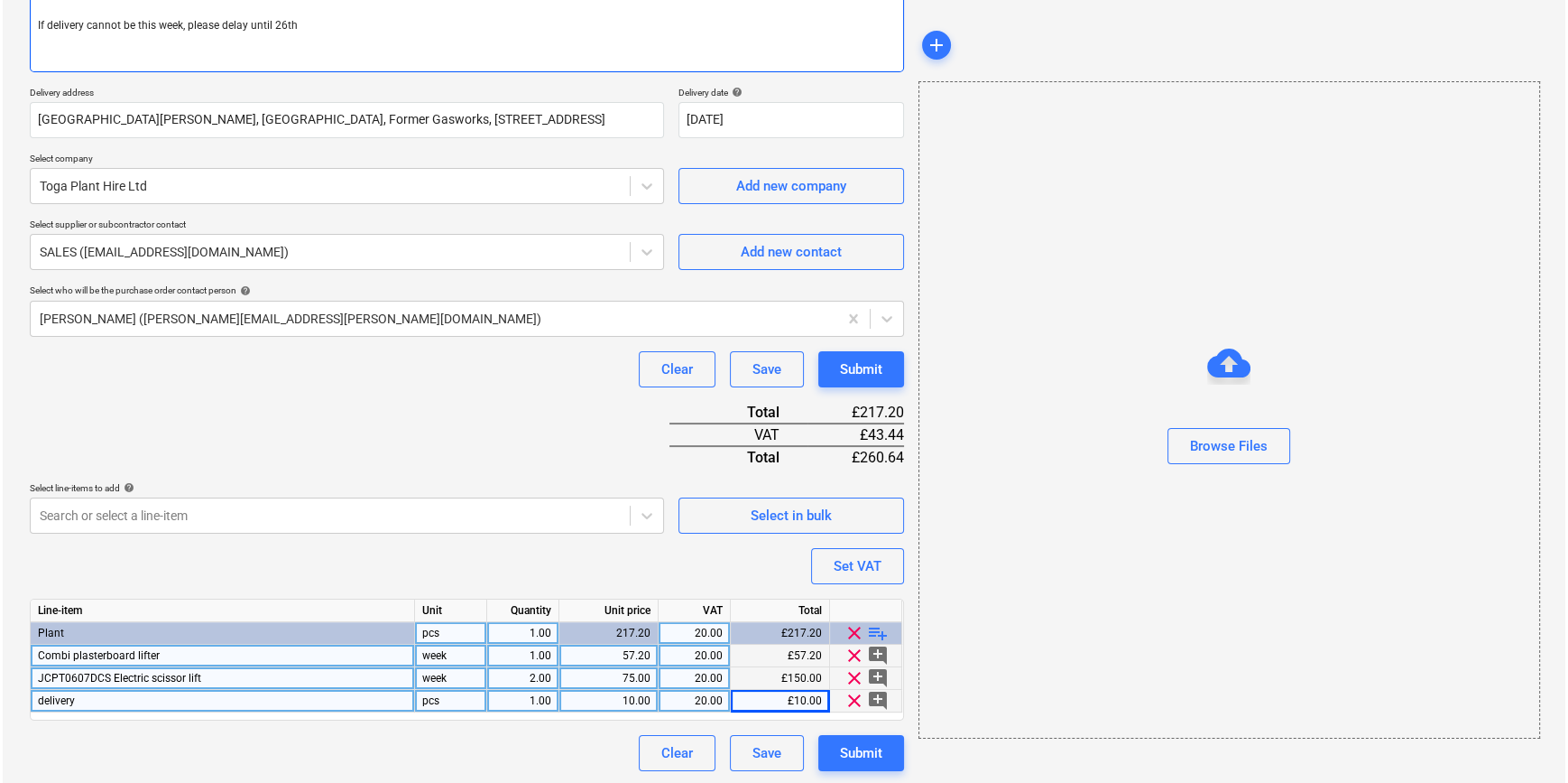
scroll to position [253, 0]
click at [525, 700] on div "1.00" at bounding box center [519, 700] width 57 height 23
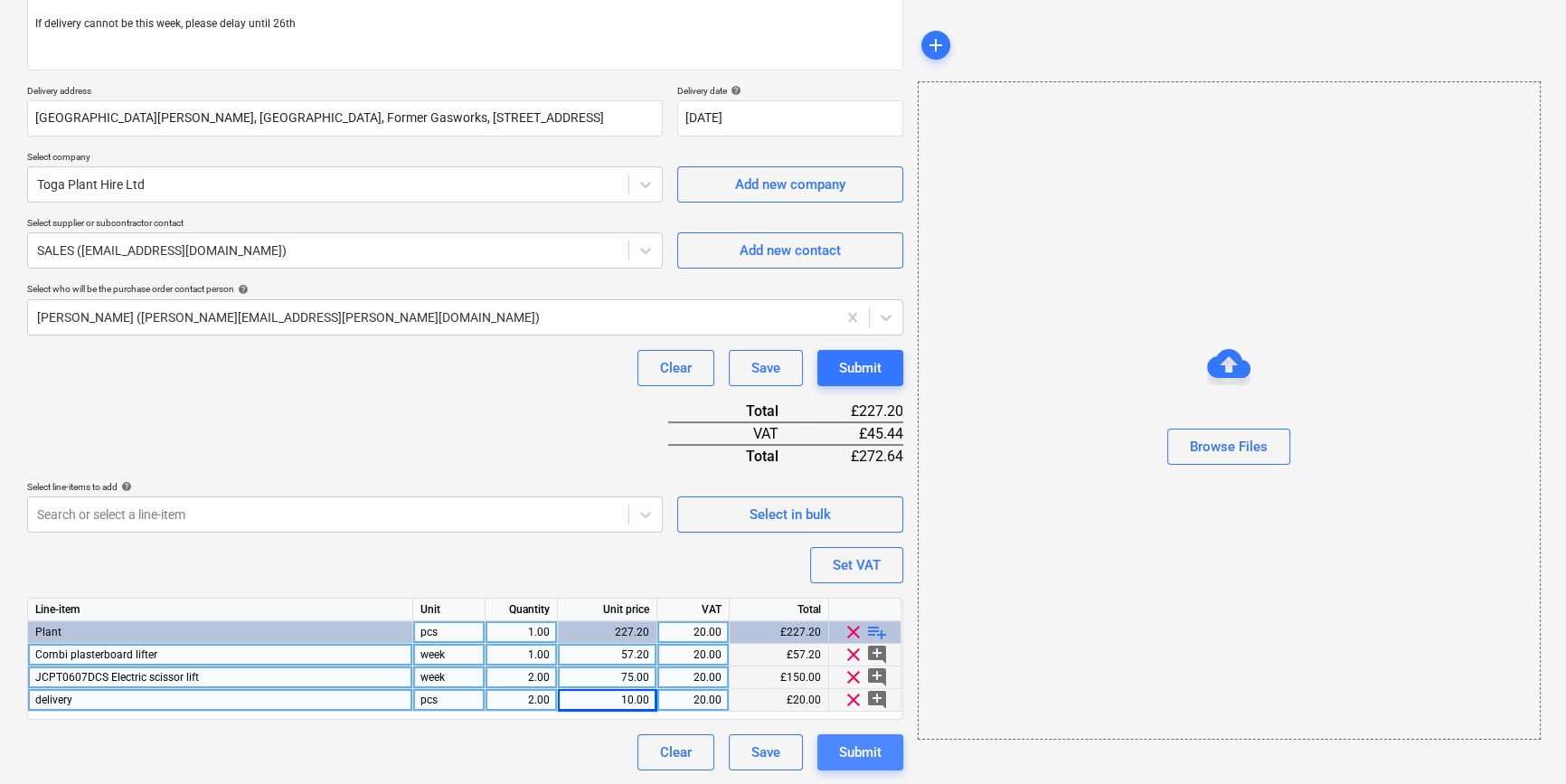
click at [853, 753] on div "Submit" at bounding box center [860, 751] width 42 height 23
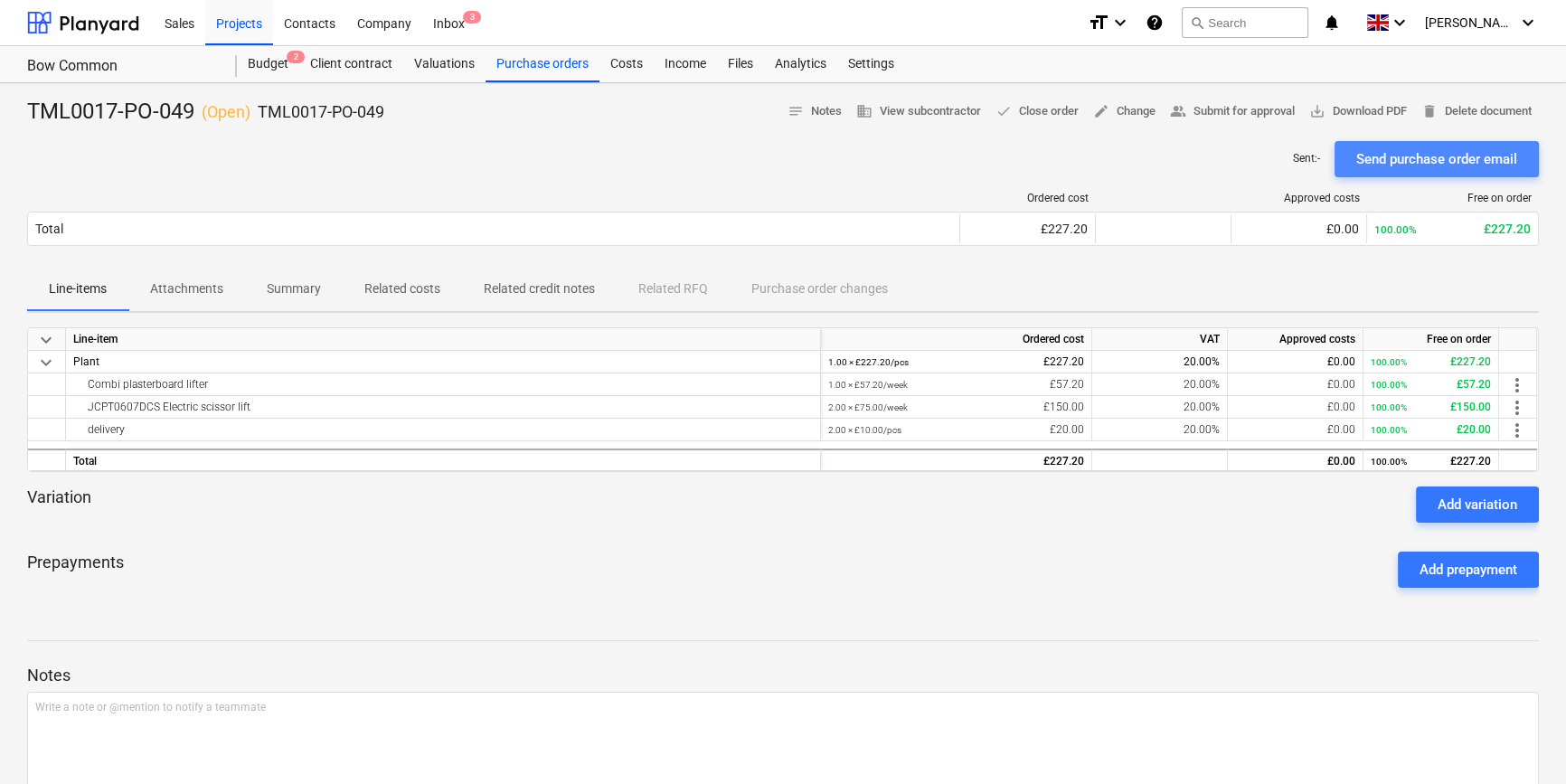
click at [1417, 163] on div "Send purchase order email" at bounding box center [1437, 159] width 161 height 23
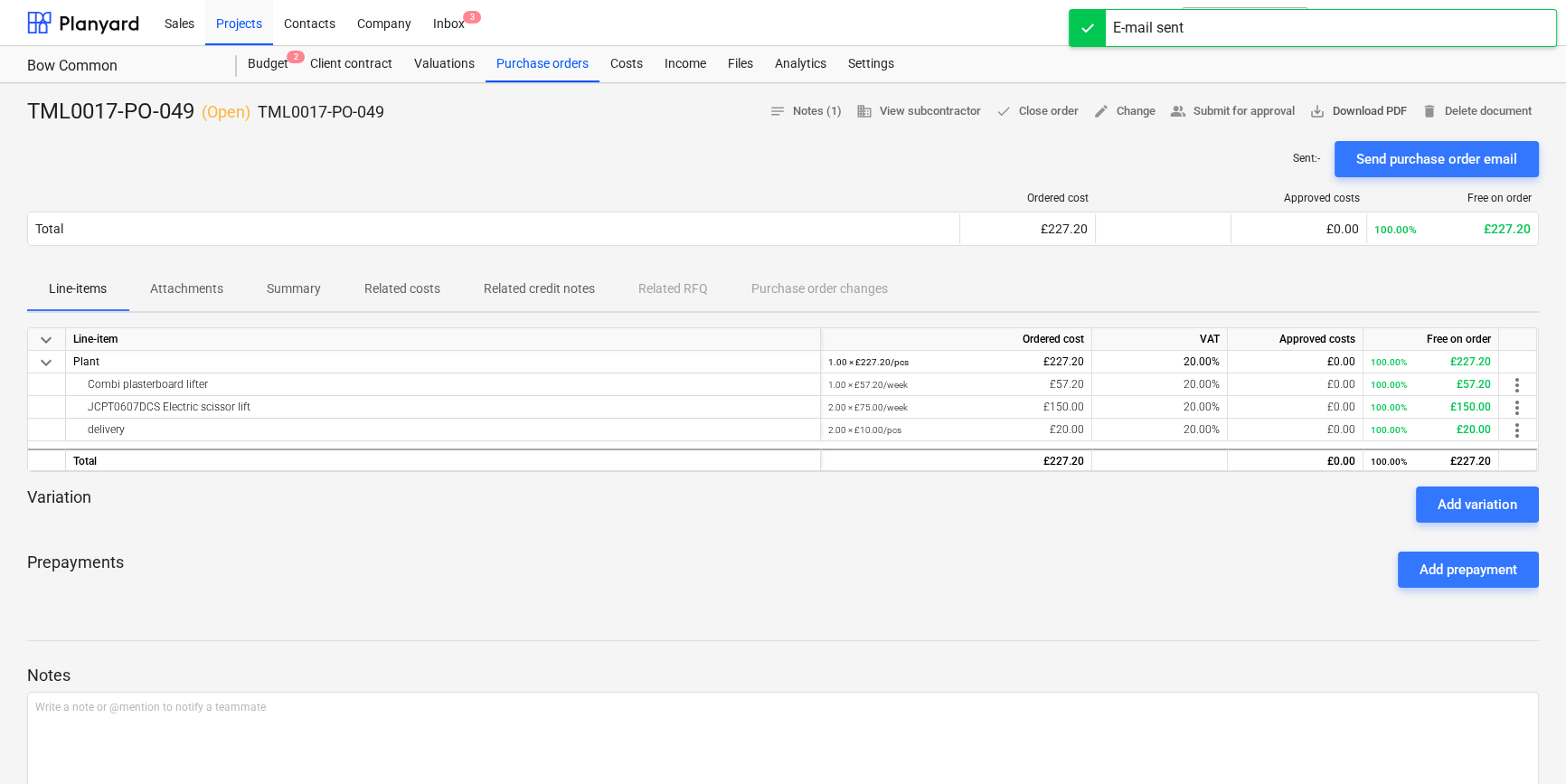
click at [1359, 113] on span "save_alt Download PDF" at bounding box center [1359, 111] width 98 height 21
